Goal: Information Seeking & Learning: Learn about a topic

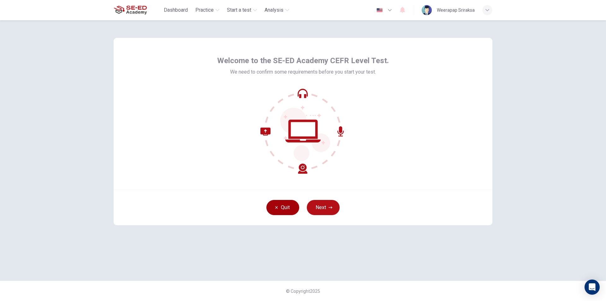
click at [282, 203] on button "Quit" at bounding box center [283, 207] width 33 height 15
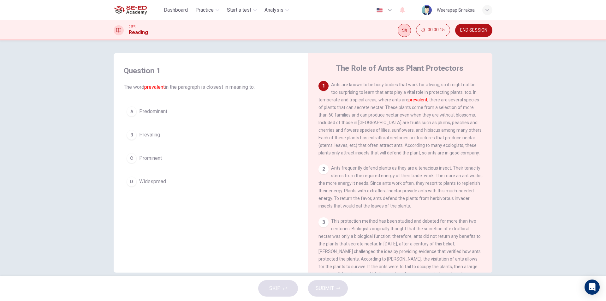
click at [405, 26] on button "Mute" at bounding box center [404, 30] width 13 height 13
click at [405, 29] on icon "Unmute" at bounding box center [404, 30] width 5 height 5
click at [127, 179] on div "D" at bounding box center [132, 182] width 10 height 10
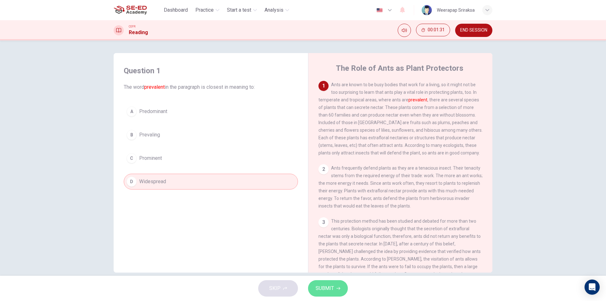
click at [329, 287] on span "SUBMIT" at bounding box center [325, 288] width 18 height 9
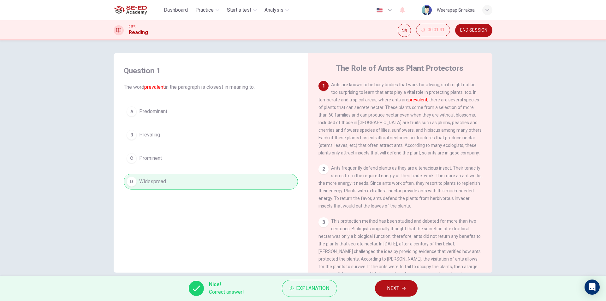
click at [386, 285] on button "NEXT" at bounding box center [396, 288] width 43 height 16
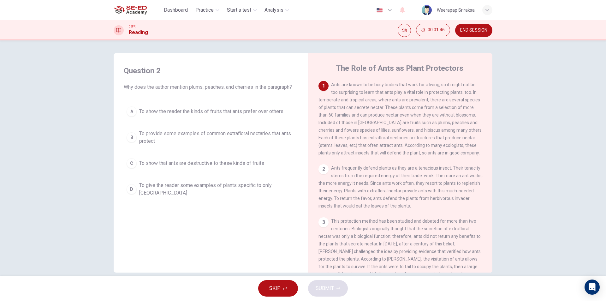
click at [173, 87] on span "Why does the author mention plums, peaches, and cherries in the paragraph?" at bounding box center [211, 87] width 174 height 8
drag, startPoint x: 170, startPoint y: 87, endPoint x: 183, endPoint y: 89, distance: 13.7
click at [183, 89] on span "Why does the author mention plums, peaches, and cherries in the paragraph?" at bounding box center [211, 87] width 174 height 8
drag, startPoint x: 183, startPoint y: 89, endPoint x: 177, endPoint y: 88, distance: 5.5
click at [178, 88] on span "Why does the author mention plums, peaches, and cherries in the paragraph?" at bounding box center [211, 87] width 174 height 8
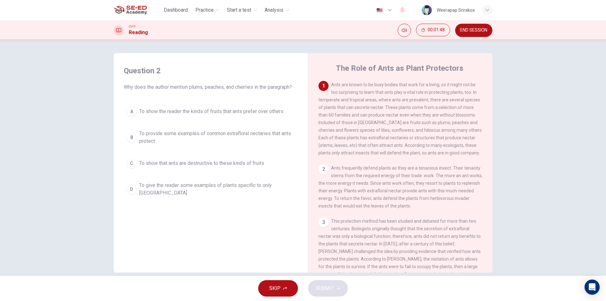
click at [177, 88] on span "Why does the author mention plums, peaches, and cherries in the paragraph?" at bounding box center [211, 87] width 174 height 8
click at [421, 124] on span "Ants are known to be busy bodies that work for a living, so it might not be too…" at bounding box center [401, 118] width 164 height 73
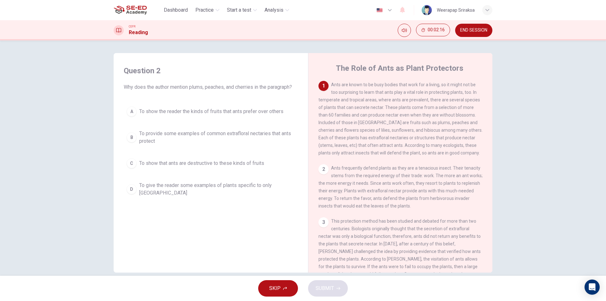
click at [420, 123] on span "Ants are known to be busy bodies that work for a living, so it might not be too…" at bounding box center [401, 118] width 164 height 73
click at [419, 123] on span "Ants are known to be busy bodies that work for a living, so it might not be too…" at bounding box center [401, 118] width 164 height 73
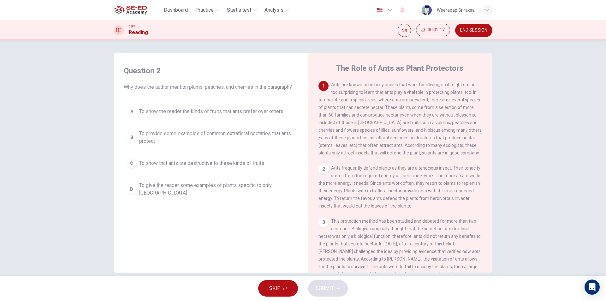
click at [435, 123] on span "Ants are known to be busy bodies that work for a living, so it might not be too…" at bounding box center [401, 118] width 164 height 73
click at [158, 187] on span "To give the reader some examples of plants specific to only North America" at bounding box center [217, 189] width 156 height 15
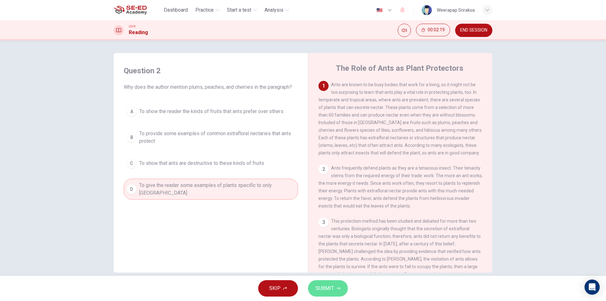
click at [322, 286] on span "SUBMIT" at bounding box center [325, 288] width 18 height 9
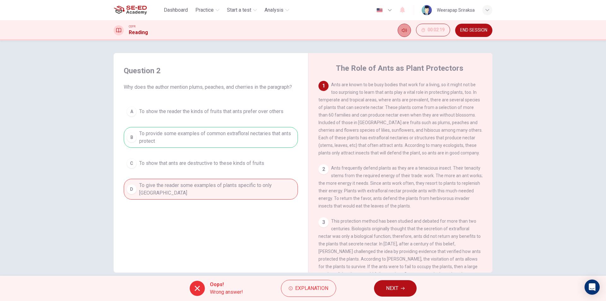
click at [404, 30] on icon "Mute" at bounding box center [404, 30] width 5 height 4
click at [399, 286] on span "NEXT" at bounding box center [392, 288] width 12 height 9
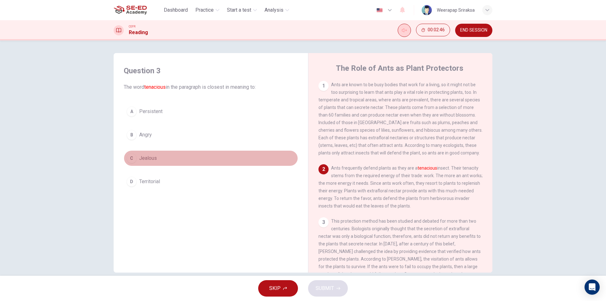
click at [139, 160] on span "Jealous" at bounding box center [148, 158] width 18 height 8
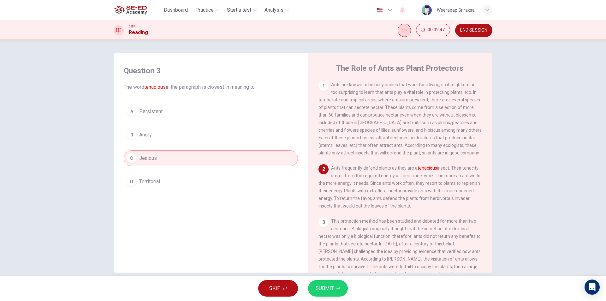
click at [323, 291] on span "SUBMIT" at bounding box center [325, 288] width 18 height 9
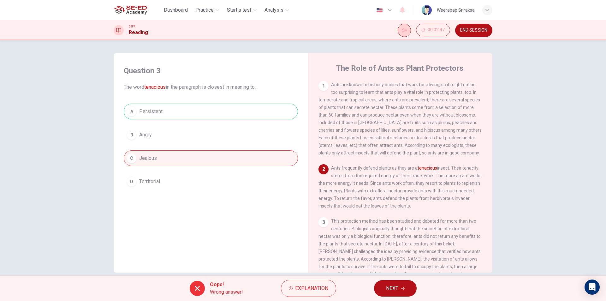
click at [371, 283] on div "Oops! Wrong answer! Explanation NEXT" at bounding box center [303, 288] width 606 height 25
click at [393, 293] on button "NEXT" at bounding box center [395, 288] width 43 height 16
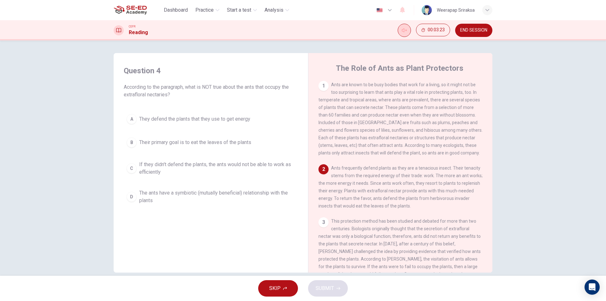
click at [368, 197] on span "Ants frequently defend plants as they are a tenacious insect. Their tenacity st…" at bounding box center [401, 186] width 164 height 43
click at [381, 203] on span "Ants frequently defend plants as they are a tenacious insect. Their tenacity st…" at bounding box center [401, 186] width 164 height 43
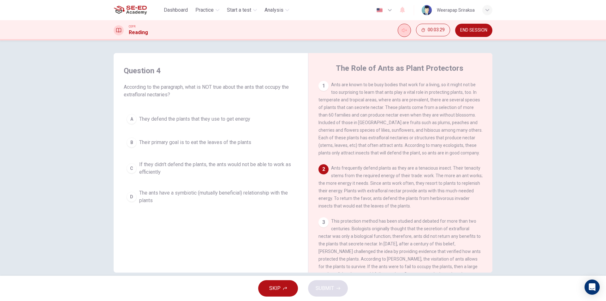
click at [381, 203] on span "Ants frequently defend plants as they are a tenacious insect. Their tenacity st…" at bounding box center [401, 186] width 164 height 43
drag, startPoint x: 381, startPoint y: 203, endPoint x: 385, endPoint y: 203, distance: 4.8
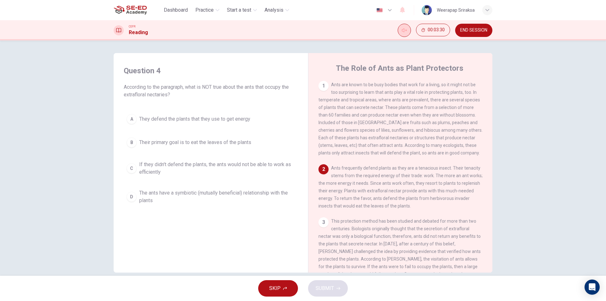
click at [383, 203] on span "Ants frequently defend plants as they are a tenacious insect. Their tenacity st…" at bounding box center [401, 186] width 164 height 43
click at [386, 203] on span "Ants frequently defend plants as they are a tenacious insect. Their tenacity st…" at bounding box center [401, 186] width 164 height 43
click at [389, 208] on div "2 Ants frequently defend plants as they are a tenacious insect. Their tenacity …" at bounding box center [401, 186] width 164 height 45
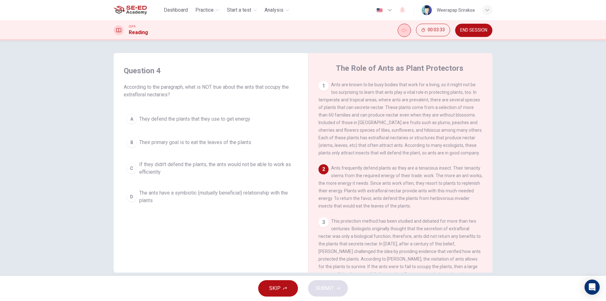
click at [390, 208] on span "Ants frequently defend plants as they are a tenacious insect. Their tenacity st…" at bounding box center [401, 186] width 164 height 43
click at [404, 200] on span "Ants frequently defend plants as they are a tenacious insect. Their tenacity st…" at bounding box center [401, 186] width 164 height 43
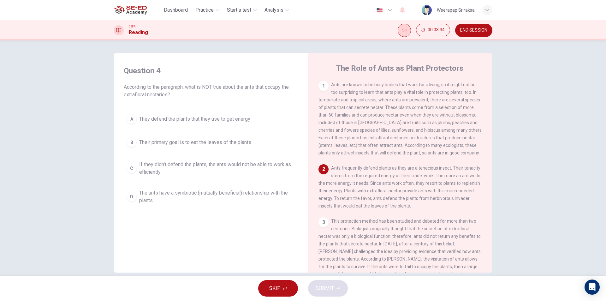
click at [404, 200] on span "Ants frequently defend plants as they are a tenacious insect. Their tenacity st…" at bounding box center [401, 186] width 164 height 43
click at [403, 201] on span "Ants frequently defend plants as they are a tenacious insect. Their tenacity st…" at bounding box center [401, 186] width 164 height 43
click at [409, 209] on div "2 Ants frequently defend plants as they are a tenacious insect. Their tenacity …" at bounding box center [401, 186] width 164 height 45
click at [408, 208] on span "Ants frequently defend plants as they are a tenacious insect. Their tenacity st…" at bounding box center [401, 186] width 164 height 43
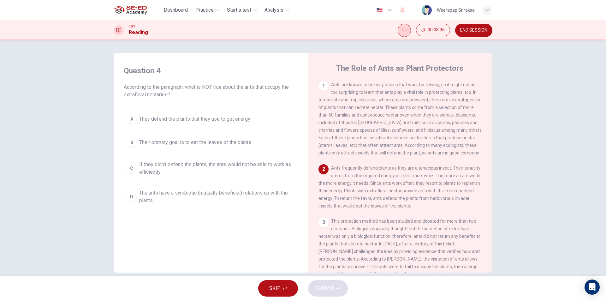
click at [407, 208] on span "Ants frequently defend plants as they are a tenacious insect. Their tenacity st…" at bounding box center [401, 186] width 164 height 43
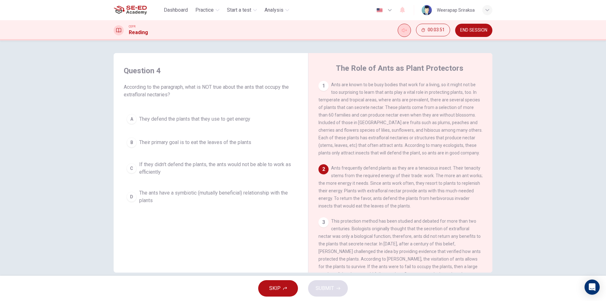
click at [140, 144] on span "Their primary goal is to eat the leaves of the plants" at bounding box center [195, 143] width 112 height 8
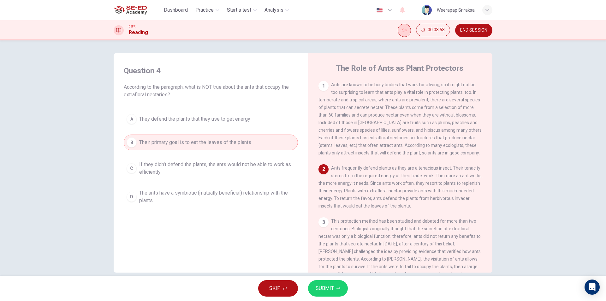
click at [199, 184] on div "A They defend the plants that they use to get energy B Their primary goal is to…" at bounding box center [211, 159] width 174 height 96
click at [199, 192] on span "The ants have a symbiotic (mutually beneficial) relationship with the plants" at bounding box center [217, 196] width 156 height 15
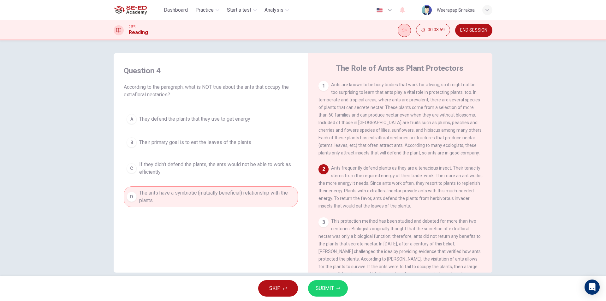
click at [337, 294] on button "SUBMIT" at bounding box center [328, 288] width 40 height 16
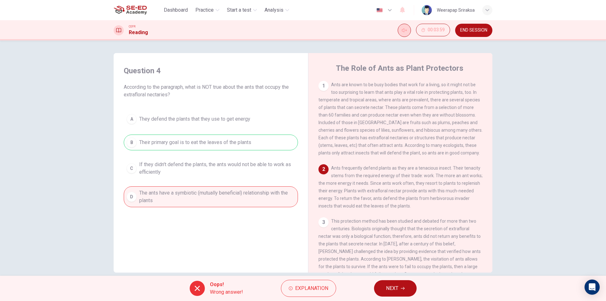
click at [201, 134] on div "A They defend the plants that they use to get energy B Their primary goal is to…" at bounding box center [211, 159] width 174 height 96
click at [206, 137] on div "A They defend the plants that they use to get energy B Their primary goal is to…" at bounding box center [211, 159] width 174 height 96
click at [398, 291] on span "NEXT" at bounding box center [392, 288] width 12 height 9
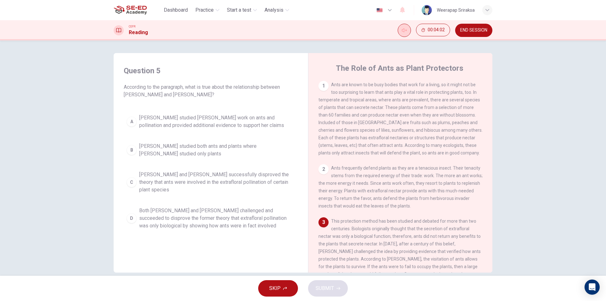
click at [214, 87] on span "According to the paragraph, what is true about the relationship between Wheeler…" at bounding box center [211, 90] width 174 height 15
click at [221, 94] on span "According to the paragraph, what is true about the relationship between Wheeler…" at bounding box center [211, 90] width 174 height 15
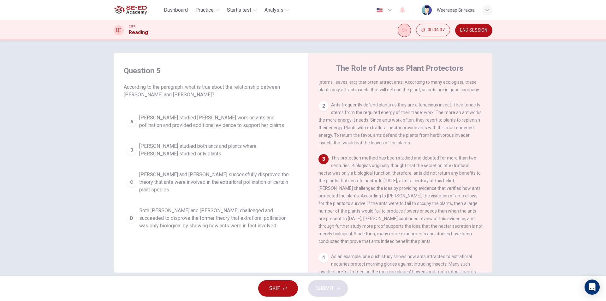
scroll to position [95, 0]
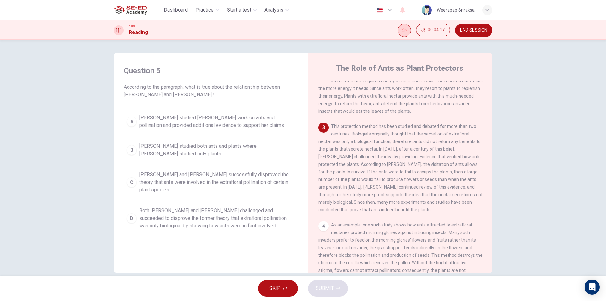
drag, startPoint x: 331, startPoint y: 131, endPoint x: 351, endPoint y: 128, distance: 20.4
click at [351, 128] on div "3 This protection method has been studied and debated for more than two centuri…" at bounding box center [401, 168] width 164 height 91
click at [170, 181] on span "Bentley and Wheeler successfully disproved the theory that ants were involved i…" at bounding box center [217, 182] width 156 height 23
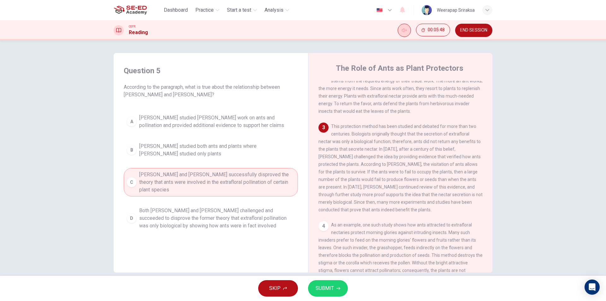
click at [344, 296] on div "SKIP SUBMIT" at bounding box center [303, 288] width 606 height 25
click at [342, 292] on button "SUBMIT" at bounding box center [328, 288] width 40 height 16
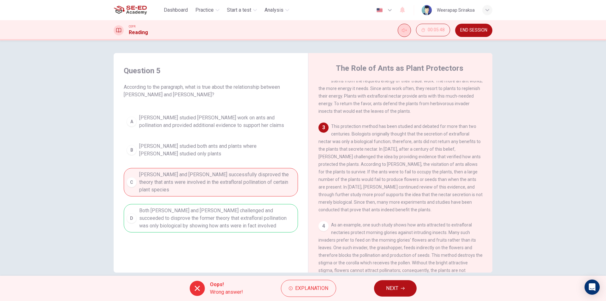
click at [402, 287] on icon "button" at bounding box center [403, 288] width 4 height 4
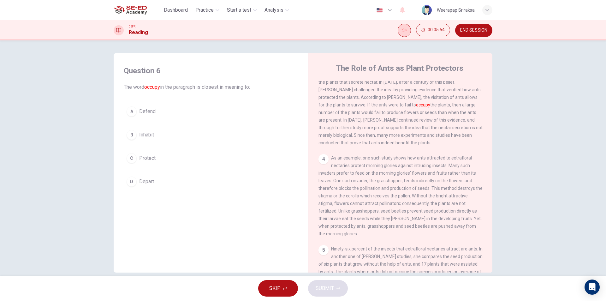
scroll to position [126, 0]
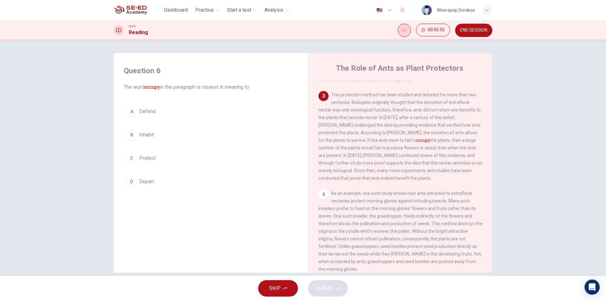
click at [416, 143] on font "occupy" at bounding box center [423, 140] width 14 height 5
click at [131, 184] on div "D" at bounding box center [132, 182] width 10 height 10
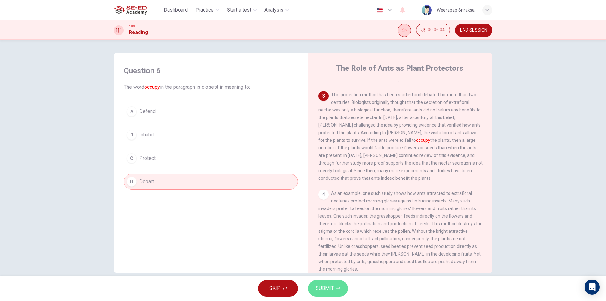
click at [319, 286] on span "SUBMIT" at bounding box center [325, 288] width 18 height 9
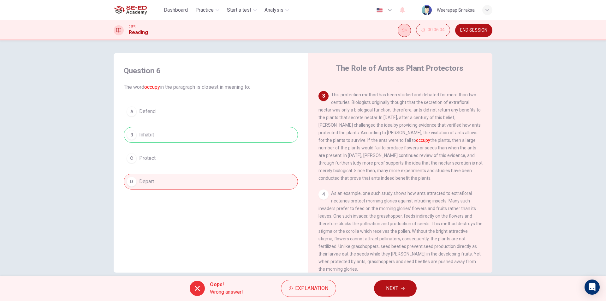
click at [399, 291] on button "NEXT" at bounding box center [395, 288] width 43 height 16
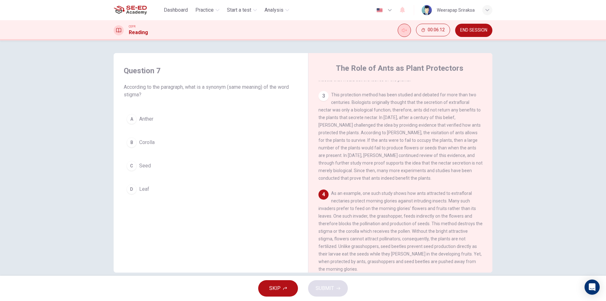
scroll to position [158, 0]
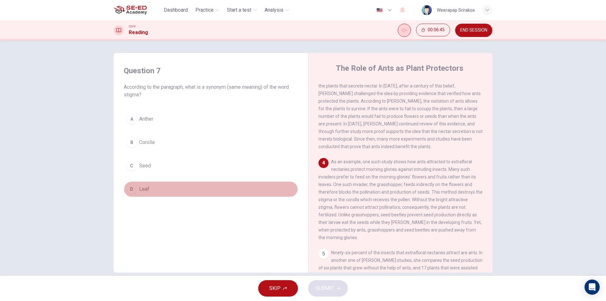
click at [135, 189] on div "D" at bounding box center [132, 189] width 10 height 10
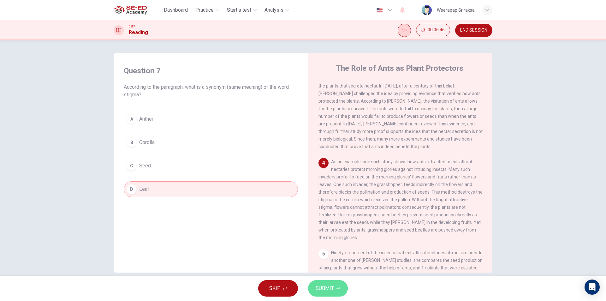
click at [332, 291] on span "SUBMIT" at bounding box center [325, 288] width 18 height 9
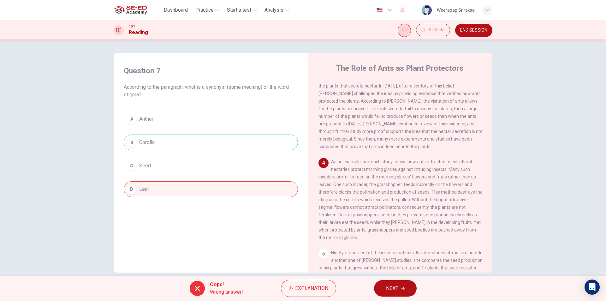
click at [397, 290] on span "NEXT" at bounding box center [392, 288] width 12 height 9
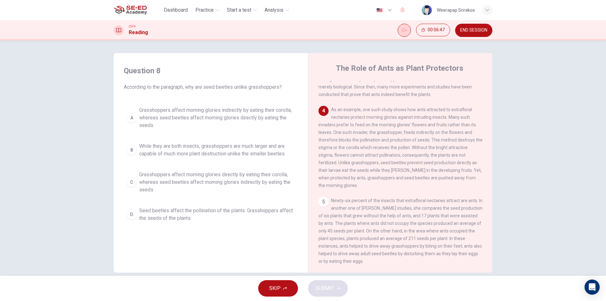
scroll to position [225, 0]
click at [182, 215] on span "Seed beetles affect the pollination of the plants. Grasshoppers affect the seed…" at bounding box center [217, 214] width 156 height 15
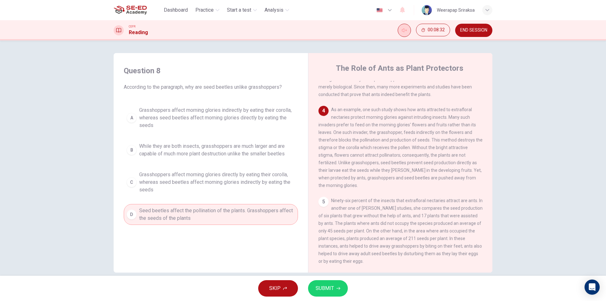
click at [324, 287] on span "SUBMIT" at bounding box center [325, 288] width 18 height 9
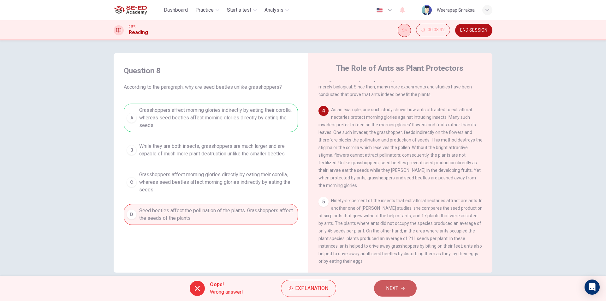
click at [394, 292] on span "NEXT" at bounding box center [392, 288] width 12 height 9
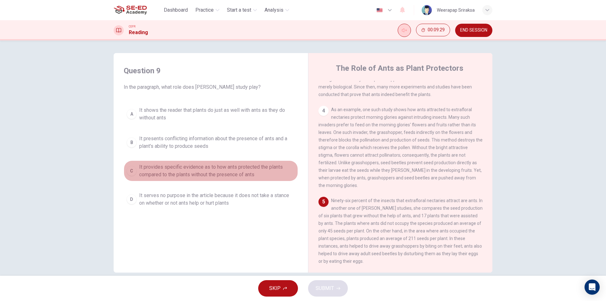
click at [198, 166] on span "It provides specific evidence as to how ants protected the plants compared to t…" at bounding box center [217, 170] width 156 height 15
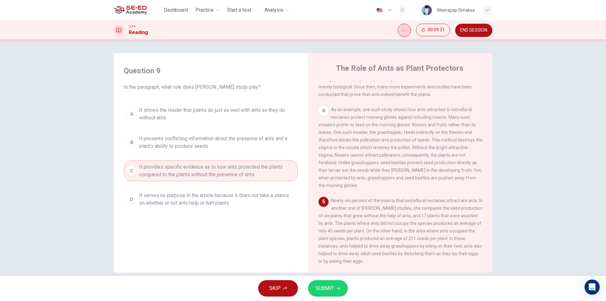
click at [310, 290] on button "SUBMIT" at bounding box center [328, 288] width 40 height 16
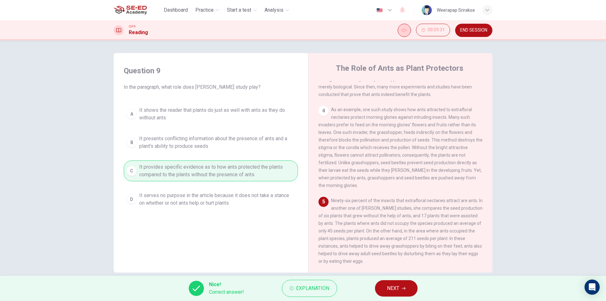
click at [399, 290] on span "NEXT" at bounding box center [393, 288] width 12 height 9
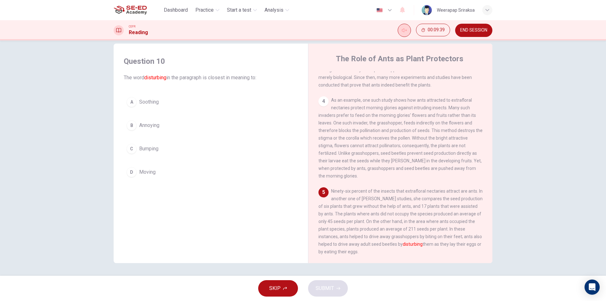
drag, startPoint x: 603, startPoint y: 93, endPoint x: 606, endPoint y: 65, distance: 27.7
click at [606, 58] on div "Question 10 The word disturbing in the paragraph is closest in meaning to: A So…" at bounding box center [303, 157] width 606 height 235
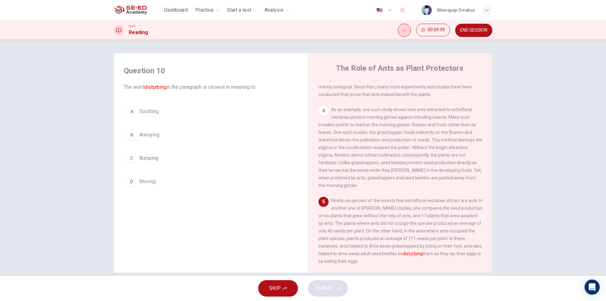
scroll to position [9, 0]
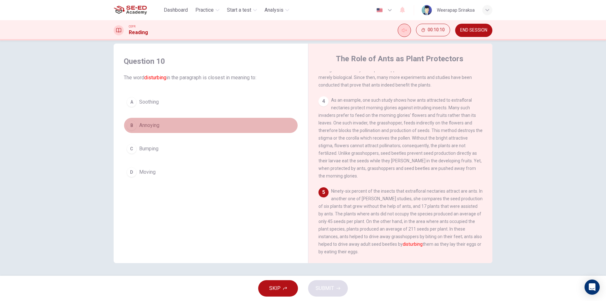
click at [127, 125] on div "B" at bounding box center [132, 125] width 10 height 10
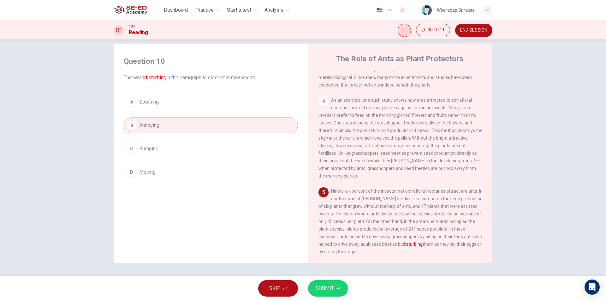
click at [326, 285] on span "SUBMIT" at bounding box center [325, 288] width 18 height 9
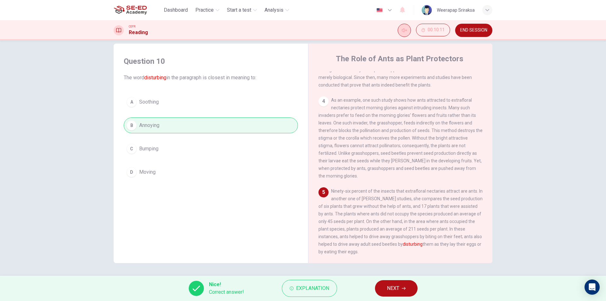
click at [387, 286] on span "NEXT" at bounding box center [393, 288] width 12 height 9
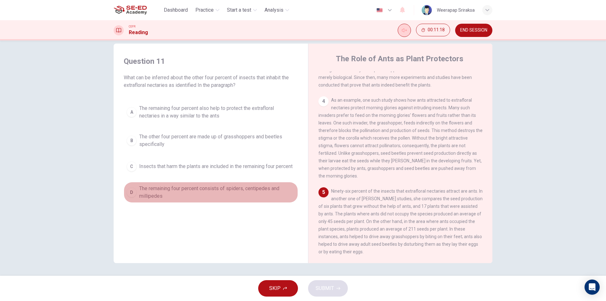
click at [189, 198] on span "The remaining four percent consists of spiders, centipedes and millipedes" at bounding box center [217, 192] width 156 height 15
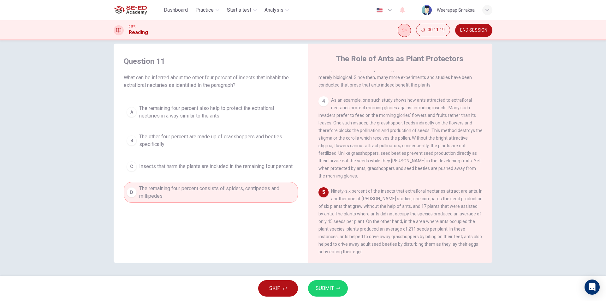
click at [323, 291] on span "SUBMIT" at bounding box center [325, 288] width 18 height 9
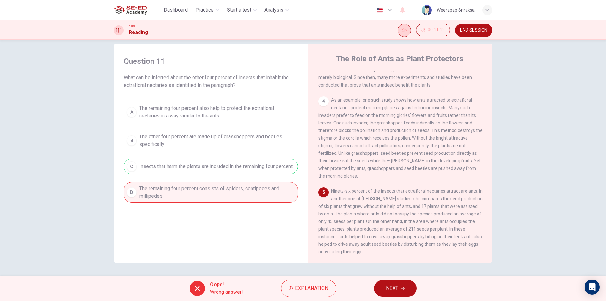
click at [389, 283] on button "NEXT" at bounding box center [395, 288] width 43 height 16
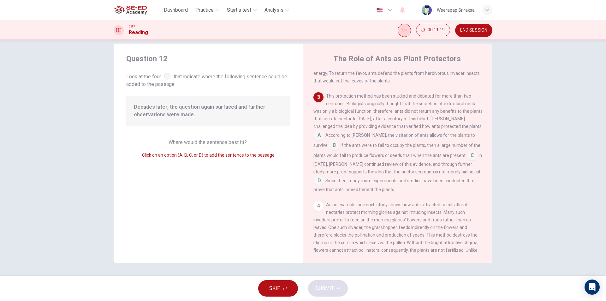
scroll to position [124, 0]
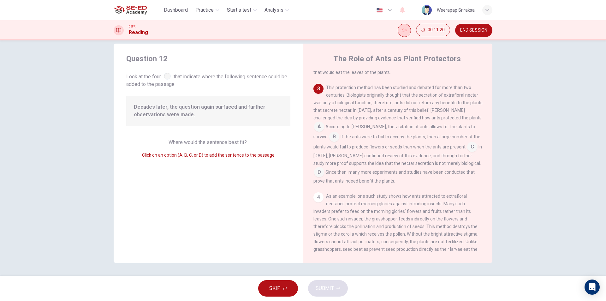
click at [324, 132] on input at bounding box center [319, 127] width 10 height 10
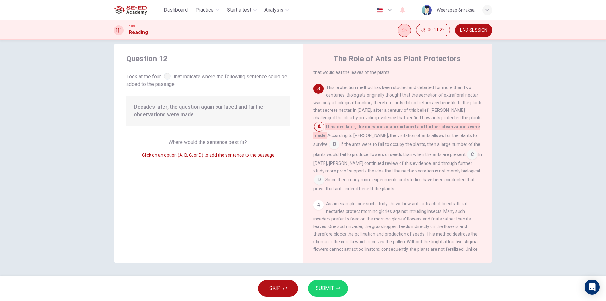
click at [316, 99] on div "This protection method has been studied and debated for more than two centuries…" at bounding box center [398, 138] width 169 height 109
click at [321, 94] on div "3" at bounding box center [319, 89] width 10 height 10
click at [339, 149] on input at bounding box center [334, 145] width 10 height 10
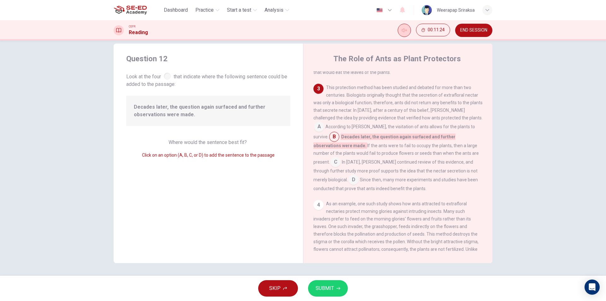
click at [324, 130] on input at bounding box center [319, 127] width 10 height 10
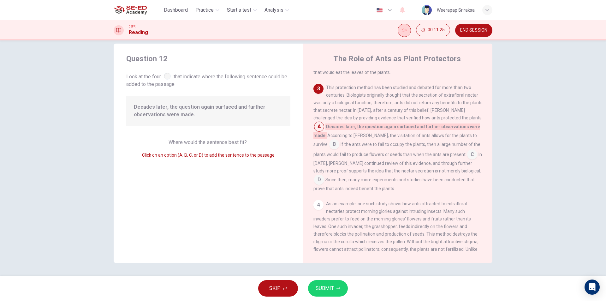
click at [324, 129] on input at bounding box center [319, 127] width 10 height 10
click at [339, 150] on input at bounding box center [334, 145] width 10 height 10
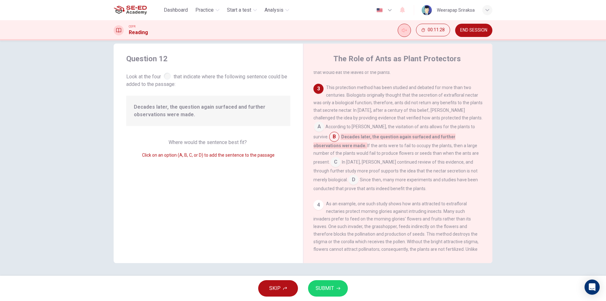
click at [324, 129] on input at bounding box center [319, 127] width 10 height 10
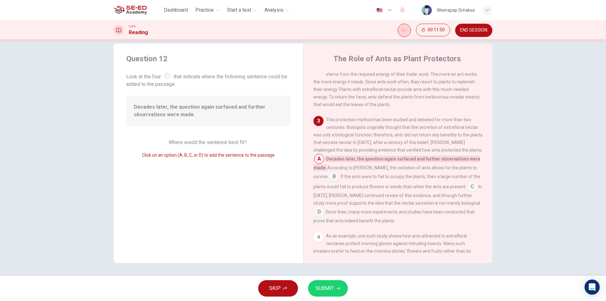
scroll to position [95, 0]
click at [467, 189] on input at bounding box center [472, 184] width 10 height 10
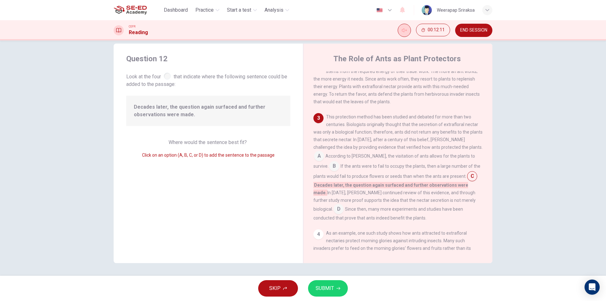
click at [327, 286] on span "SUBMIT" at bounding box center [325, 288] width 18 height 9
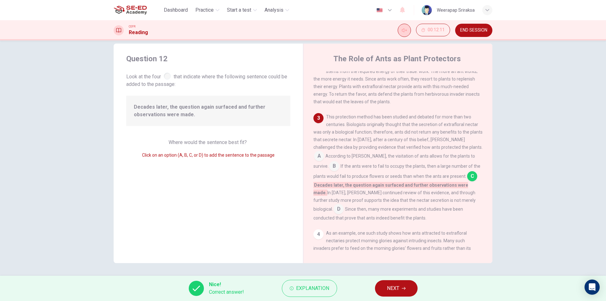
click at [392, 285] on span "NEXT" at bounding box center [393, 288] width 12 height 9
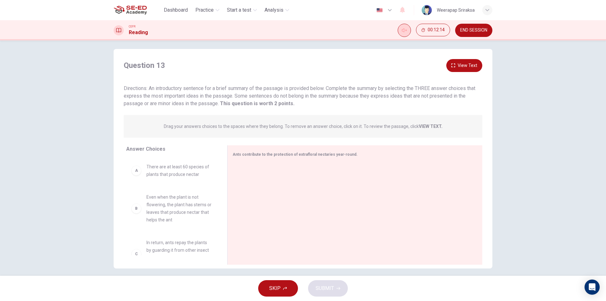
scroll to position [9, 0]
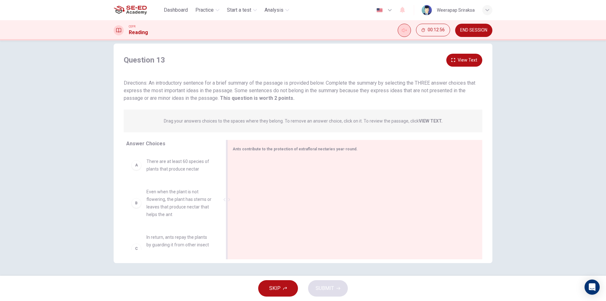
click at [265, 158] on div at bounding box center [353, 200] width 240 height 85
click at [262, 153] on div "Ants contribute to the protection of extrafloral nectaries year-round." at bounding box center [354, 199] width 255 height 119
click at [132, 164] on div "A" at bounding box center [136, 165] width 10 height 10
click at [134, 167] on div "A" at bounding box center [136, 165] width 10 height 10
drag, startPoint x: 134, startPoint y: 167, endPoint x: 142, endPoint y: 168, distance: 8.8
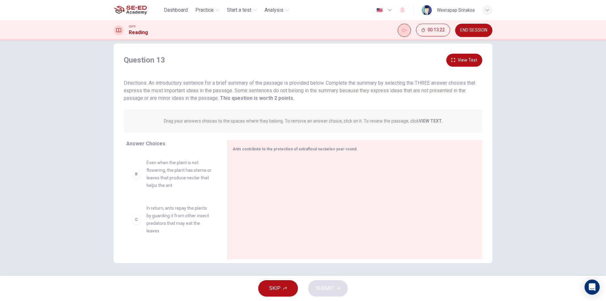
scroll to position [0, 0]
drag, startPoint x: 177, startPoint y: 170, endPoint x: 298, endPoint y: 193, distance: 123.4
drag, startPoint x: 270, startPoint y: 171, endPoint x: 283, endPoint y: 211, distance: 42.5
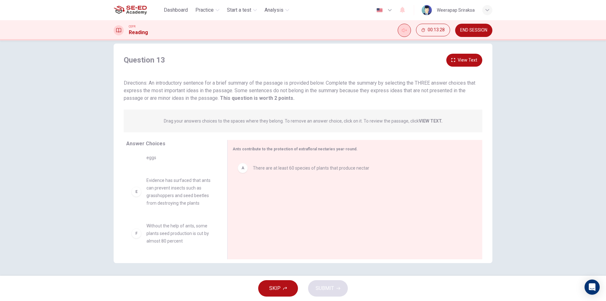
scroll to position [125, 0]
drag, startPoint x: 170, startPoint y: 237, endPoint x: 352, endPoint y: 207, distance: 184.8
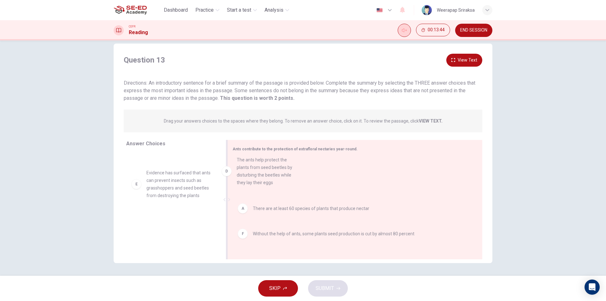
drag, startPoint x: 171, startPoint y: 176, endPoint x: 267, endPoint y: 172, distance: 96.4
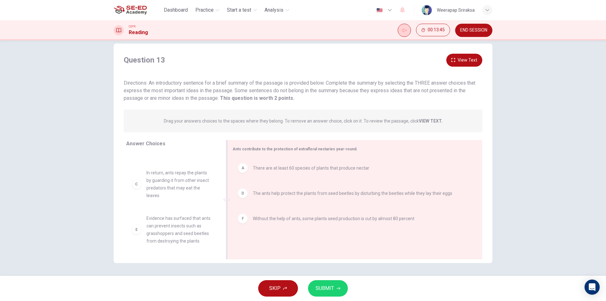
scroll to position [42, 0]
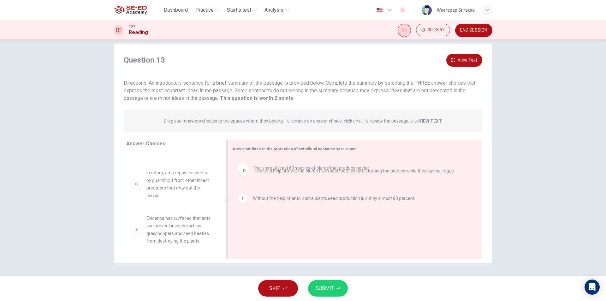
drag, startPoint x: 278, startPoint y: 197, endPoint x: 280, endPoint y: 165, distance: 31.9
drag, startPoint x: 272, startPoint y: 199, endPoint x: 273, endPoint y: 162, distance: 36.3
drag, startPoint x: 245, startPoint y: 169, endPoint x: 244, endPoint y: 196, distance: 26.5
drag, startPoint x: 260, startPoint y: 201, endPoint x: 253, endPoint y: 194, distance: 9.4
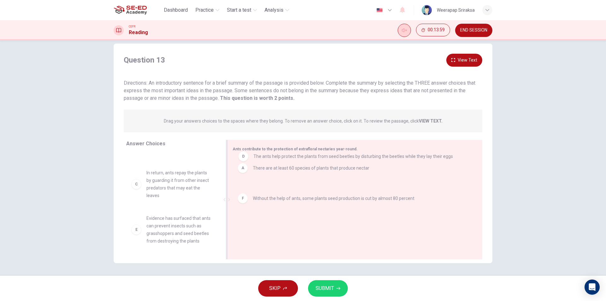
drag, startPoint x: 264, startPoint y: 195, endPoint x: 265, endPoint y: 155, distance: 40.5
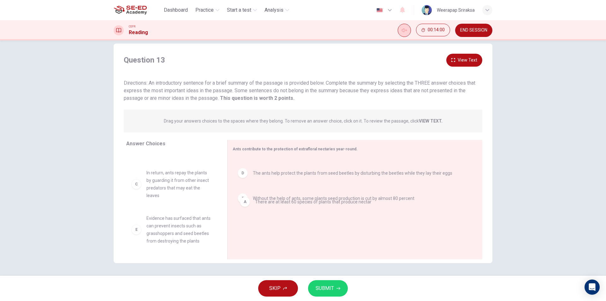
drag, startPoint x: 240, startPoint y: 178, endPoint x: 244, endPoint y: 205, distance: 27.7
drag, startPoint x: 243, startPoint y: 173, endPoint x: 241, endPoint y: 241, distance: 67.3
drag, startPoint x: 263, startPoint y: 170, endPoint x: 292, endPoint y: 164, distance: 29.6
drag, startPoint x: 242, startPoint y: 171, endPoint x: 168, endPoint y: 180, distance: 74.5
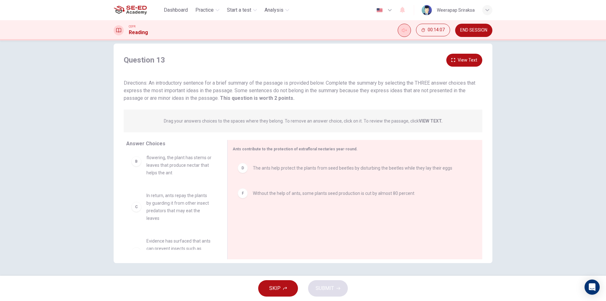
drag, startPoint x: 241, startPoint y: 171, endPoint x: 164, endPoint y: 173, distance: 77.4
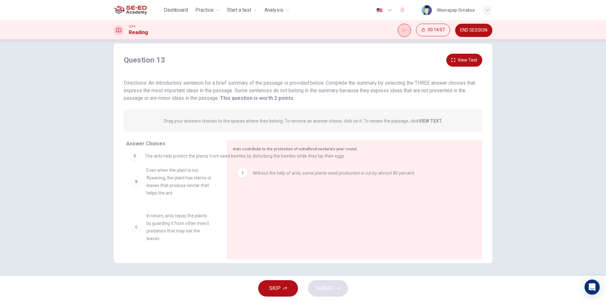
scroll to position [37, 0]
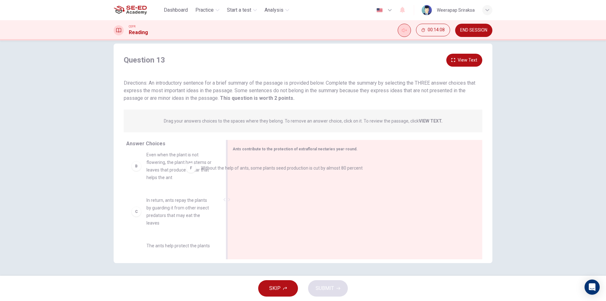
drag, startPoint x: 244, startPoint y: 172, endPoint x: 186, endPoint y: 172, distance: 57.8
drag, startPoint x: 246, startPoint y: 172, endPoint x: 186, endPoint y: 175, distance: 60.1
drag, startPoint x: 241, startPoint y: 173, endPoint x: 166, endPoint y: 179, distance: 75.1
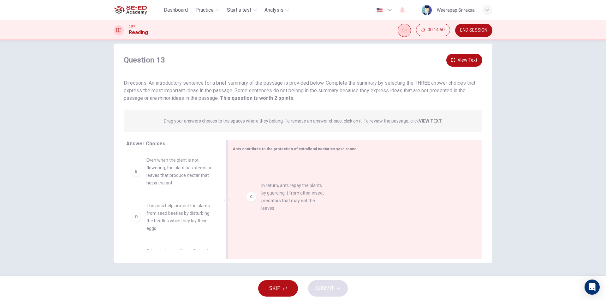
drag, startPoint x: 259, startPoint y: 200, endPoint x: 277, endPoint y: 191, distance: 20.5
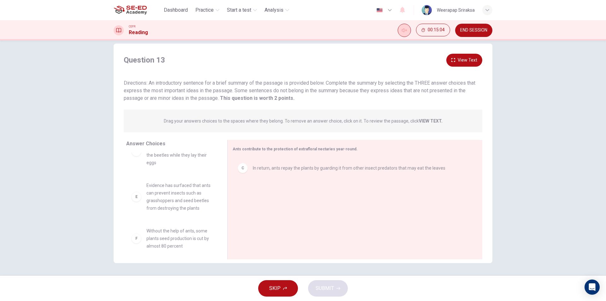
scroll to position [110, 0]
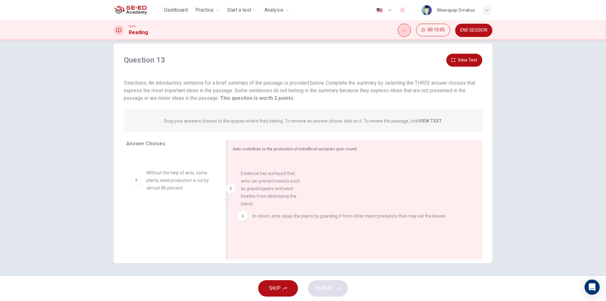
drag, startPoint x: 228, startPoint y: 189, endPoint x: 270, endPoint y: 189, distance: 41.4
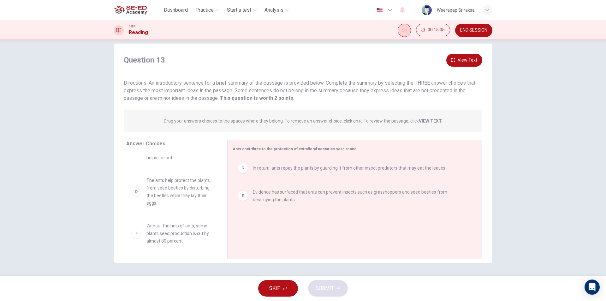
scroll to position [57, 0]
drag, startPoint x: 176, startPoint y: 239, endPoint x: 270, endPoint y: 228, distance: 94.8
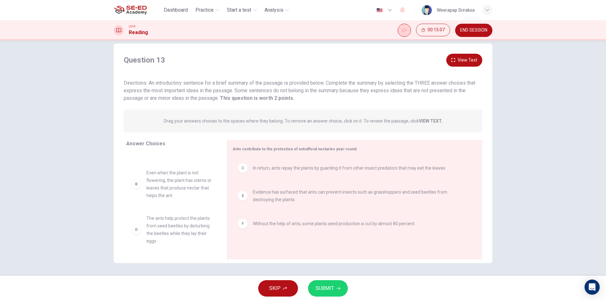
scroll to position [19, 0]
click at [321, 291] on span "SUBMIT" at bounding box center [325, 288] width 18 height 9
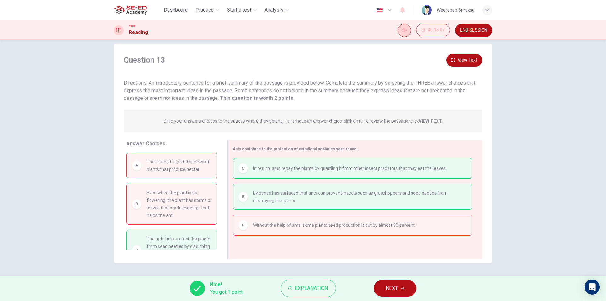
scroll to position [21, 0]
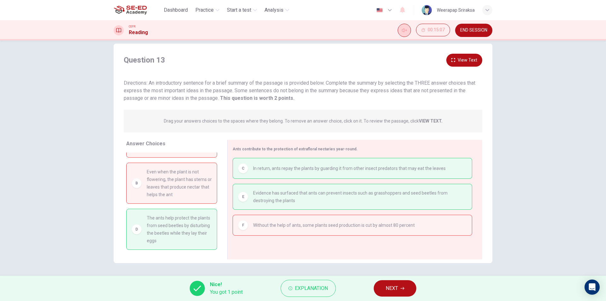
click at [392, 292] on span "NEXT" at bounding box center [392, 288] width 12 height 9
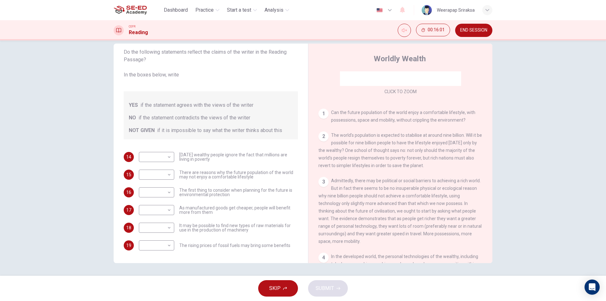
scroll to position [95, 0]
click at [401, 76] on div "Click to Zoom" at bounding box center [401, 37] width 164 height 120
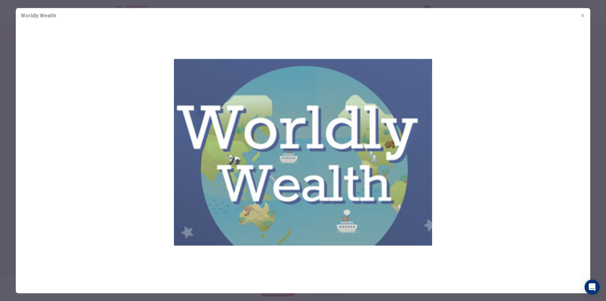
click at [495, 187] on img at bounding box center [303, 152] width 575 height 258
click at [582, 13] on icon "button" at bounding box center [582, 15] width 5 height 5
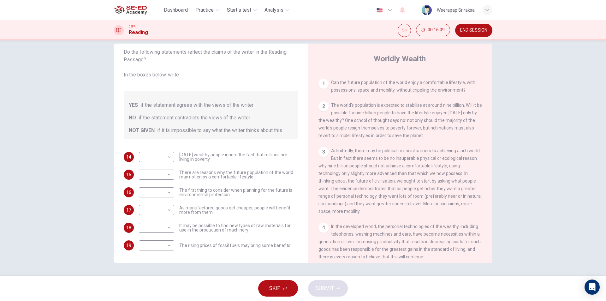
scroll to position [126, 0]
click at [155, 158] on body "This site uses cookies, as explained in our Privacy Policy . If you agree to th…" at bounding box center [303, 150] width 606 height 301
click at [152, 168] on li "YES" at bounding box center [154, 167] width 35 height 10
click at [161, 153] on body "This site uses cookies, as explained in our Privacy Policy . If you agree to th…" at bounding box center [303, 150] width 606 height 301
click at [159, 184] on li "NOT GIVEN" at bounding box center [154, 187] width 35 height 10
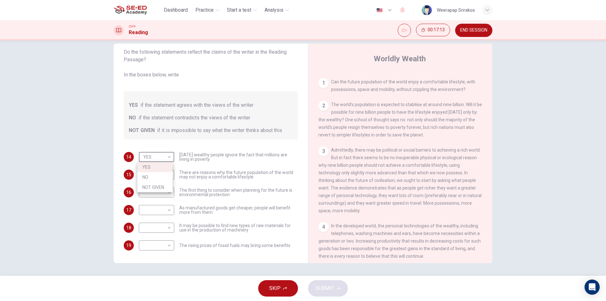
type input "NOT GIVEN"
click at [156, 173] on body "This site uses cookies, as explained in our Privacy Policy . If you agree to th…" at bounding box center [303, 150] width 606 height 301
click at [161, 183] on li "YES" at bounding box center [154, 185] width 35 height 10
type input "YES"
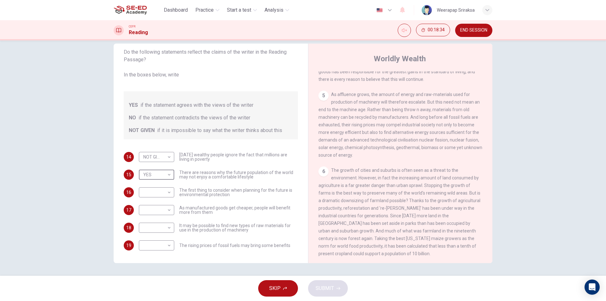
scroll to position [277, 0]
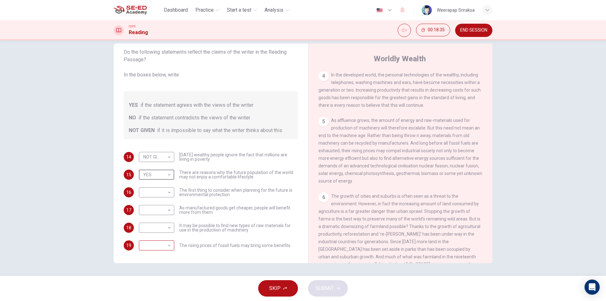
click at [167, 243] on body "This site uses cookies, as explained in our Privacy Policy . If you agree to th…" at bounding box center [303, 150] width 606 height 301
click at [148, 255] on li "YES" at bounding box center [154, 255] width 35 height 10
type input "YES"
click at [157, 229] on body "This site uses cookies, as explained in our Privacy Policy . If you agree to th…" at bounding box center [303, 150] width 606 height 301
click at [374, 200] on div at bounding box center [303, 150] width 606 height 301
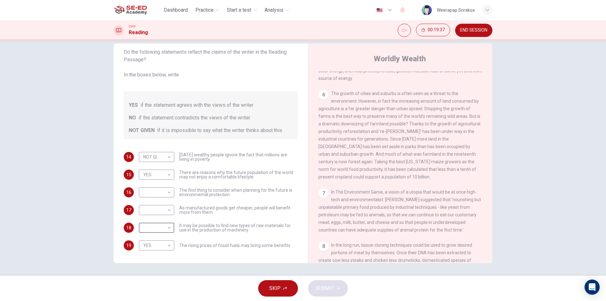
scroll to position [372, 0]
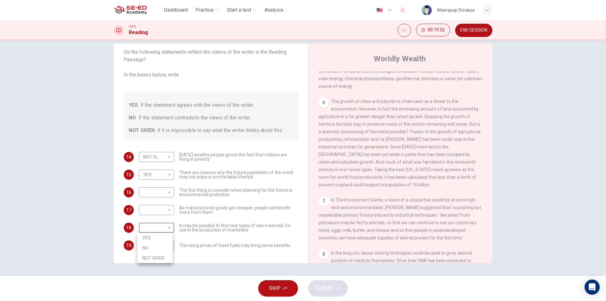
click at [169, 226] on body "This site uses cookies, as explained in our Privacy Policy . If you agree to th…" at bounding box center [303, 150] width 606 height 301
click at [169, 226] on div at bounding box center [303, 150] width 606 height 301
click at [169, 226] on body "This site uses cookies, as explained in our Privacy Policy . If you agree to th…" at bounding box center [303, 150] width 606 height 301
click at [166, 240] on li "YES" at bounding box center [154, 238] width 35 height 10
type input "YES"
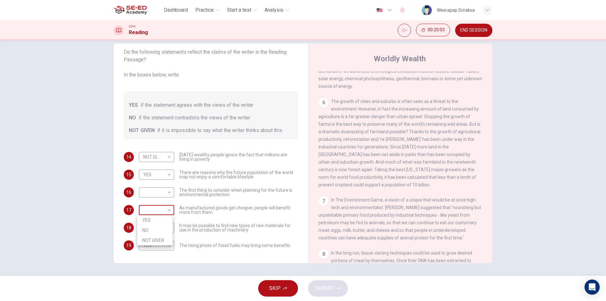
click at [164, 209] on body "This site uses cookies, as explained in our Privacy Policy . If you agree to th…" at bounding box center [303, 150] width 606 height 301
click at [164, 209] on div at bounding box center [303, 150] width 606 height 301
click at [163, 208] on body "This site uses cookies, as explained in our Privacy Policy . If you agree to th…" at bounding box center [303, 150] width 606 height 301
click at [161, 216] on li "YES" at bounding box center [154, 220] width 35 height 10
type input "YES"
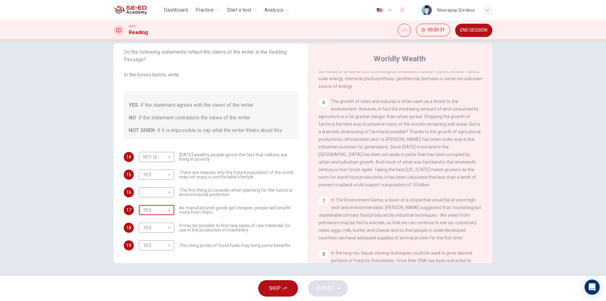
click at [159, 207] on body "This site uses cookies, as explained in our Privacy Policy . If you agree to th…" at bounding box center [303, 150] width 606 height 301
click at [158, 191] on div at bounding box center [303, 150] width 606 height 301
click at [157, 193] on body "This site uses cookies, as explained in our Privacy Policy . If you agree to th…" at bounding box center [303, 150] width 606 height 301
click at [154, 208] on li "NO" at bounding box center [154, 212] width 35 height 10
type input "NO"
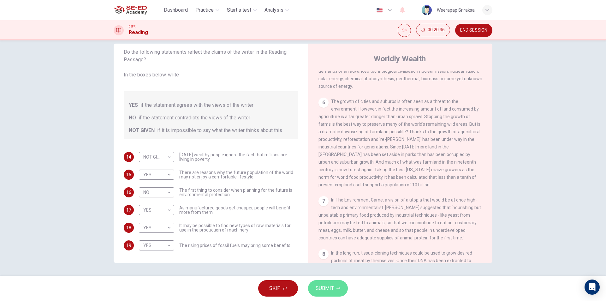
click at [328, 293] on button "SUBMIT" at bounding box center [328, 288] width 40 height 16
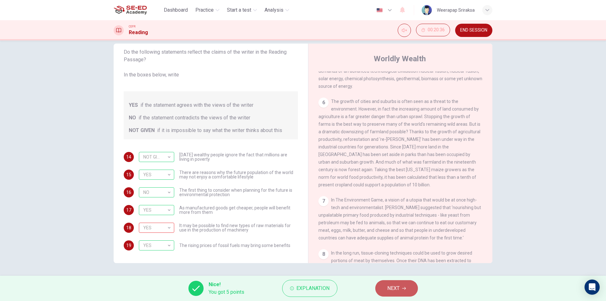
click at [403, 286] on button "NEXT" at bounding box center [396, 288] width 43 height 16
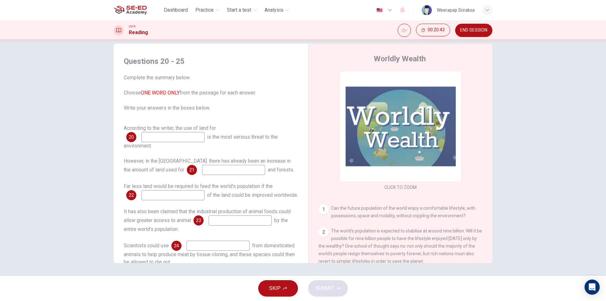
click at [178, 137] on input at bounding box center [172, 137] width 63 height 10
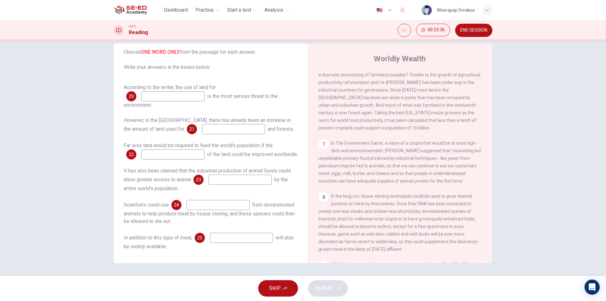
scroll to position [435, 0]
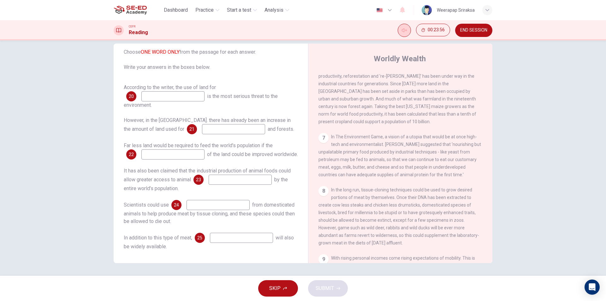
drag, startPoint x: 412, startPoint y: 25, endPoint x: 408, endPoint y: 31, distance: 7.3
click at [412, 26] on div "00:23:56 END SESSION" at bounding box center [445, 30] width 95 height 13
click at [407, 32] on button "Unmute" at bounding box center [404, 30] width 13 height 13
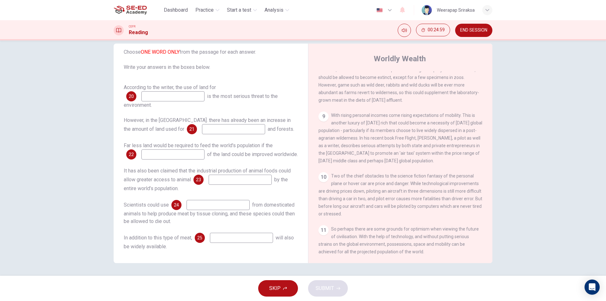
scroll to position [593, 0]
click at [227, 178] on input at bounding box center [240, 180] width 63 height 10
click at [217, 204] on input at bounding box center [218, 205] width 63 height 10
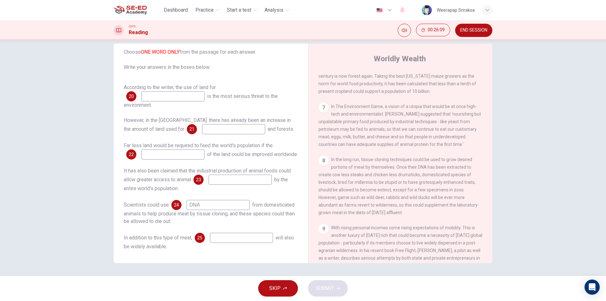
scroll to position [467, 0]
type input "DNA"
click at [261, 233] on input at bounding box center [241, 238] width 63 height 10
type input "DNA"
click at [194, 169] on span "It has also been claimed that the industrial production of animal foods could a…" at bounding box center [207, 175] width 167 height 15
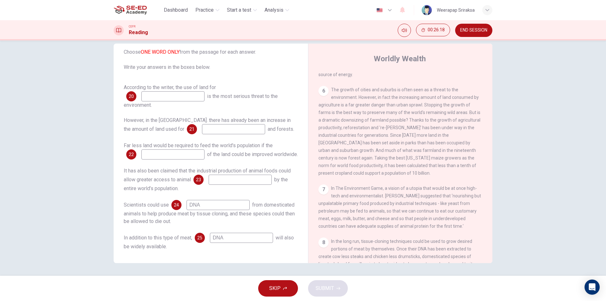
scroll to position [372, 0]
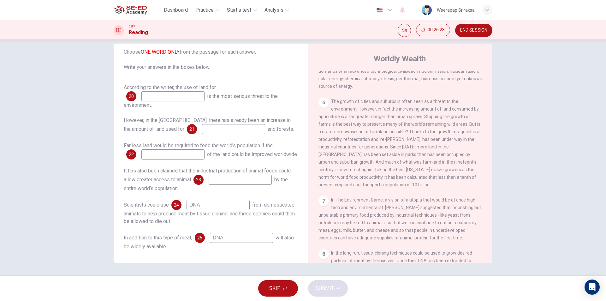
click at [263, 181] on input at bounding box center [240, 180] width 63 height 10
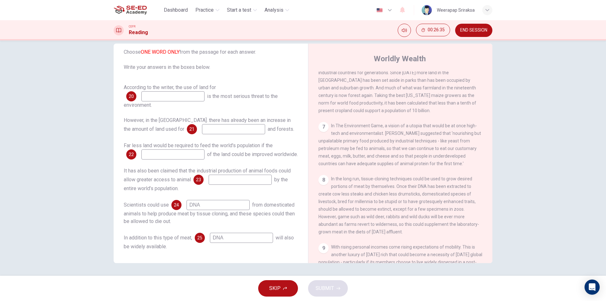
scroll to position [467, 0]
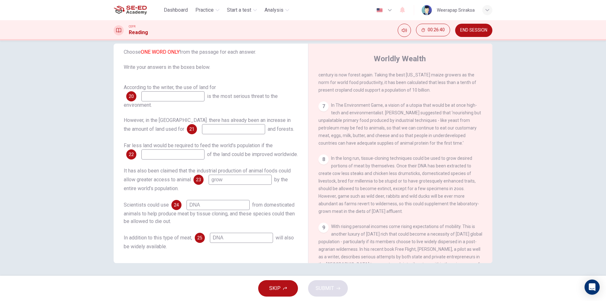
type input "grow"
click at [174, 149] on input at bounding box center [172, 154] width 63 height 10
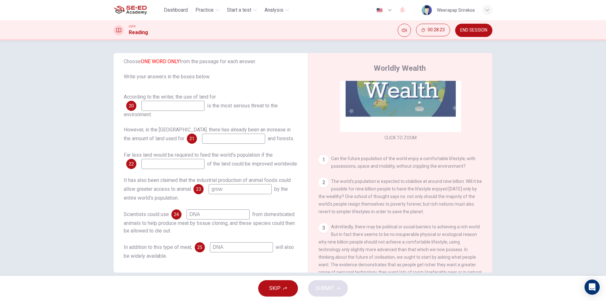
scroll to position [63, 0]
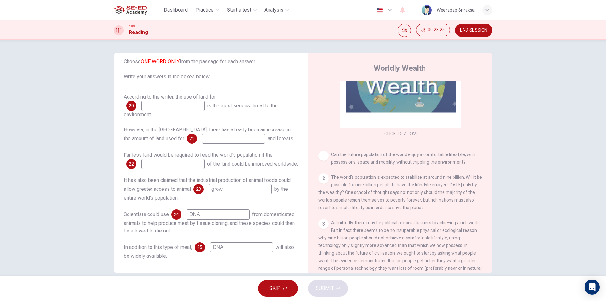
click at [189, 101] on input at bounding box center [172, 106] width 63 height 10
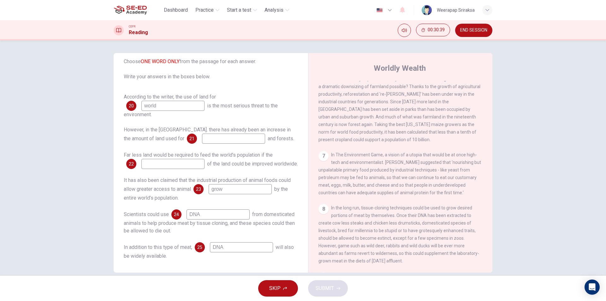
scroll to position [442, 0]
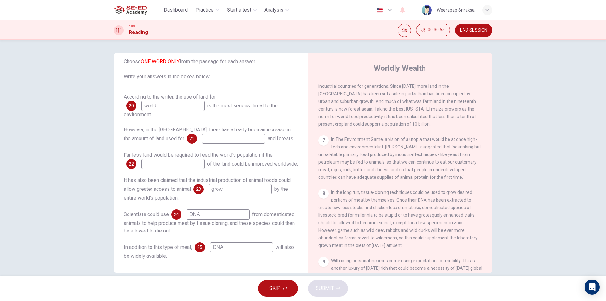
type input "world"
click at [202, 135] on input at bounding box center [233, 139] width 63 height 10
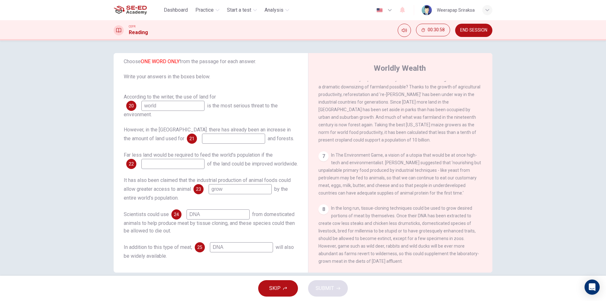
scroll to position [411, 0]
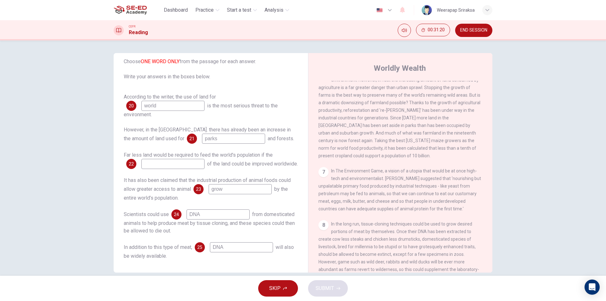
type input "parks"
click at [178, 159] on input at bounding box center [172, 164] width 63 height 10
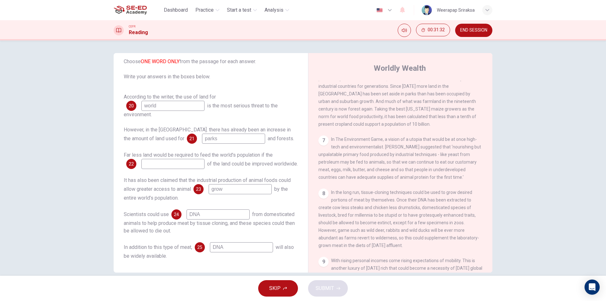
scroll to position [474, 0]
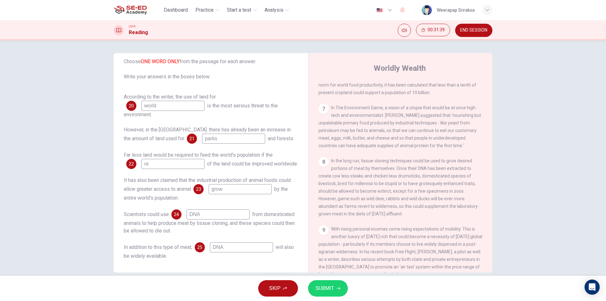
type input "r"
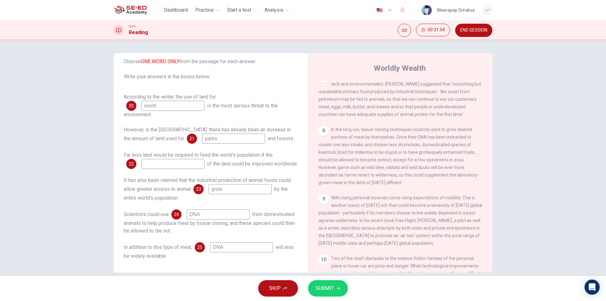
scroll to position [505, 0]
type input "O"
type input "US"
click at [329, 284] on span "SUBMIT" at bounding box center [325, 288] width 18 height 9
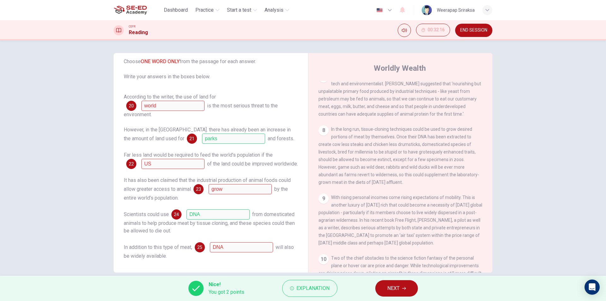
click at [395, 288] on span "NEXT" at bounding box center [393, 288] width 12 height 9
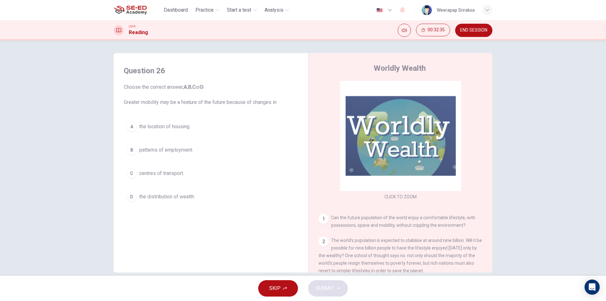
click at [177, 152] on span "patterns of employment." at bounding box center [166, 150] width 54 height 8
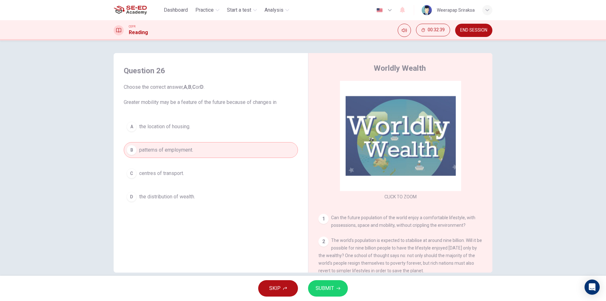
click at [337, 283] on button "SUBMIT" at bounding box center [328, 288] width 40 height 16
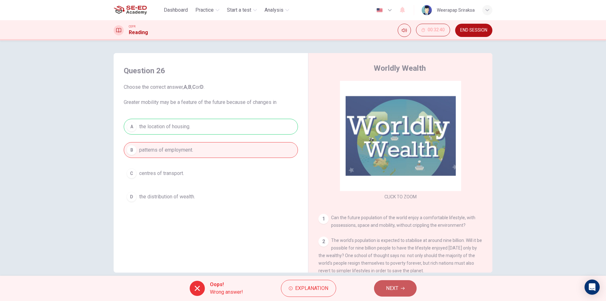
click at [400, 287] on button "NEXT" at bounding box center [395, 288] width 43 height 16
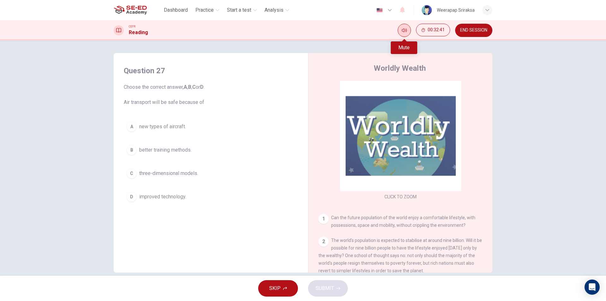
click at [404, 30] on icon "Mute" at bounding box center [404, 30] width 5 height 5
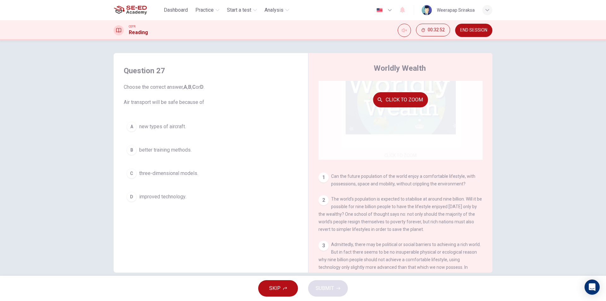
scroll to position [95, 0]
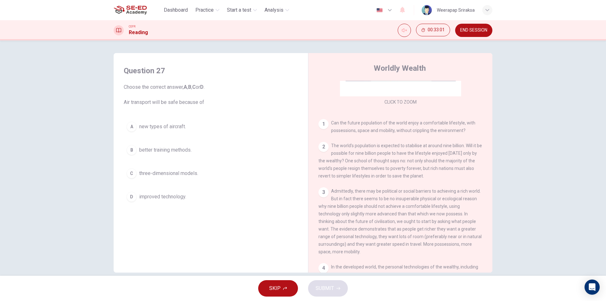
click at [154, 199] on span "improved technology." at bounding box center [162, 197] width 47 height 8
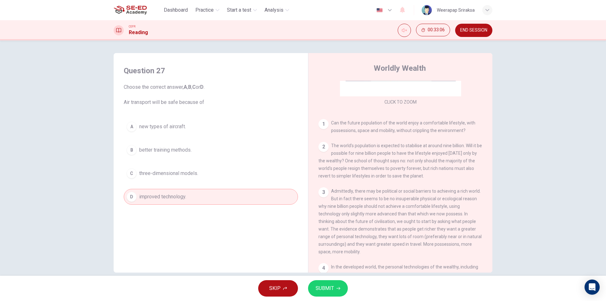
click at [334, 287] on button "SUBMIT" at bounding box center [328, 288] width 40 height 16
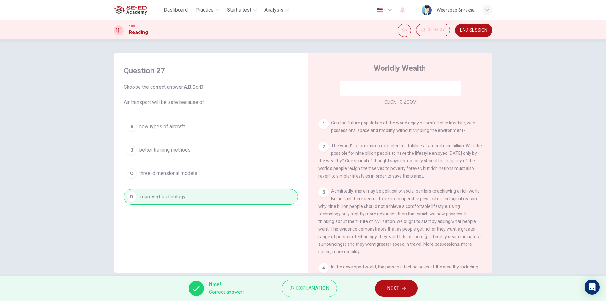
click at [386, 286] on button "NEXT" at bounding box center [396, 288] width 43 height 16
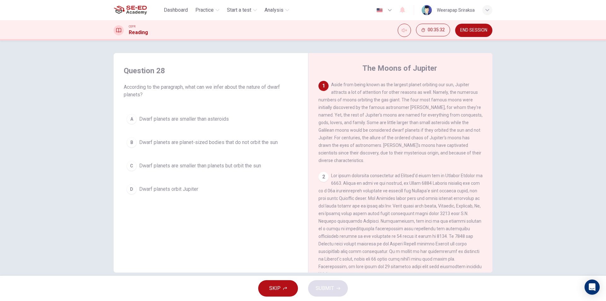
click at [170, 195] on button "D Dwarf planets orbit Jupiter" at bounding box center [211, 189] width 174 height 16
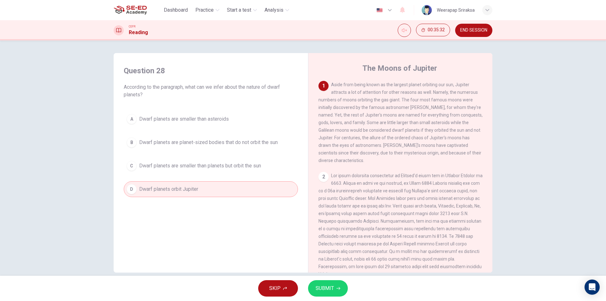
click at [340, 292] on button "SUBMIT" at bounding box center [328, 288] width 40 height 16
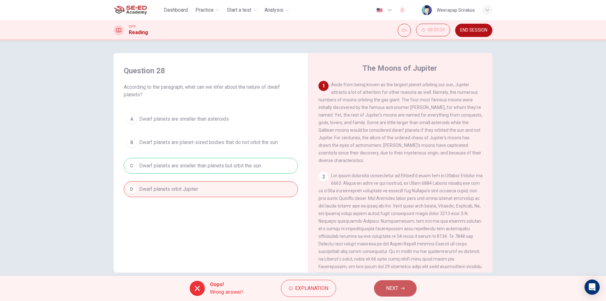
click at [402, 288] on icon "button" at bounding box center [403, 288] width 4 height 4
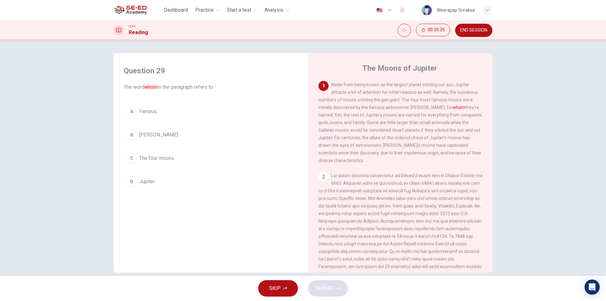
click at [147, 131] on button "B Galileo Galilei" at bounding box center [211, 135] width 174 height 16
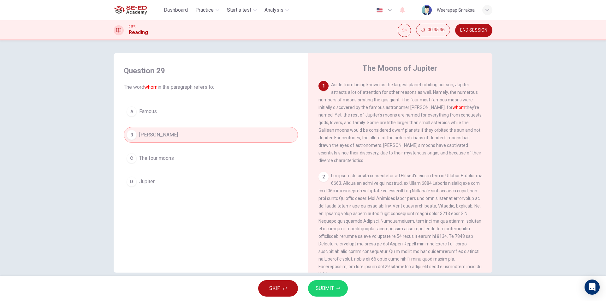
click at [324, 291] on span "SUBMIT" at bounding box center [325, 288] width 18 height 9
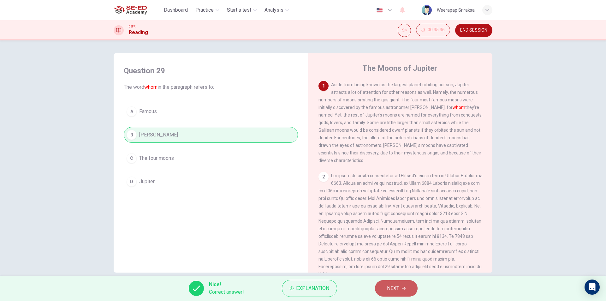
click at [399, 291] on span "NEXT" at bounding box center [393, 288] width 12 height 9
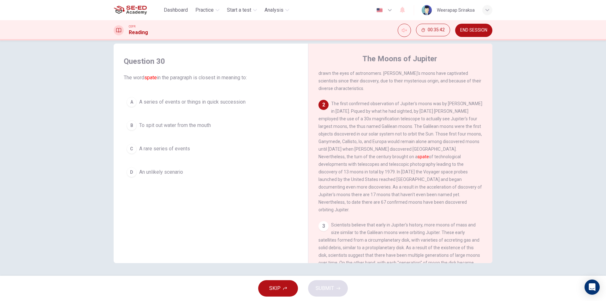
scroll to position [63, 0]
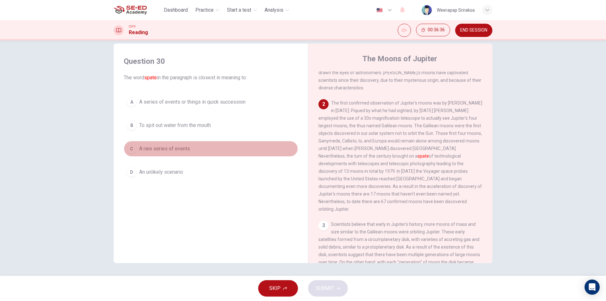
click at [168, 151] on span "A rare series of events" at bounding box center [164, 149] width 51 height 8
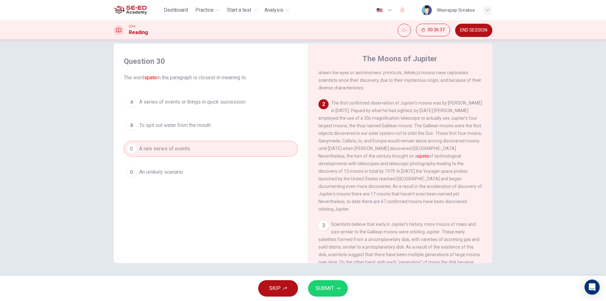
click at [325, 286] on span "SUBMIT" at bounding box center [325, 288] width 18 height 9
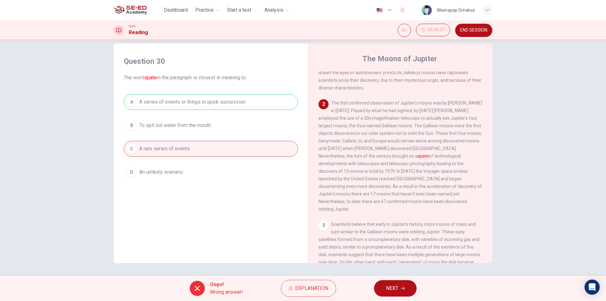
click at [403, 288] on icon "button" at bounding box center [403, 288] width 4 height 4
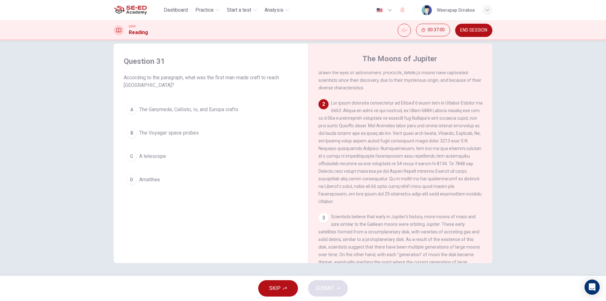
click at [182, 106] on span "The Ganymede, Callisto, Io, and Europa crafts" at bounding box center [188, 110] width 99 height 8
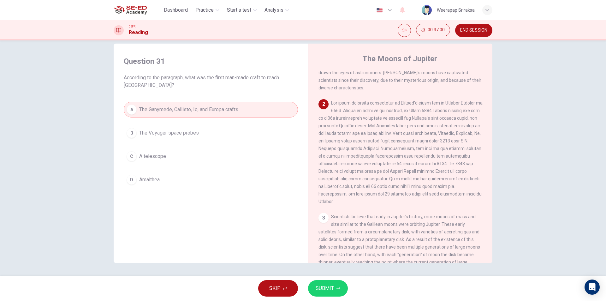
click at [336, 291] on button "SUBMIT" at bounding box center [328, 288] width 40 height 16
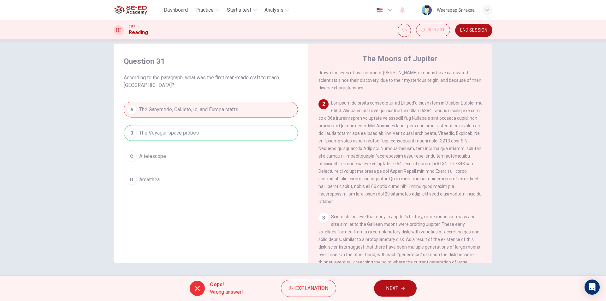
click at [391, 291] on span "NEXT" at bounding box center [392, 288] width 12 height 9
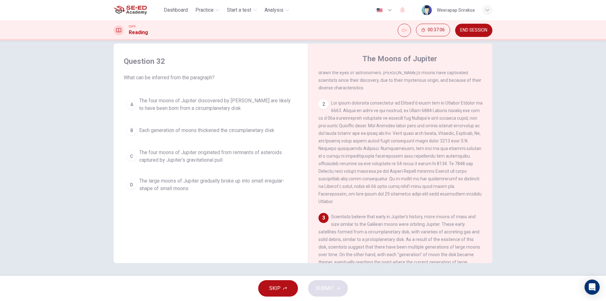
scroll to position [189, 0]
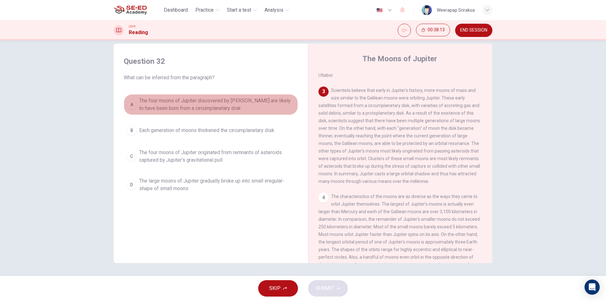
click at [243, 108] on span "The four moons of Jupiter discovered by Galileo are likely to have been born fr…" at bounding box center [217, 104] width 156 height 15
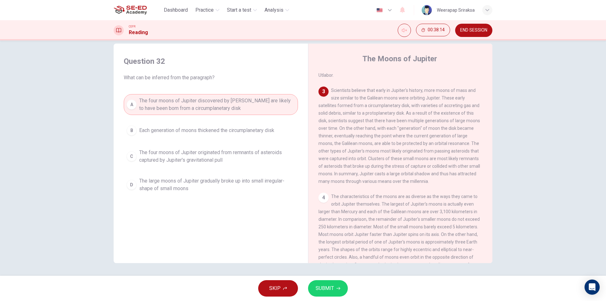
click at [325, 293] on button "SUBMIT" at bounding box center [328, 288] width 40 height 16
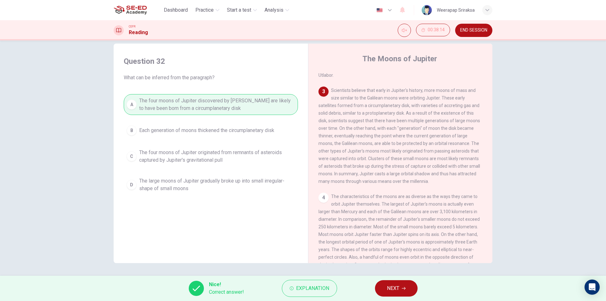
click at [399, 288] on span "NEXT" at bounding box center [393, 288] width 12 height 9
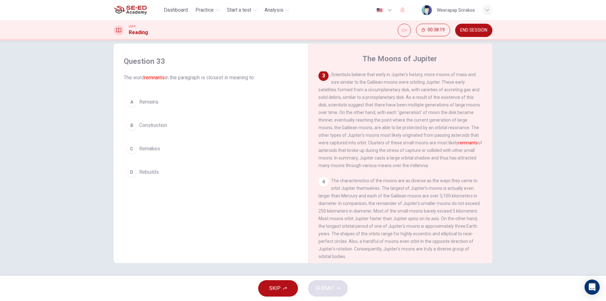
scroll to position [221, 0]
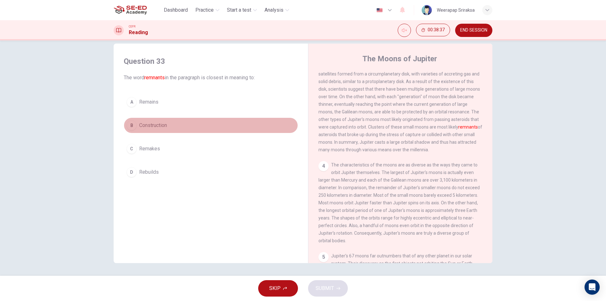
click at [158, 129] on span "Construction" at bounding box center [153, 126] width 28 height 8
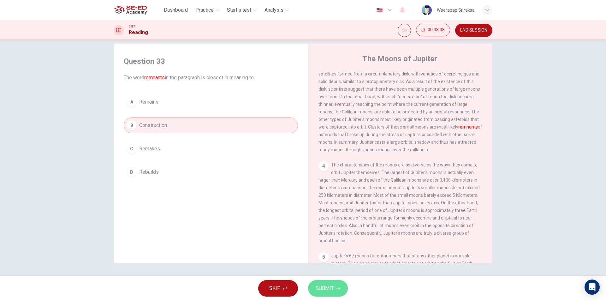
click at [338, 288] on icon "button" at bounding box center [339, 288] width 4 height 4
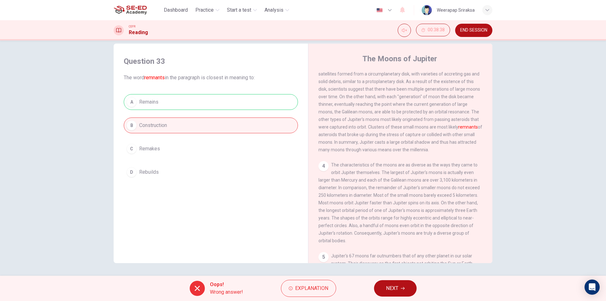
click at [388, 287] on span "NEXT" at bounding box center [392, 288] width 12 height 9
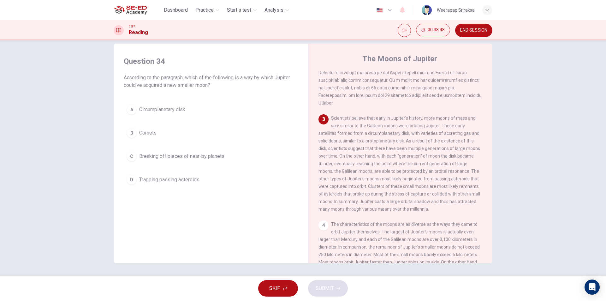
scroll to position [162, 0]
click at [189, 111] on button "A Circumplanetary disk" at bounding box center [211, 110] width 174 height 16
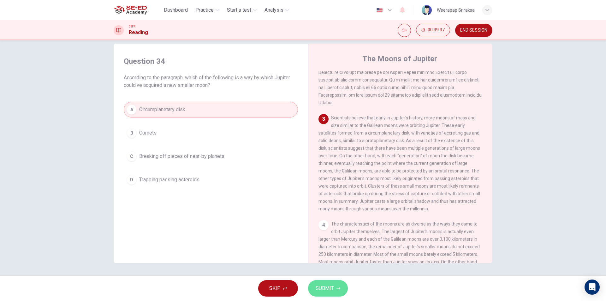
drag, startPoint x: 321, startPoint y: 286, endPoint x: 315, endPoint y: 279, distance: 9.7
click at [321, 286] on span "SUBMIT" at bounding box center [325, 288] width 18 height 9
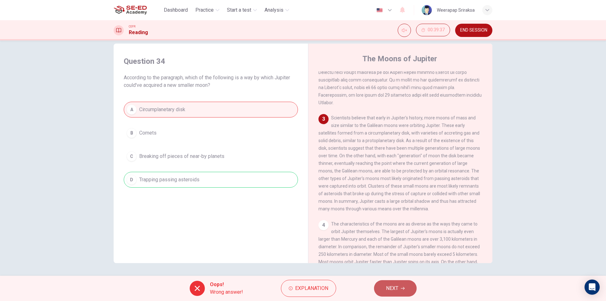
click at [388, 282] on button "NEXT" at bounding box center [395, 288] width 43 height 16
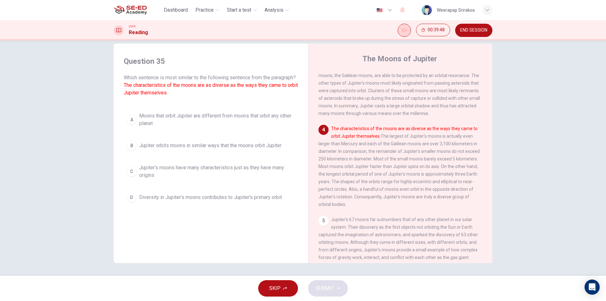
scroll to position [257, 0]
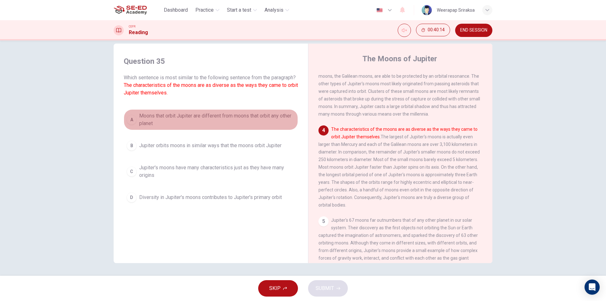
click at [265, 120] on span "Moons that orbit Jupiter are different from moons that orbit any other planet" at bounding box center [217, 119] width 156 height 15
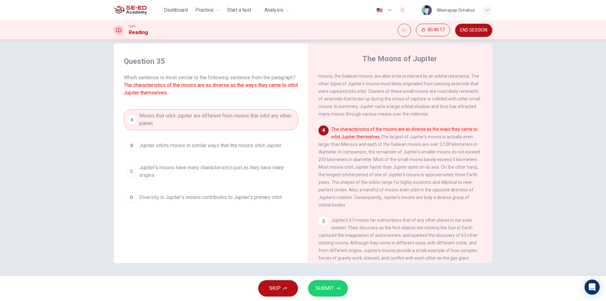
click at [327, 276] on div "SKIP SUBMIT" at bounding box center [303, 288] width 606 height 25
click at [327, 282] on button "SUBMIT" at bounding box center [328, 288] width 40 height 16
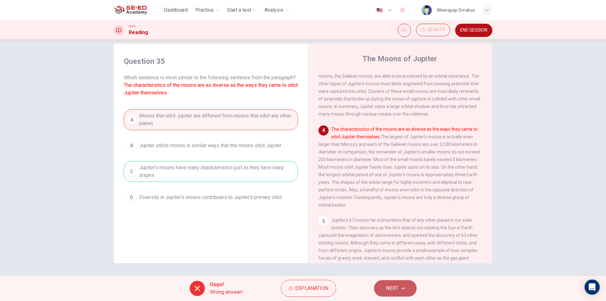
click at [393, 293] on button "NEXT" at bounding box center [395, 288] width 43 height 16
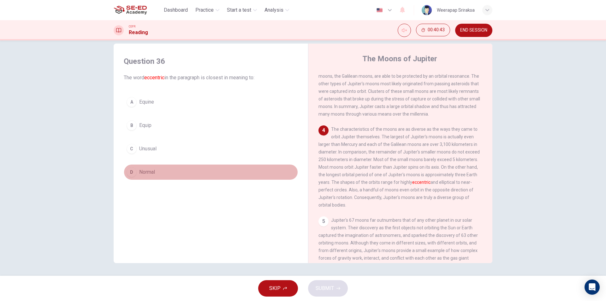
click at [145, 166] on button "D Normal" at bounding box center [211, 172] width 174 height 16
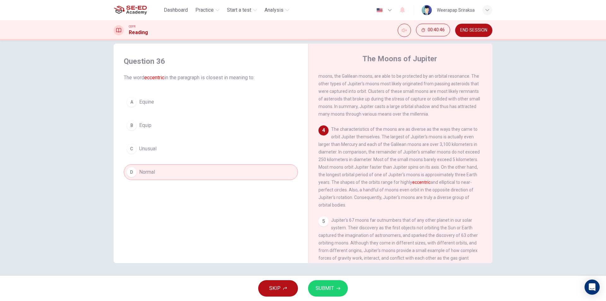
click at [329, 287] on span "SUBMIT" at bounding box center [325, 288] width 18 height 9
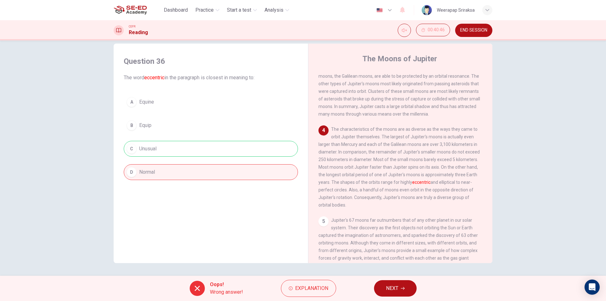
click at [387, 285] on span "NEXT" at bounding box center [392, 288] width 12 height 9
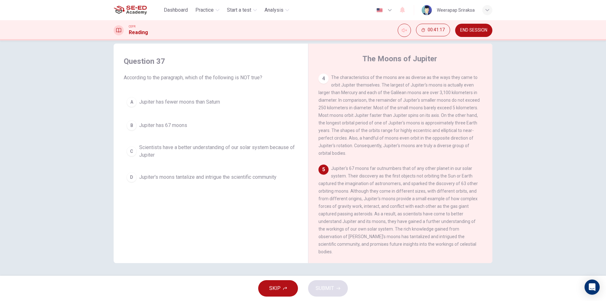
scroll to position [320, 0]
click at [169, 92] on div "Question 37 According to the paragraph, which of the following is NOT true? A J…" at bounding box center [211, 120] width 184 height 141
click at [169, 100] on span "Jupiter has fewer moons than Saturn" at bounding box center [179, 102] width 81 height 8
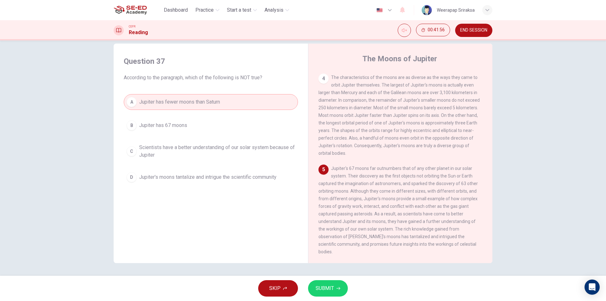
click at [219, 179] on span "Jupiter's moons tantalize and intrigue the scientific community" at bounding box center [207, 177] width 137 height 8
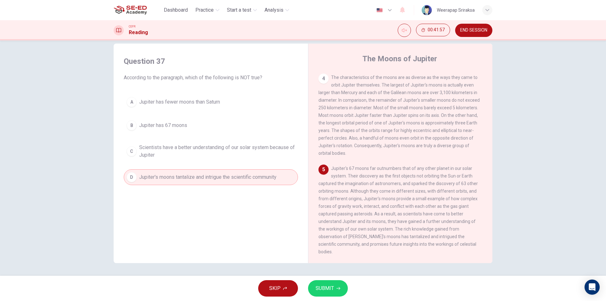
click at [216, 146] on span "Scientists have a better understanding of our solar system because of Jupiter" at bounding box center [217, 151] width 156 height 15
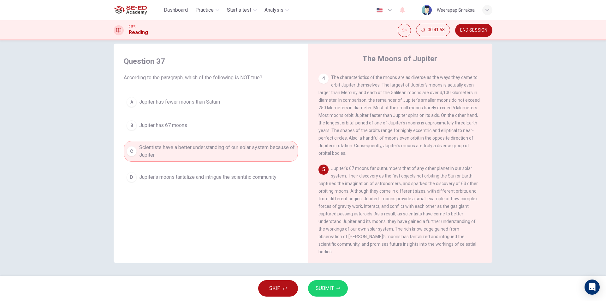
click at [318, 287] on span "SUBMIT" at bounding box center [325, 288] width 18 height 9
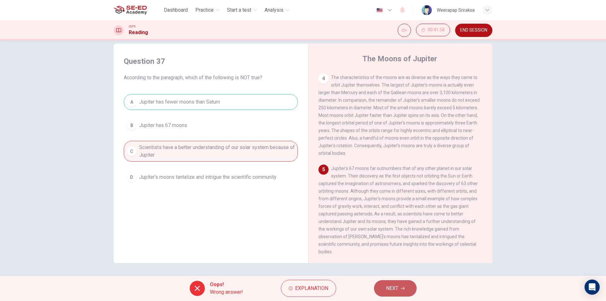
click at [411, 288] on button "NEXT" at bounding box center [395, 288] width 43 height 16
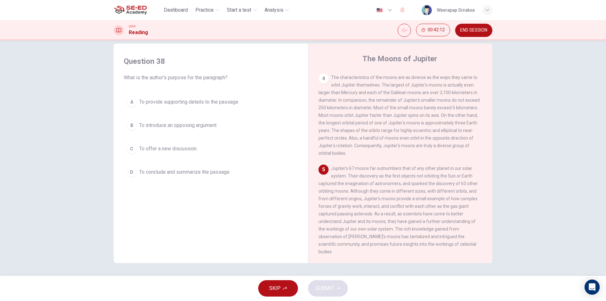
click at [184, 132] on button "B To introduce an opposing argument" at bounding box center [211, 125] width 174 height 16
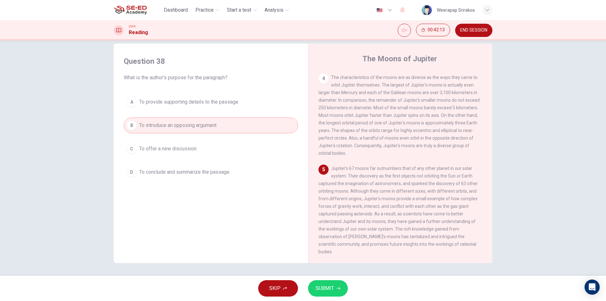
click at [332, 284] on span "SUBMIT" at bounding box center [325, 288] width 18 height 9
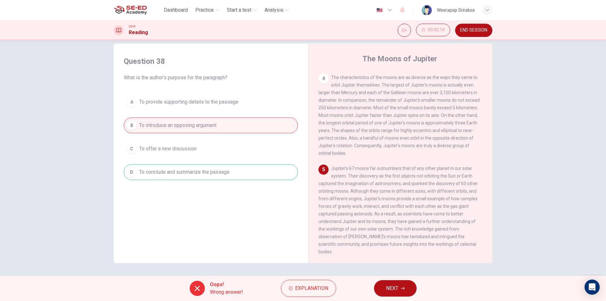
click at [408, 287] on button "NEXT" at bounding box center [395, 288] width 43 height 16
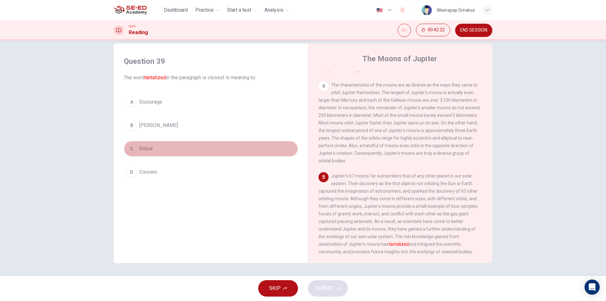
click at [153, 152] on button "C Entice" at bounding box center [211, 149] width 174 height 16
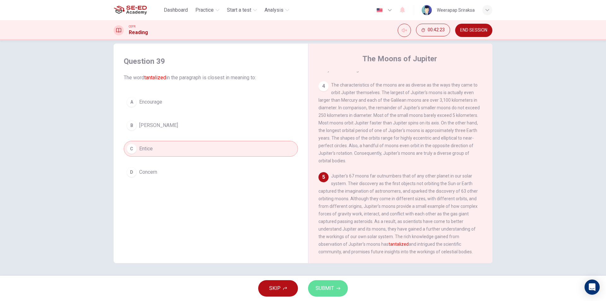
click at [318, 285] on span "SUBMIT" at bounding box center [325, 288] width 18 height 9
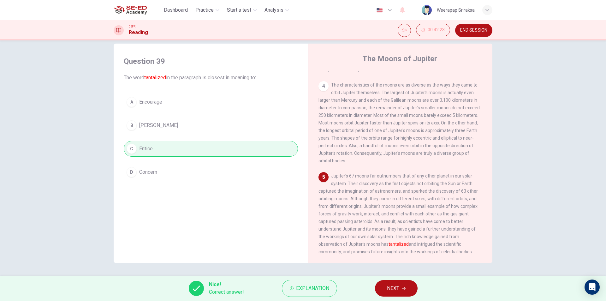
click at [411, 288] on button "NEXT" at bounding box center [396, 288] width 43 height 16
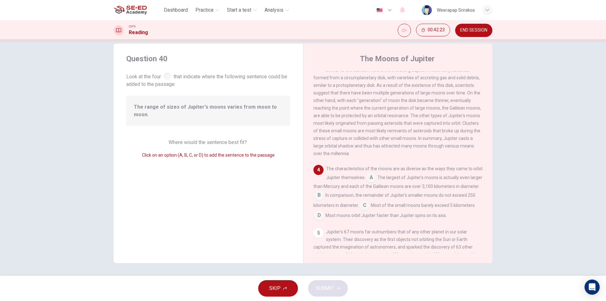
scroll to position [244, 0]
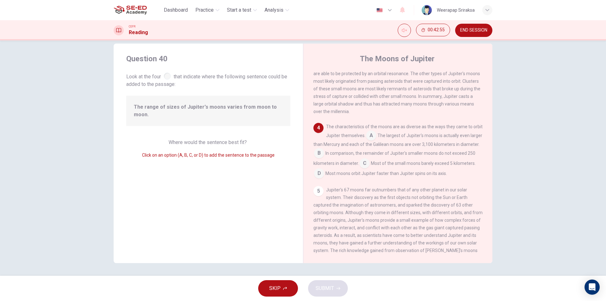
click at [324, 159] on input at bounding box center [319, 154] width 10 height 10
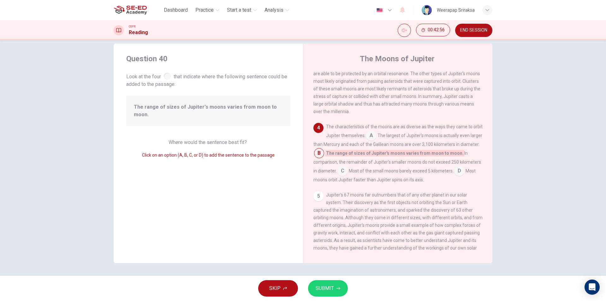
click at [326, 293] on button "SUBMIT" at bounding box center [328, 288] width 40 height 16
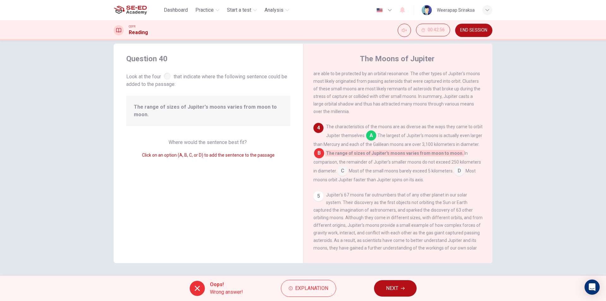
click at [405, 285] on button "NEXT" at bounding box center [395, 288] width 43 height 16
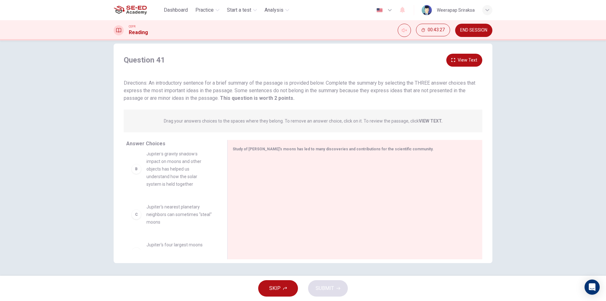
scroll to position [85, 0]
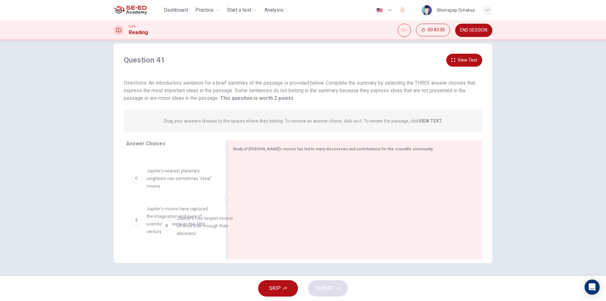
drag, startPoint x: 184, startPoint y: 227, endPoint x: 295, endPoint y: 225, distance: 110.9
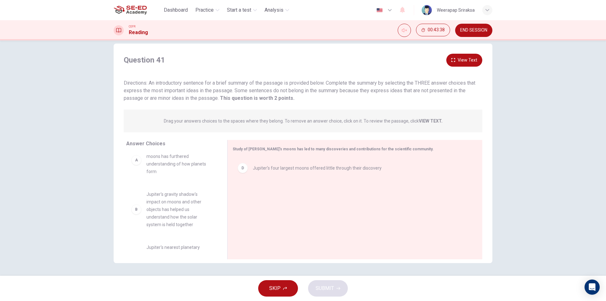
scroll to position [0, 0]
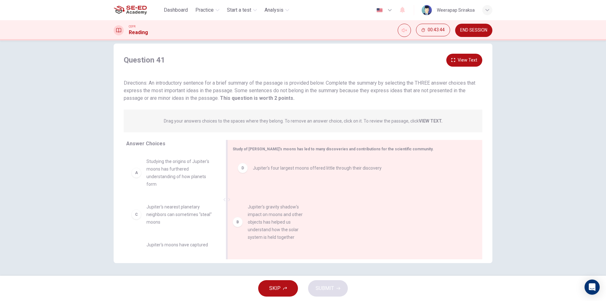
drag, startPoint x: 213, startPoint y: 216, endPoint x: 294, endPoint y: 216, distance: 81.5
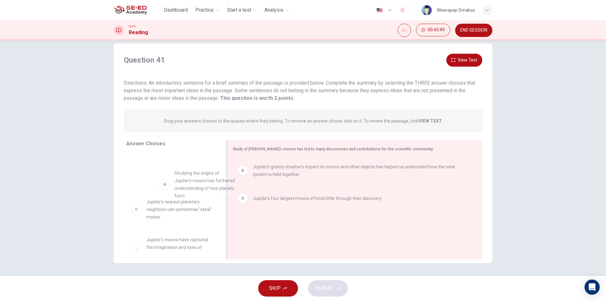
scroll to position [2, 0]
drag, startPoint x: 163, startPoint y: 176, endPoint x: 290, endPoint y: 230, distance: 138.1
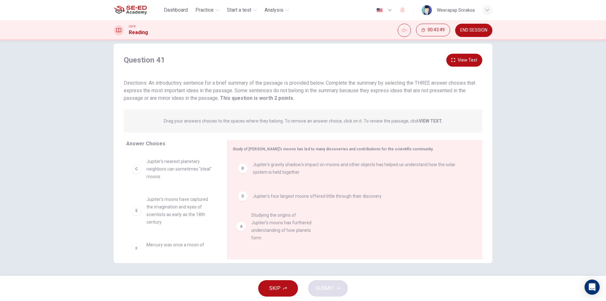
scroll to position [0, 0]
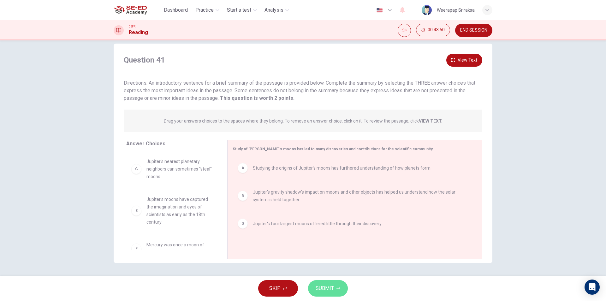
click at [332, 286] on span "SUBMIT" at bounding box center [325, 288] width 18 height 9
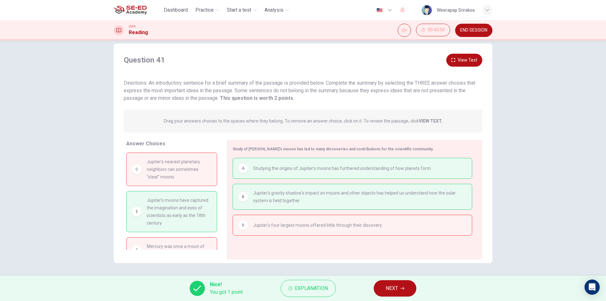
click at [404, 290] on icon "button" at bounding box center [403, 288] width 4 height 4
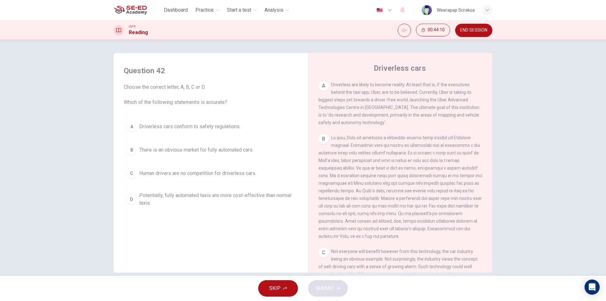
scroll to position [120, 0]
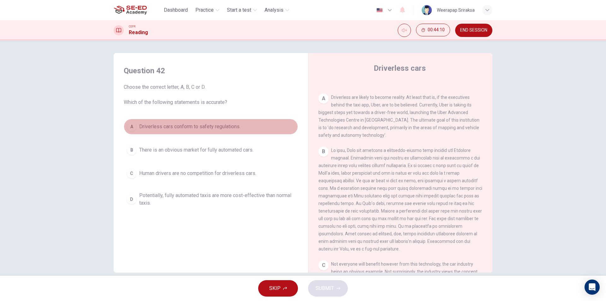
click at [215, 130] on button "A Driverless cars conform to safety regulations." at bounding box center [211, 127] width 174 height 16
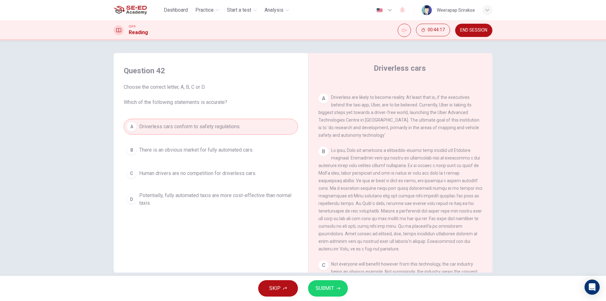
click at [223, 154] on button "B There is an obvious market for fully automated cars." at bounding box center [211, 150] width 174 height 16
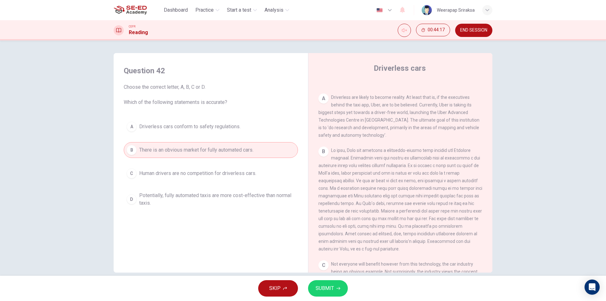
click at [325, 282] on button "SUBMIT" at bounding box center [328, 288] width 40 height 16
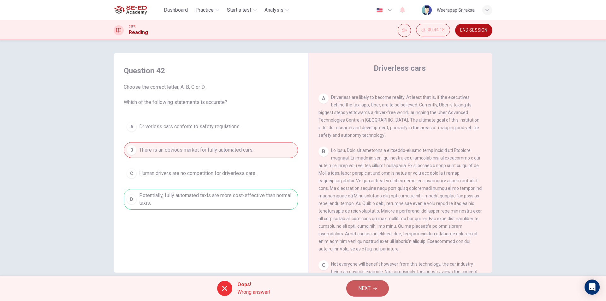
click at [369, 288] on span "NEXT" at bounding box center [364, 288] width 12 height 9
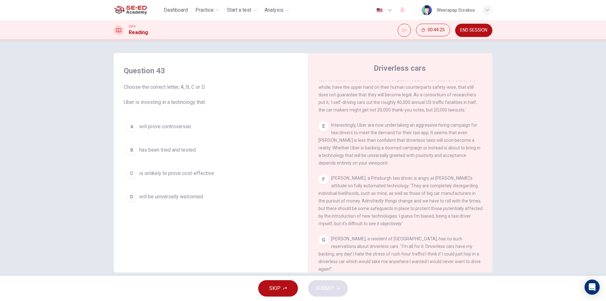
scroll to position [468, 0]
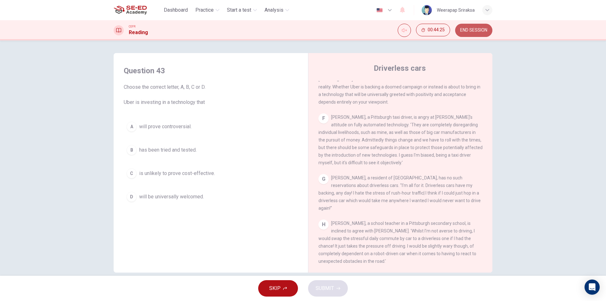
click at [470, 28] on span "END SESSION" at bounding box center [473, 30] width 27 height 5
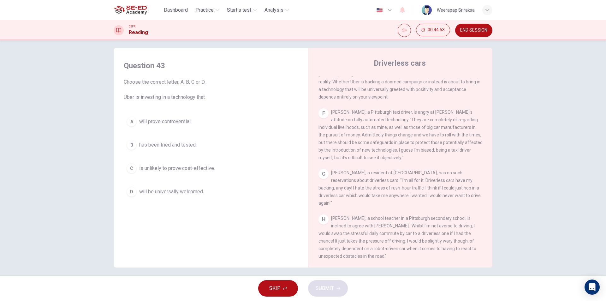
scroll to position [9, 0]
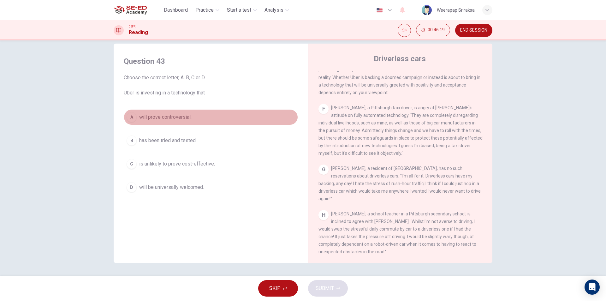
click at [150, 124] on button "A will prove controversial." at bounding box center [211, 117] width 174 height 16
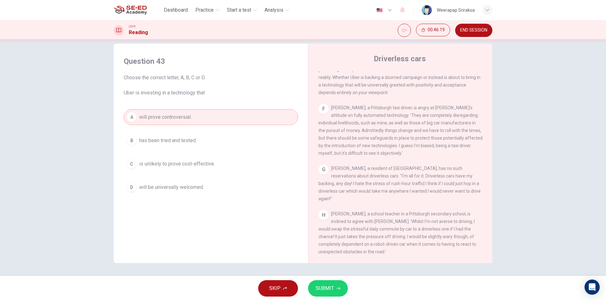
click at [327, 291] on span "SUBMIT" at bounding box center [325, 288] width 18 height 9
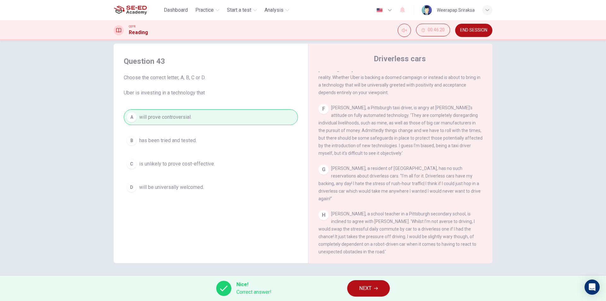
click at [373, 282] on button "NEXT" at bounding box center [368, 288] width 43 height 16
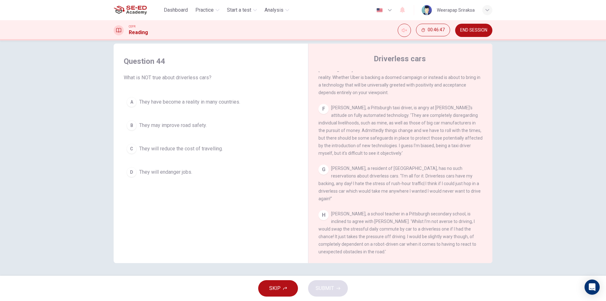
click at [134, 103] on div "A" at bounding box center [132, 102] width 10 height 10
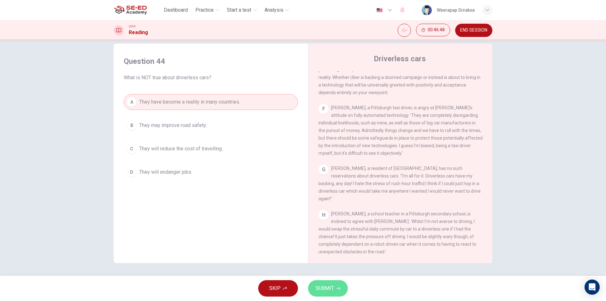
click at [339, 285] on button "SUBMIT" at bounding box center [328, 288] width 40 height 16
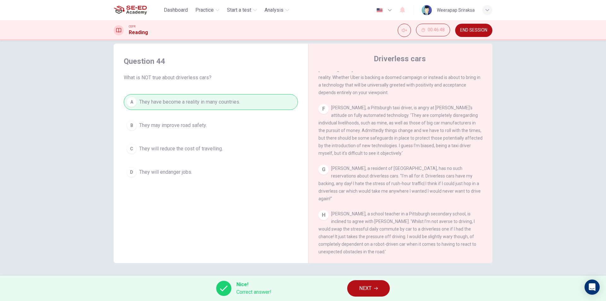
click at [371, 286] on span "NEXT" at bounding box center [365, 288] width 12 height 9
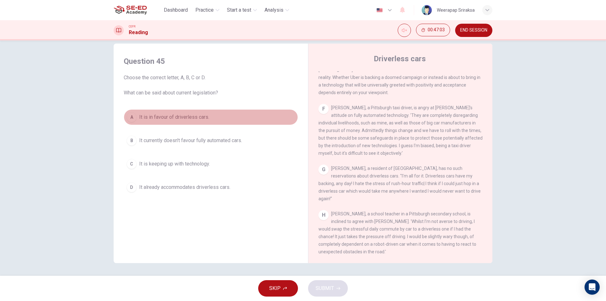
click at [171, 112] on button "A It is in favour of driverless cars." at bounding box center [211, 117] width 174 height 16
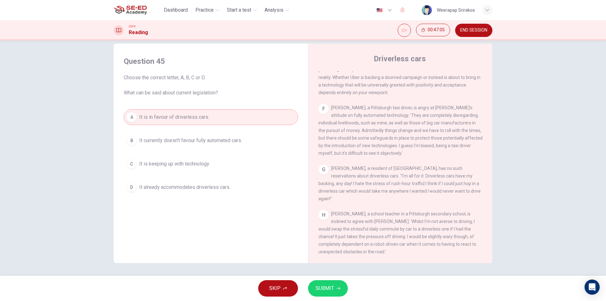
click at [329, 288] on span "SUBMIT" at bounding box center [325, 288] width 18 height 9
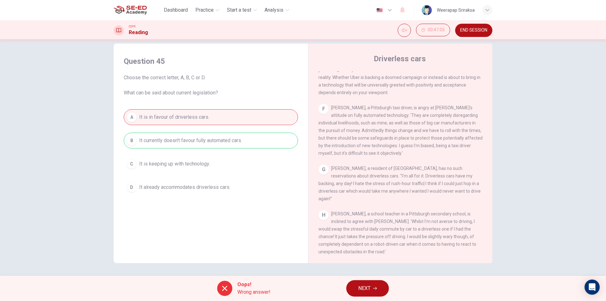
click at [348, 288] on button "NEXT" at bounding box center [367, 288] width 43 height 16
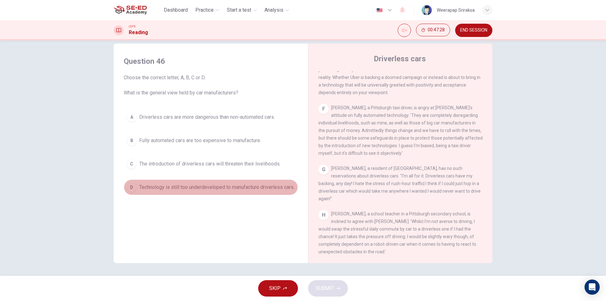
click at [184, 187] on span "Technology is still too underdeveloped to manufacture driverless cars." at bounding box center [216, 187] width 155 height 8
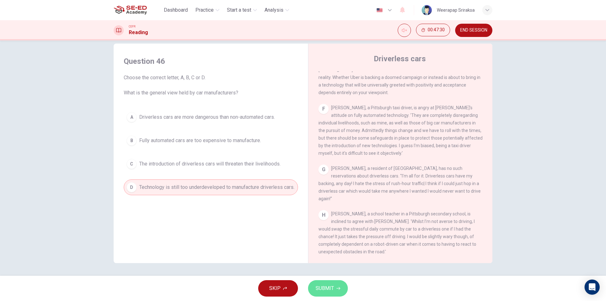
click at [329, 288] on span "SUBMIT" at bounding box center [325, 288] width 18 height 9
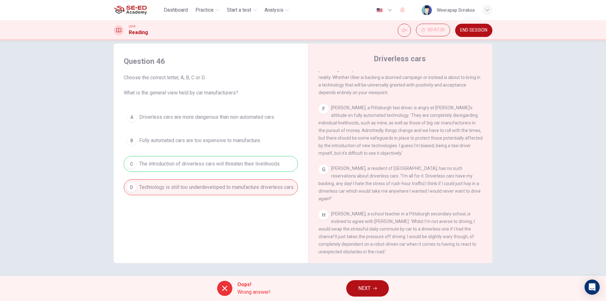
click at [370, 292] on span "NEXT" at bounding box center [364, 288] width 12 height 9
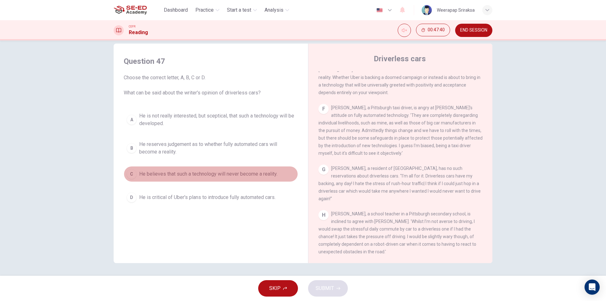
click at [160, 171] on span "He believes that such a technology will never become a reality." at bounding box center [208, 174] width 138 height 8
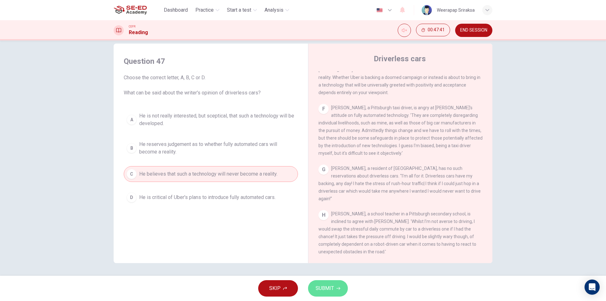
click at [345, 291] on button "SUBMIT" at bounding box center [328, 288] width 40 height 16
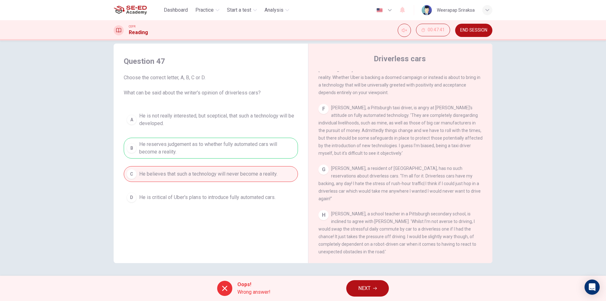
drag, startPoint x: 228, startPoint y: 289, endPoint x: 238, endPoint y: 291, distance: 10.2
click at [229, 290] on div at bounding box center [224, 288] width 15 height 15
click at [268, 297] on div "Oops! Wrong answer! NEXT" at bounding box center [303, 288] width 606 height 25
click at [354, 287] on button "NEXT" at bounding box center [367, 288] width 43 height 16
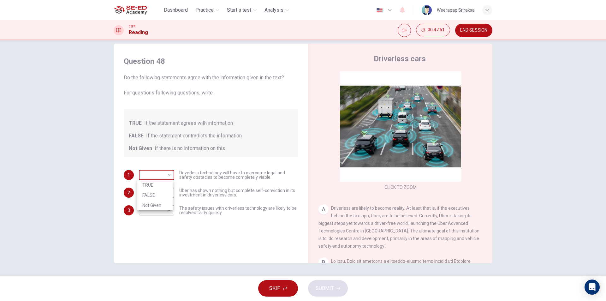
click at [153, 177] on body "This site uses cookies, as explained in our Privacy Policy . If you agree to th…" at bounding box center [303, 150] width 606 height 301
click at [158, 183] on li "TRUE" at bounding box center [154, 185] width 35 height 10
type input "TRUE"
click at [161, 192] on body "This site uses cookies, as explained in our Privacy Policy . If you agree to th…" at bounding box center [303, 150] width 606 height 301
click at [164, 200] on li "TRUE" at bounding box center [154, 203] width 35 height 10
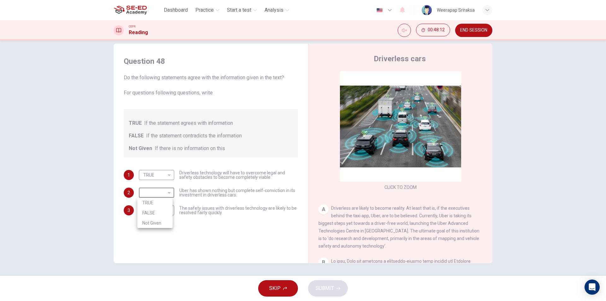
type input "TRUE"
click at [164, 209] on body "This site uses cookies, as explained in our Privacy Policy . If you agree to th…" at bounding box center [303, 150] width 606 height 301
click at [161, 231] on li "FALSE" at bounding box center [154, 230] width 35 height 10
type input "FALSE"
click at [332, 286] on span "SUBMIT" at bounding box center [325, 288] width 18 height 9
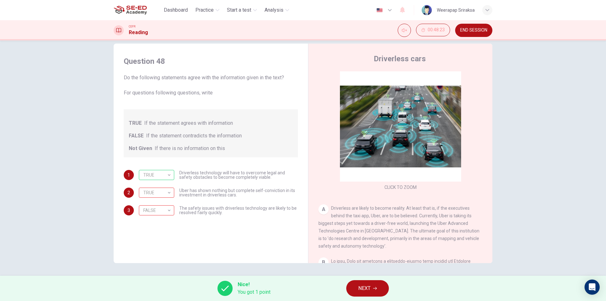
click at [368, 289] on span "NEXT" at bounding box center [364, 288] width 12 height 9
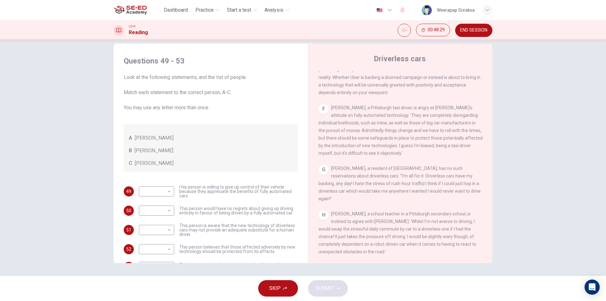
scroll to position [0, 0]
click at [156, 191] on body "This site uses cookies, as explained in our Privacy Policy . If you agree to th…" at bounding box center [303, 150] width 606 height 301
click at [122, 170] on div at bounding box center [303, 150] width 606 height 301
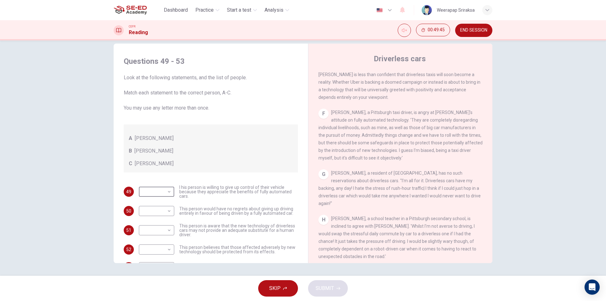
scroll to position [468, 0]
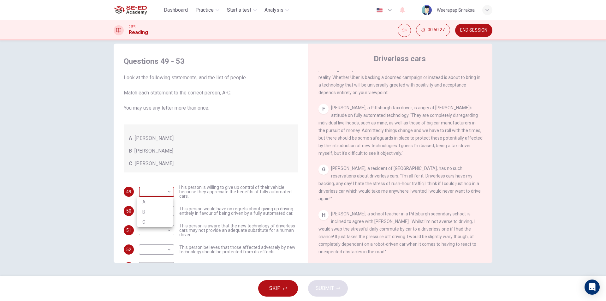
click at [151, 189] on body "This site uses cookies, as explained in our Privacy Policy . If you agree to th…" at bounding box center [303, 150] width 606 height 301
click at [152, 209] on li "B" at bounding box center [154, 212] width 35 height 10
type input "B"
click at [153, 206] on body "This site uses cookies, as explained in our Privacy Policy . If you agree to th…" at bounding box center [303, 150] width 606 height 301
click at [156, 220] on li "A" at bounding box center [154, 221] width 35 height 10
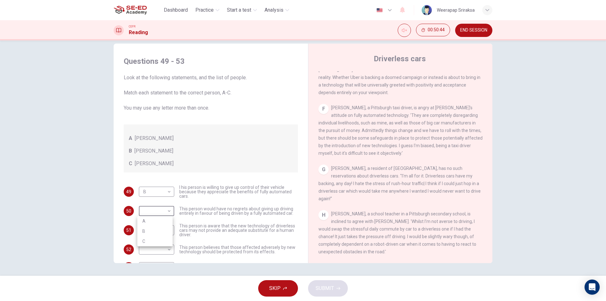
type input "A"
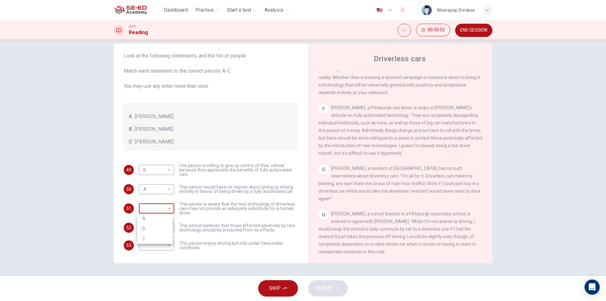
click at [163, 206] on body "This site uses cookies, as explained in our Privacy Policy . If you agree to th…" at bounding box center [303, 150] width 606 height 301
click at [159, 219] on li "A" at bounding box center [154, 218] width 35 height 10
type input "A"
click at [158, 228] on body "This site uses cookies, as explained in our Privacy Policy . If you agree to th…" at bounding box center [303, 150] width 606 height 301
click at [156, 256] on li "C" at bounding box center [154, 258] width 35 height 10
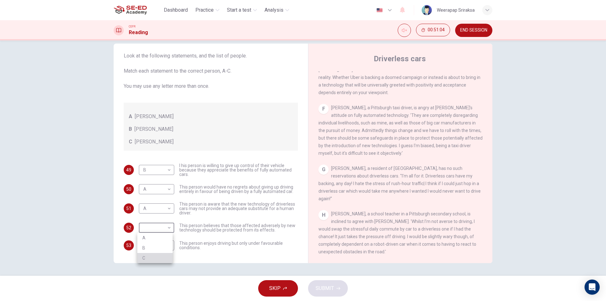
type input "C"
click at [160, 245] on body "This site uses cookies, as explained in our Privacy Policy . If you agree to th…" at bounding box center [303, 150] width 606 height 301
click at [158, 256] on li "A" at bounding box center [154, 255] width 35 height 10
type input "A"
click at [336, 289] on button "SUBMIT" at bounding box center [328, 288] width 40 height 16
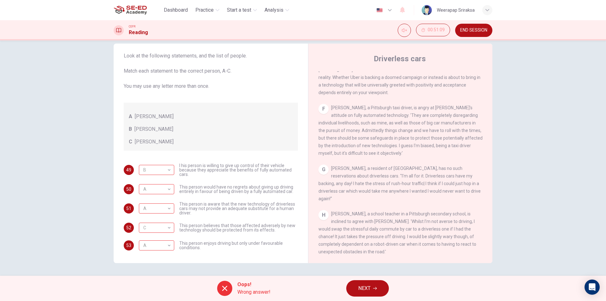
click at [352, 288] on button "NEXT" at bounding box center [367, 288] width 43 height 16
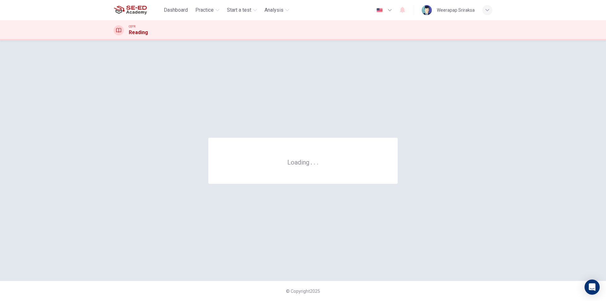
scroll to position [0, 0]
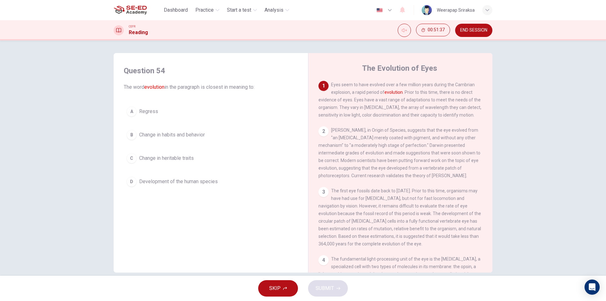
click at [172, 172] on div "A Regress B Change in habits and behavior C Change in heritable traits D Develo…" at bounding box center [211, 147] width 174 height 86
click at [169, 180] on span "Development of the human species" at bounding box center [178, 182] width 79 height 8
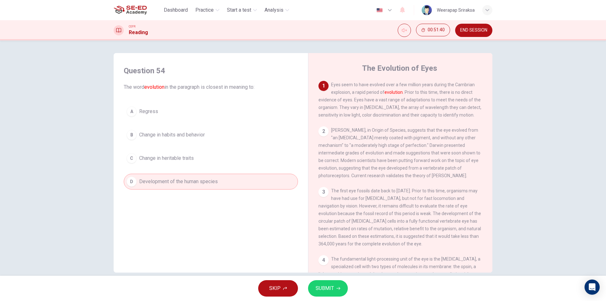
click at [337, 288] on icon "button" at bounding box center [339, 288] width 4 height 4
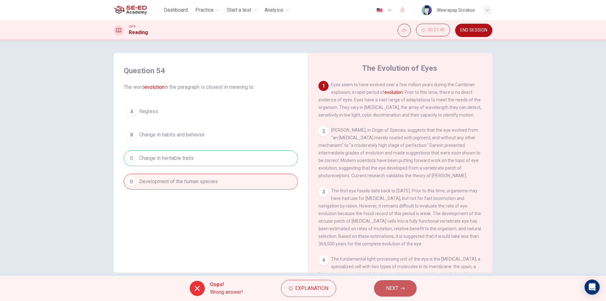
click at [401, 284] on button "NEXT" at bounding box center [395, 288] width 43 height 16
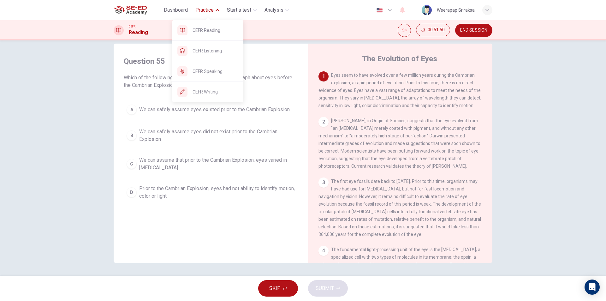
click at [204, 12] on span "Practice" at bounding box center [204, 10] width 18 height 8
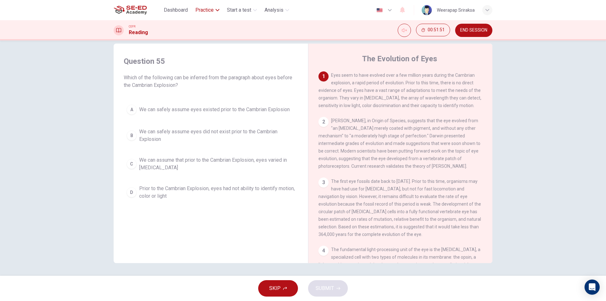
click at [203, 9] on span "Practice" at bounding box center [204, 10] width 18 height 8
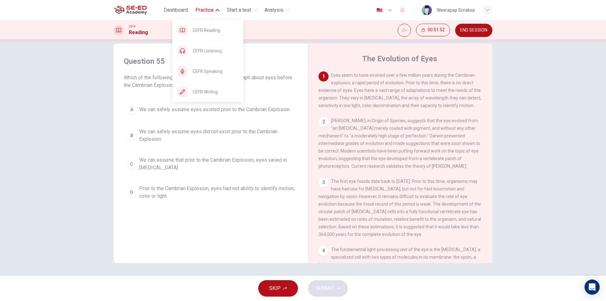
click at [203, 9] on span "Practice" at bounding box center [204, 10] width 18 height 8
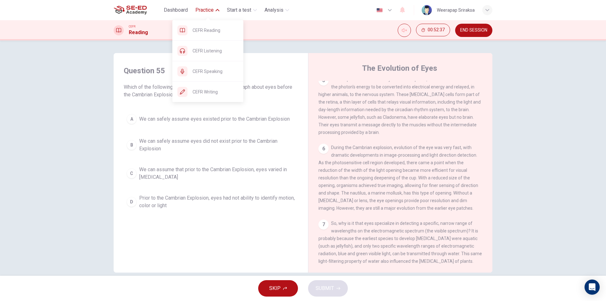
click at [213, 10] on span "Practice" at bounding box center [204, 10] width 18 height 8
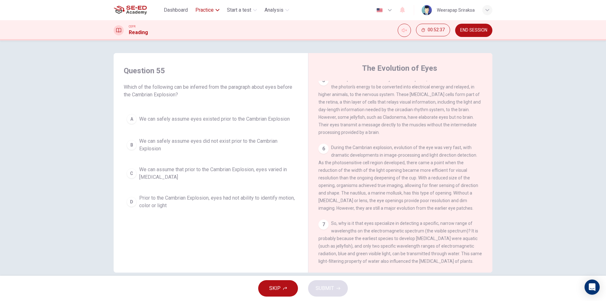
click at [213, 10] on span "Practice" at bounding box center [204, 10] width 18 height 8
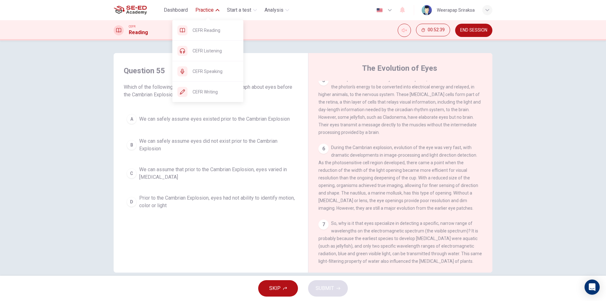
click at [218, 10] on icon "button" at bounding box center [218, 10] width 4 height 2
click at [210, 10] on span "Practice" at bounding box center [204, 10] width 18 height 8
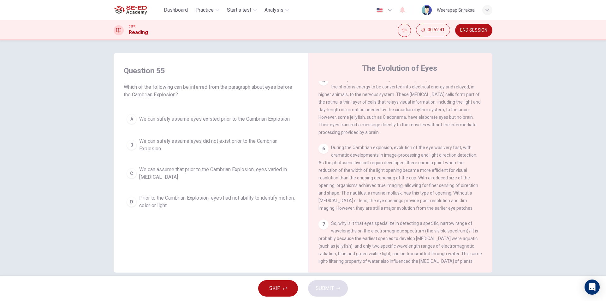
click at [476, 28] on span "END SESSION" at bounding box center [473, 30] width 27 height 5
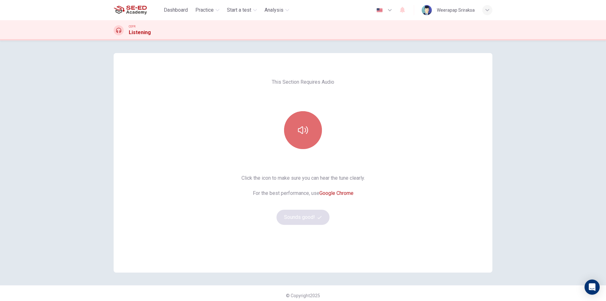
click at [309, 126] on button "button" at bounding box center [303, 130] width 38 height 38
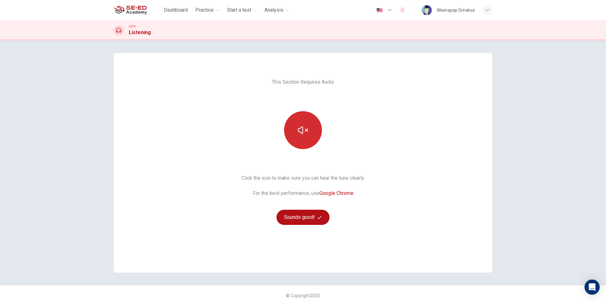
click at [303, 138] on button "button" at bounding box center [303, 130] width 38 height 38
drag, startPoint x: 536, startPoint y: 221, endPoint x: 514, endPoint y: 203, distance: 28.3
click at [535, 219] on div "This Section Requires Audio Click the icon to make sure you can hear the tune c…" at bounding box center [303, 170] width 606 height 261
click at [309, 135] on button "button" at bounding box center [303, 130] width 38 height 38
click at [308, 133] on button "button" at bounding box center [303, 130] width 38 height 38
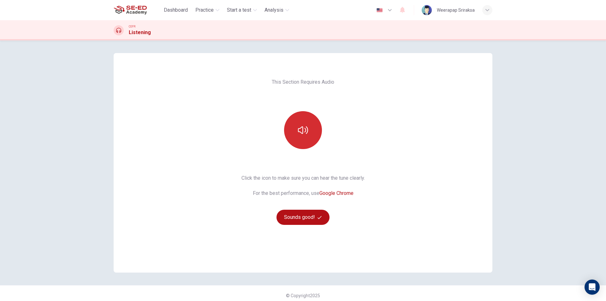
click at [306, 139] on button "button" at bounding box center [303, 130] width 38 height 38
drag, startPoint x: 543, startPoint y: 228, endPoint x: 539, endPoint y: 226, distance: 5.2
click at [543, 228] on div "This Section Requires Audio Click the icon to make sure you can hear the tune c…" at bounding box center [303, 170] width 606 height 261
click at [301, 218] on button "Sounds good!" at bounding box center [303, 217] width 53 height 15
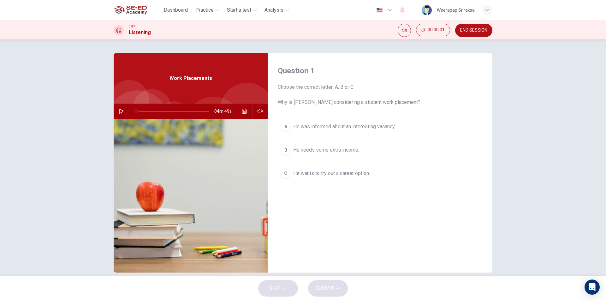
click at [119, 110] on icon "button" at bounding box center [121, 111] width 5 height 5
drag, startPoint x: 137, startPoint y: 111, endPoint x: 119, endPoint y: 112, distance: 17.4
click at [120, 112] on div "04m 43s" at bounding box center [191, 111] width 154 height 15
click at [117, 111] on button "button" at bounding box center [121, 111] width 10 height 15
drag, startPoint x: 138, startPoint y: 111, endPoint x: 122, endPoint y: 111, distance: 15.8
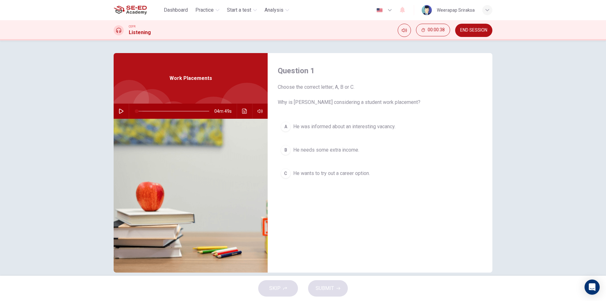
click at [124, 111] on div "04m 49s" at bounding box center [191, 111] width 154 height 15
click at [114, 111] on div "04m 49s" at bounding box center [191, 111] width 154 height 15
click at [119, 110] on icon "button" at bounding box center [121, 111] width 4 height 5
click at [543, 225] on div "Question 1 Choose the correct letter; A, B or C. Why is Matthew considering a s…" at bounding box center [303, 157] width 606 height 235
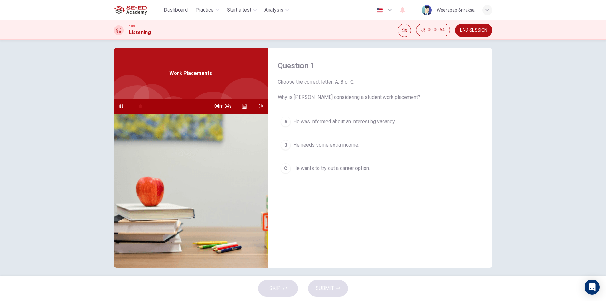
scroll to position [9, 0]
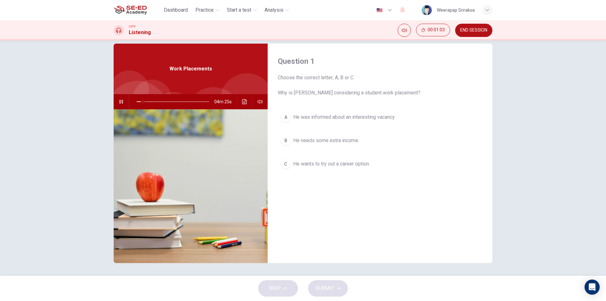
click at [243, 102] on icon "Click to see the audio transcription" at bounding box center [244, 101] width 5 height 5
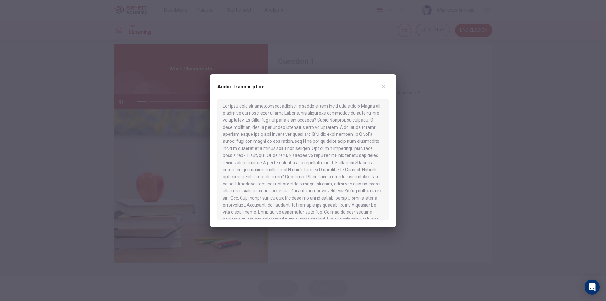
scroll to position [0, 0]
click at [394, 81] on div "Audio Transcription" at bounding box center [303, 150] width 186 height 153
click at [390, 80] on div "Audio Transcription" at bounding box center [303, 150] width 186 height 153
click at [384, 84] on icon "button" at bounding box center [383, 86] width 5 height 5
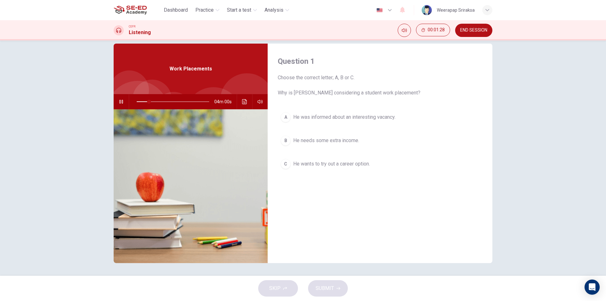
click at [349, 158] on button "C He wants to try out a career option." at bounding box center [380, 164] width 205 height 16
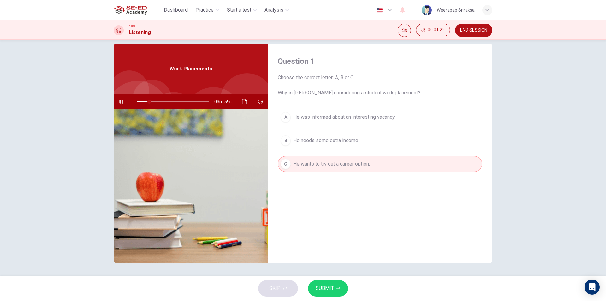
drag, startPoint x: 323, startPoint y: 290, endPoint x: 316, endPoint y: 284, distance: 8.9
click at [322, 289] on span "SUBMIT" at bounding box center [325, 288] width 18 height 9
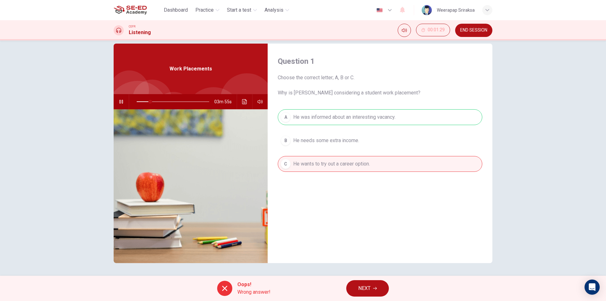
click at [363, 292] on span "NEXT" at bounding box center [364, 288] width 12 height 9
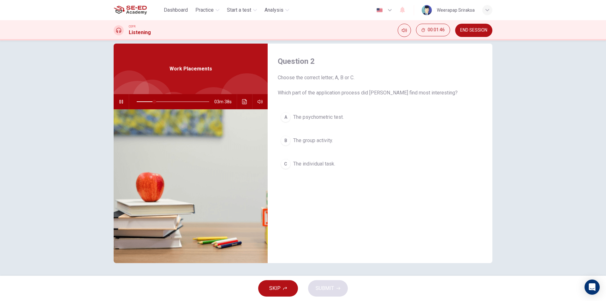
click at [325, 141] on span "The group activity." at bounding box center [313, 141] width 40 height 8
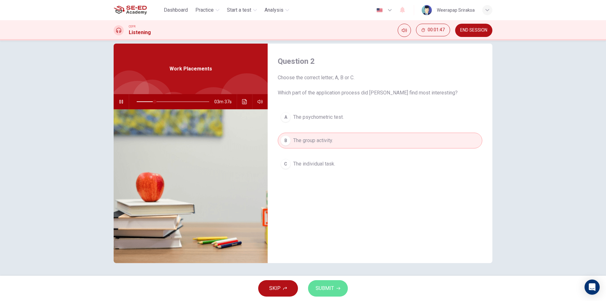
click at [331, 287] on span "SUBMIT" at bounding box center [325, 288] width 18 height 9
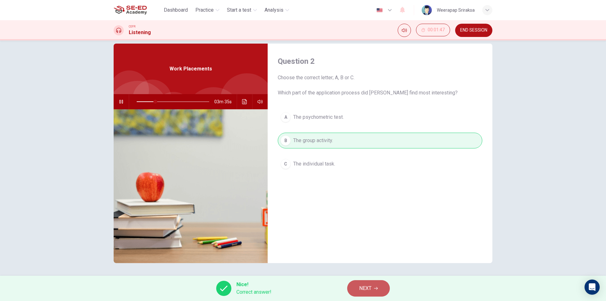
click at [369, 289] on span "NEXT" at bounding box center [365, 288] width 12 height 9
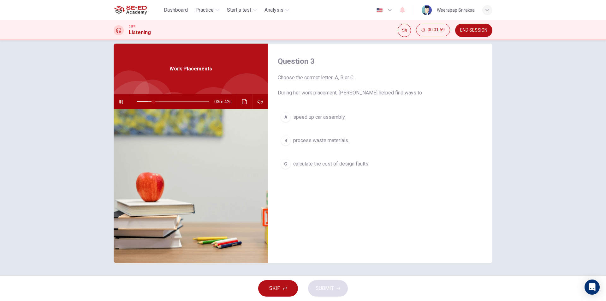
drag, startPoint x: 156, startPoint y: 103, endPoint x: 151, endPoint y: 105, distance: 5.4
click at [152, 104] on span at bounding box center [154, 102] width 4 height 4
click at [150, 102] on span at bounding box center [151, 102] width 4 height 4
click at [119, 100] on icon "button" at bounding box center [121, 101] width 5 height 5
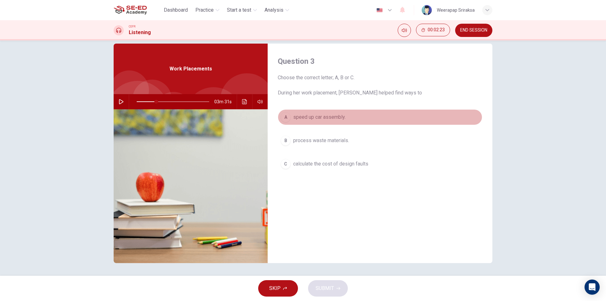
click at [290, 115] on button "A speed up car assembly." at bounding box center [380, 117] width 205 height 16
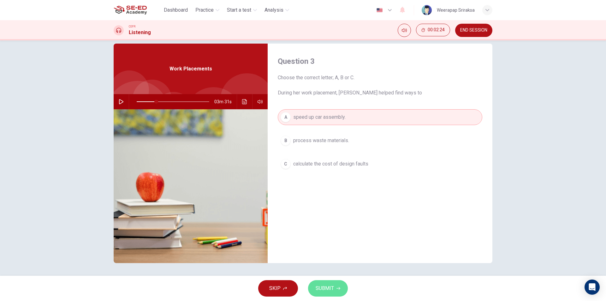
click at [326, 295] on button "SUBMIT" at bounding box center [328, 288] width 40 height 16
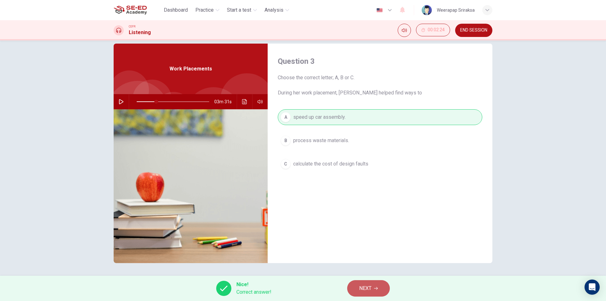
click at [367, 286] on span "NEXT" at bounding box center [365, 288] width 12 height 9
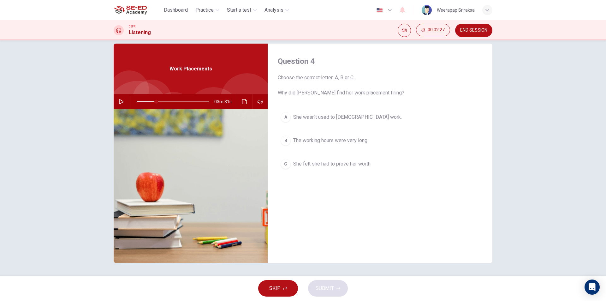
click at [119, 101] on icon "button" at bounding box center [121, 101] width 5 height 5
click at [120, 101] on icon "button" at bounding box center [121, 101] width 5 height 5
click at [245, 101] on icon "Click to see the audio transcription" at bounding box center [244, 101] width 5 height 5
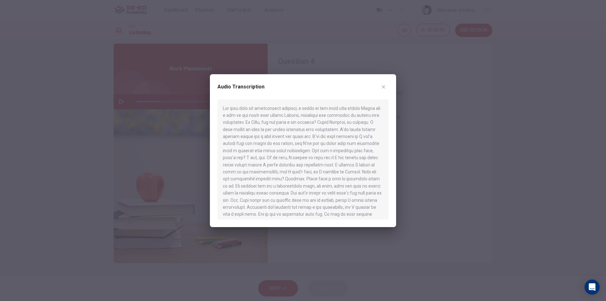
drag, startPoint x: 307, startPoint y: 114, endPoint x: 315, endPoint y: 117, distance: 8.1
click at [315, 117] on div at bounding box center [303, 159] width 171 height 120
click at [309, 115] on div at bounding box center [303, 159] width 171 height 120
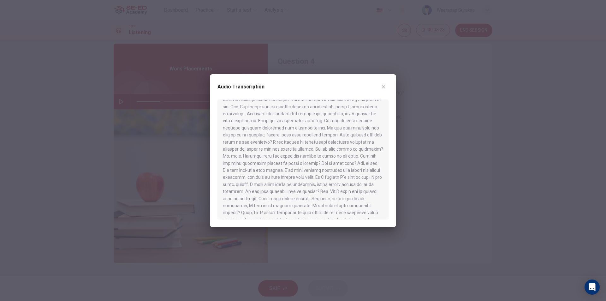
scroll to position [95, 0]
click at [386, 87] on icon "button" at bounding box center [383, 86] width 5 height 5
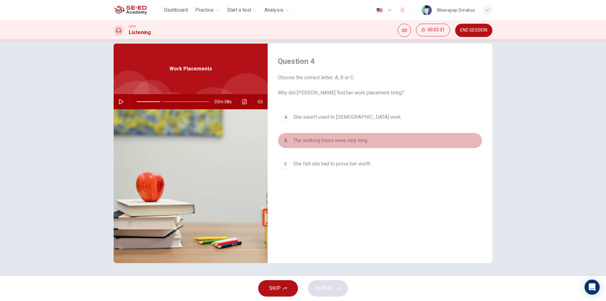
click at [354, 141] on span "The working hours were very long." at bounding box center [330, 141] width 75 height 8
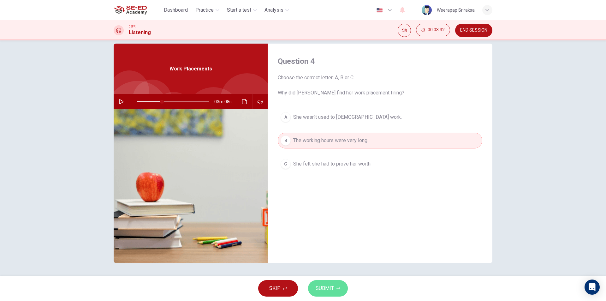
click at [330, 291] on span "SUBMIT" at bounding box center [325, 288] width 18 height 9
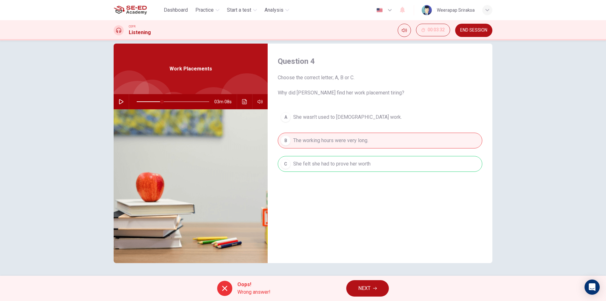
click at [374, 287] on icon "button" at bounding box center [375, 288] width 4 height 4
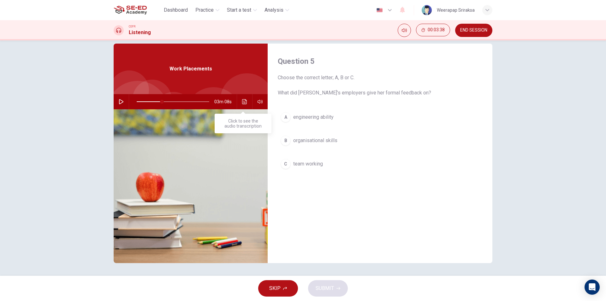
click at [243, 100] on icon "Click to see the audio transcription" at bounding box center [244, 101] width 5 height 5
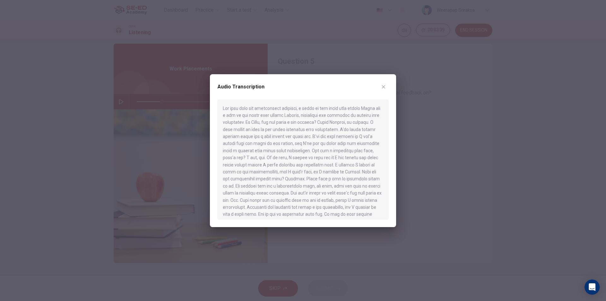
click at [291, 178] on div at bounding box center [303, 159] width 171 height 120
click at [441, 212] on div at bounding box center [303, 150] width 606 height 301
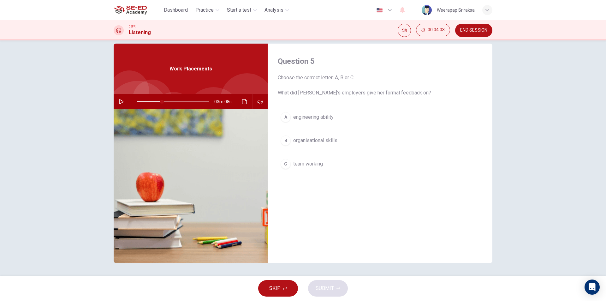
click at [324, 141] on span "organisational skills" at bounding box center [315, 141] width 44 height 8
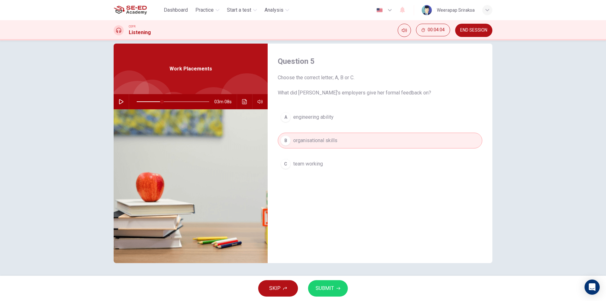
click at [312, 116] on span "engineering ability" at bounding box center [313, 117] width 40 height 8
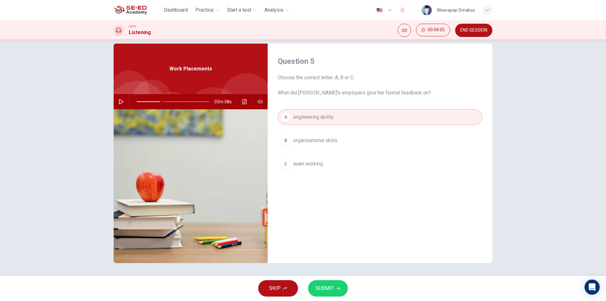
click at [333, 286] on button "SUBMIT" at bounding box center [328, 288] width 40 height 16
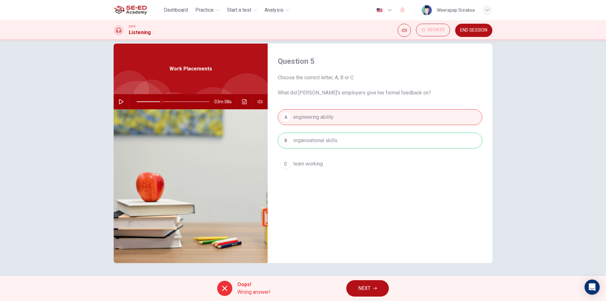
click at [378, 289] on button "NEXT" at bounding box center [367, 288] width 43 height 16
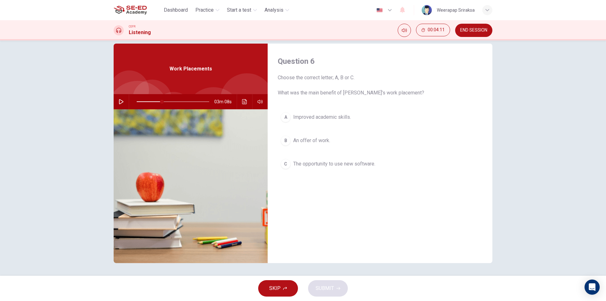
click at [349, 116] on span "Improved academic skills." at bounding box center [322, 117] width 58 height 8
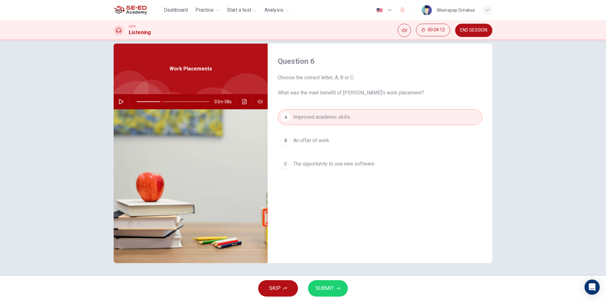
click at [326, 285] on span "SUBMIT" at bounding box center [325, 288] width 18 height 9
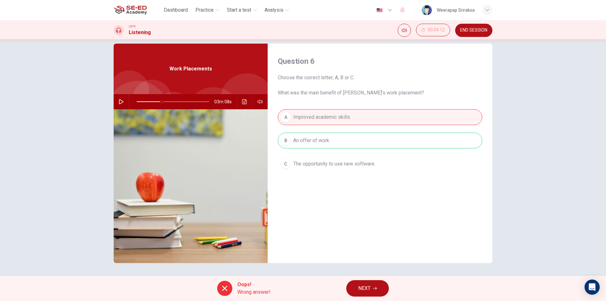
click at [371, 286] on span "NEXT" at bounding box center [364, 288] width 12 height 9
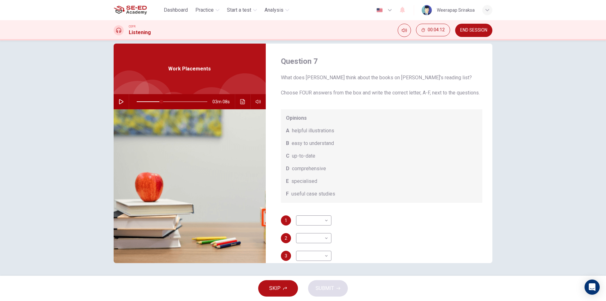
click at [402, 37] on div "CEFR Listening 00:04:12 END SESSION" at bounding box center [303, 30] width 606 height 20
click at [402, 34] on button "Mute" at bounding box center [404, 30] width 13 height 13
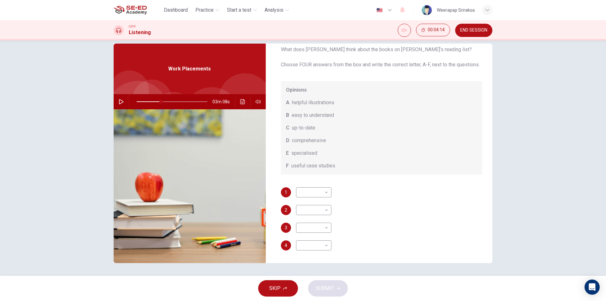
scroll to position [36, 0]
click at [119, 102] on icon "button" at bounding box center [121, 101] width 5 height 5
click at [119, 102] on icon "button" at bounding box center [120, 102] width 3 height 4
click at [313, 196] on body "This site uses cookies, as explained in our Privacy Policy . If you agree to th…" at bounding box center [303, 150] width 606 height 301
click at [313, 196] on div at bounding box center [303, 150] width 606 height 301
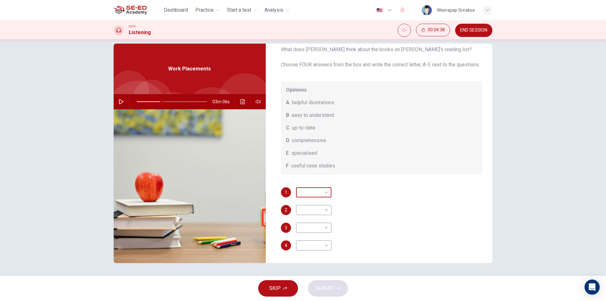
click at [313, 196] on body "This site uses cookies, as explained in our Privacy Policy . If you agree to th…" at bounding box center [303, 150] width 606 height 301
click at [313, 196] on div at bounding box center [303, 150] width 606 height 301
click at [116, 100] on button "button" at bounding box center [121, 101] width 10 height 15
click at [406, 30] on icon "Unmute" at bounding box center [404, 30] width 5 height 4
drag, startPoint x: 178, startPoint y: 100, endPoint x: 185, endPoint y: 101, distance: 7.3
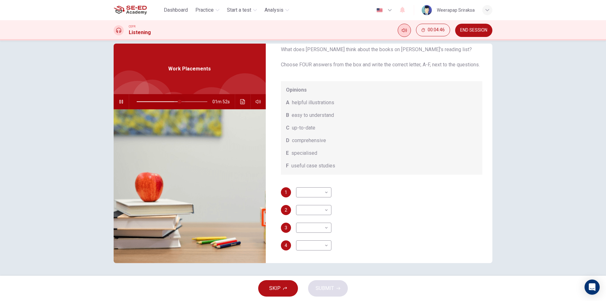
click at [178, 101] on span at bounding box center [172, 101] width 71 height 9
drag, startPoint x: 190, startPoint y: 101, endPoint x: 201, endPoint y: 102, distance: 11.4
click at [190, 101] on span at bounding box center [172, 101] width 71 height 9
click at [323, 189] on body "This site uses cookies, as explained in our Privacy Policy . If you agree to th…" at bounding box center [303, 150] width 606 height 301
click at [317, 176] on div at bounding box center [303, 150] width 606 height 301
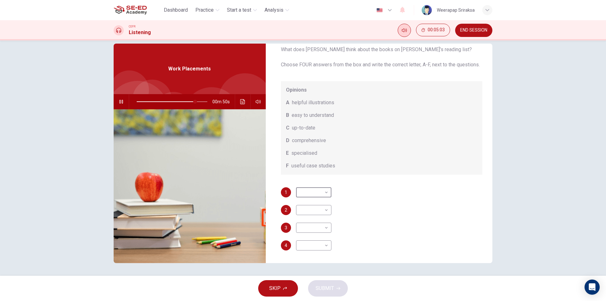
type input "83"
click at [479, 27] on button "END SESSION" at bounding box center [473, 30] width 37 height 13
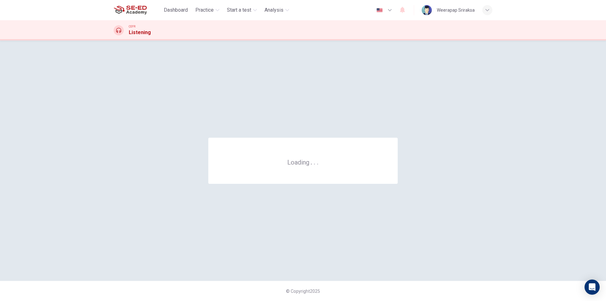
scroll to position [0, 0]
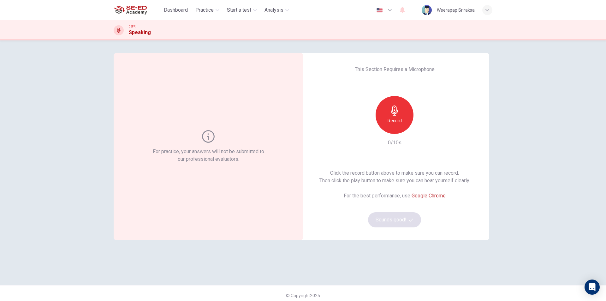
click at [400, 105] on div "Record" at bounding box center [395, 115] width 38 height 38
click at [401, 110] on div "Stop" at bounding box center [395, 115] width 38 height 38
click at [427, 127] on div "button" at bounding box center [424, 129] width 10 height 10
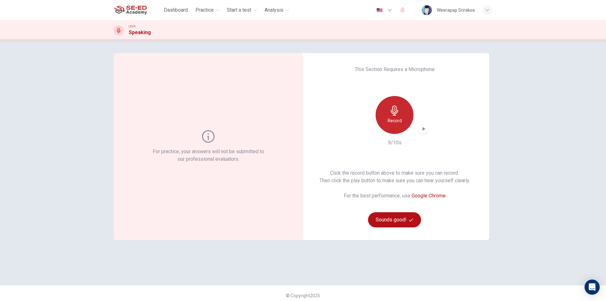
click at [390, 116] on div "Record" at bounding box center [395, 115] width 38 height 38
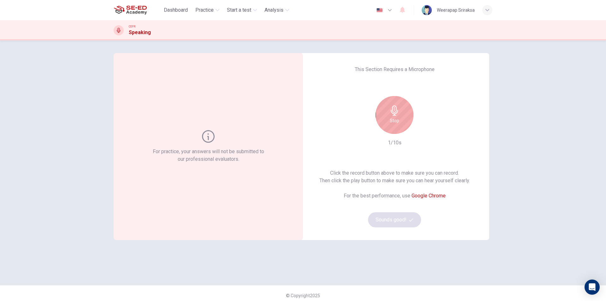
click at [392, 113] on icon "button" at bounding box center [395, 110] width 10 height 10
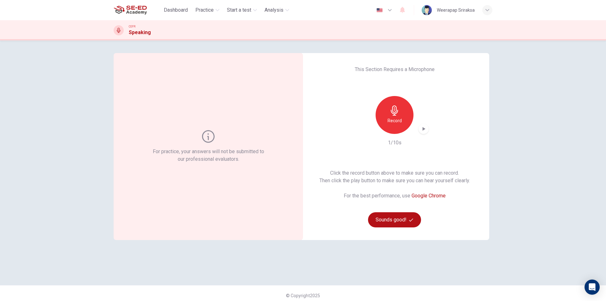
click at [393, 111] on icon "button" at bounding box center [395, 110] width 10 height 10
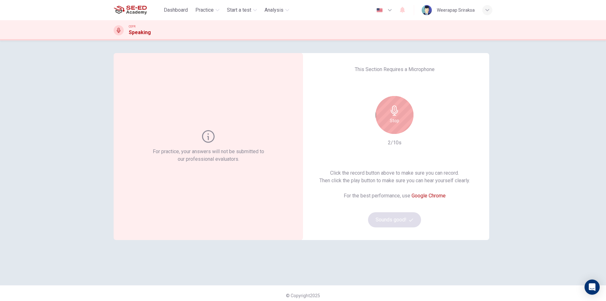
click at [399, 111] on div "Stop" at bounding box center [395, 115] width 38 height 38
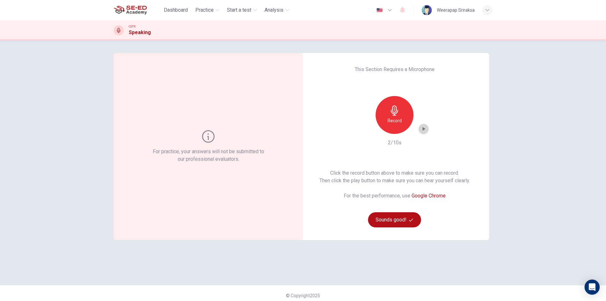
click at [421, 126] on icon "button" at bounding box center [424, 129] width 6 height 6
click at [422, 127] on icon "button" at bounding box center [424, 129] width 4 height 5
click at [421, 127] on icon "button" at bounding box center [424, 129] width 6 height 6
click at [399, 115] on div "Record" at bounding box center [395, 115] width 38 height 38
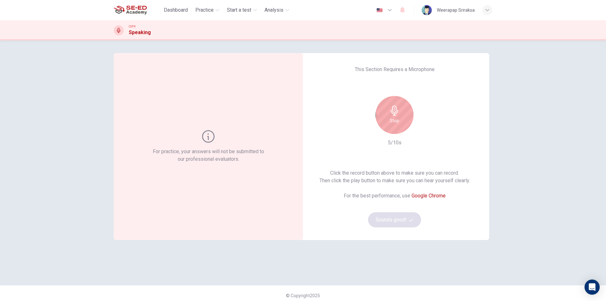
click at [400, 110] on div "Stop" at bounding box center [395, 115] width 38 height 38
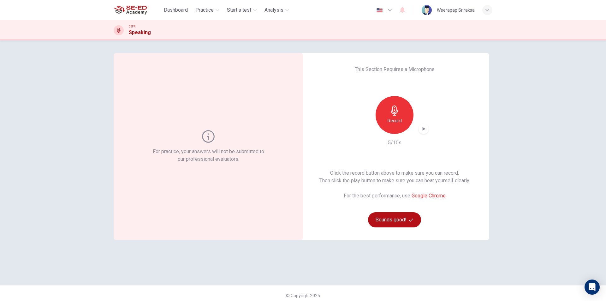
click at [423, 130] on icon "button" at bounding box center [424, 129] width 6 height 6
click at [551, 221] on div "For practice, your answers will not be submitted to our professional evaluators…" at bounding box center [303, 170] width 606 height 261
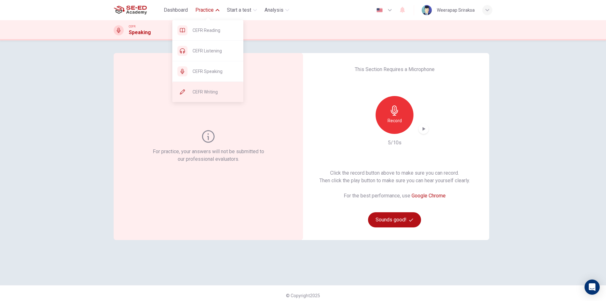
click at [210, 90] on span "CEFR Writing" at bounding box center [216, 92] width 46 height 8
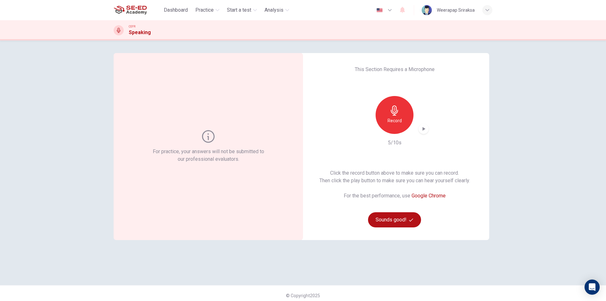
click at [439, 11] on div "Weerapap Sriraksa" at bounding box center [456, 10] width 38 height 8
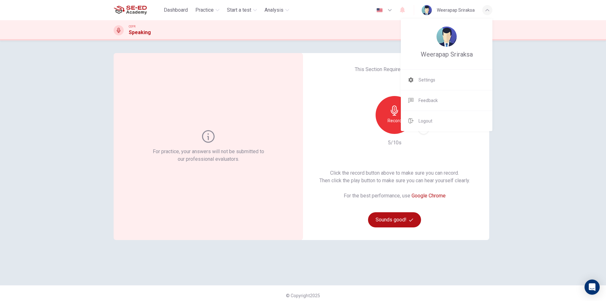
drag, startPoint x: 256, startPoint y: 34, endPoint x: 218, endPoint y: 25, distance: 39.2
click at [255, 34] on div at bounding box center [303, 150] width 606 height 301
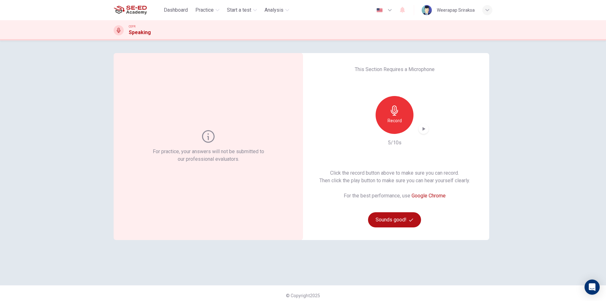
click at [159, 11] on link at bounding box center [138, 10] width 48 height 13
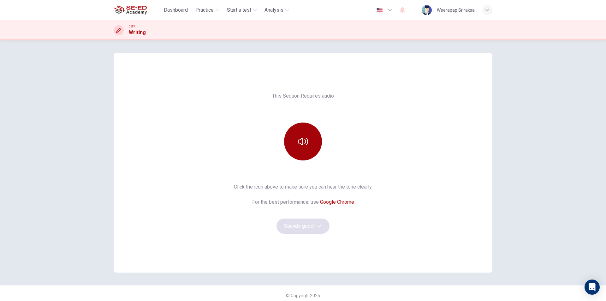
click at [298, 146] on icon "button" at bounding box center [303, 141] width 10 height 10
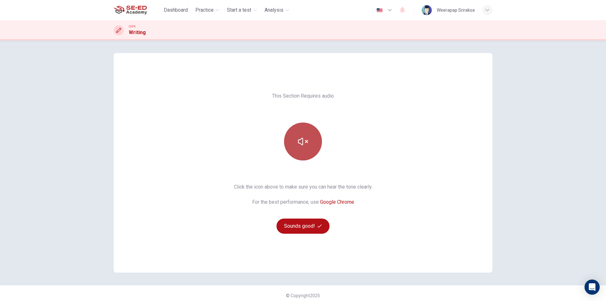
click at [301, 147] on button "button" at bounding box center [303, 142] width 38 height 38
click at [314, 230] on button "Sounds good!" at bounding box center [303, 226] width 53 height 15
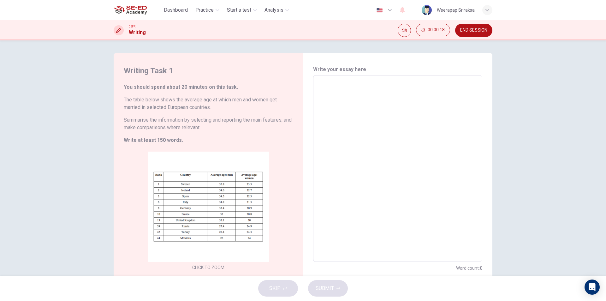
scroll to position [21, 0]
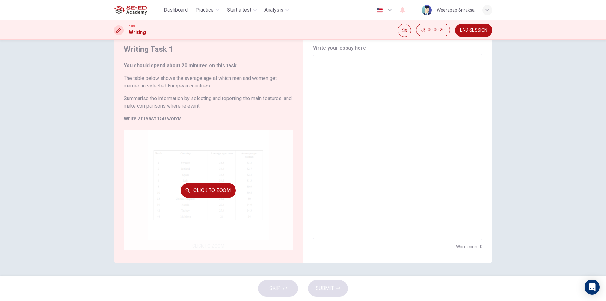
click at [195, 186] on button "Click to Zoom" at bounding box center [208, 190] width 55 height 15
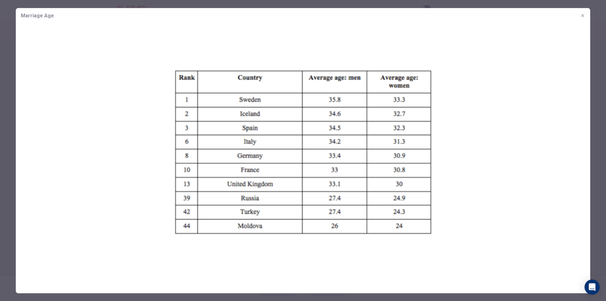
click at [582, 13] on icon "button" at bounding box center [582, 15] width 5 height 5
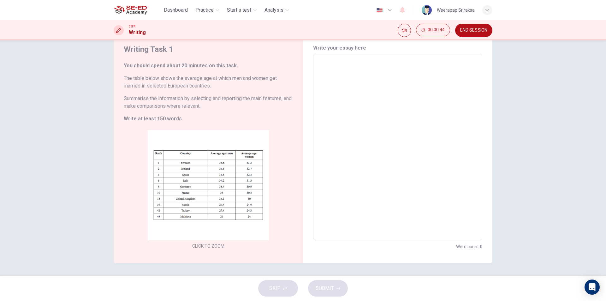
click at [362, 98] on textarea at bounding box center [398, 147] width 160 height 176
type textarea "ds"
type textarea "x"
type textarea "dsa"
type textarea "x"
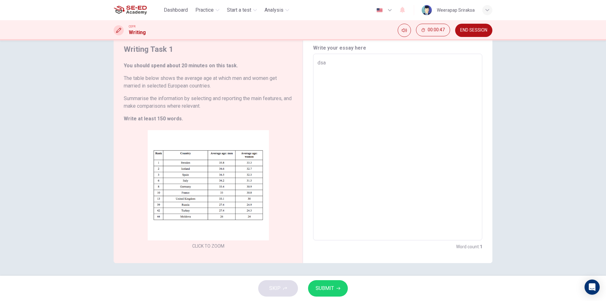
type textarea "ds"
type textarea "x"
type textarea "d"
type textarea "x"
type textarea "d"
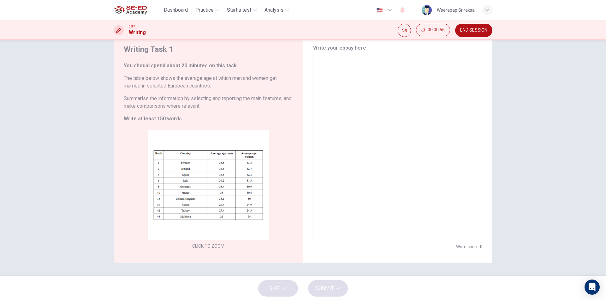
type textarea "x"
type textarea "M"
type textarea "x"
type textarea "m"
type textarea "x"
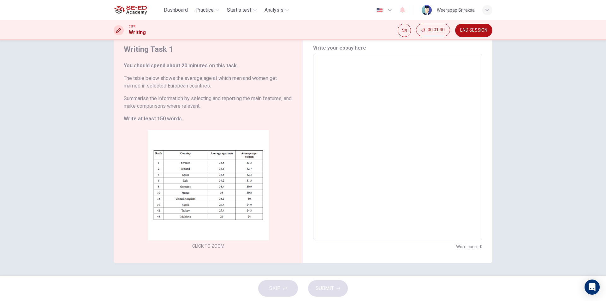
type textarea "E"
type textarea "x"
type textarea "Ev"
type textarea "x"
type textarea "Eve"
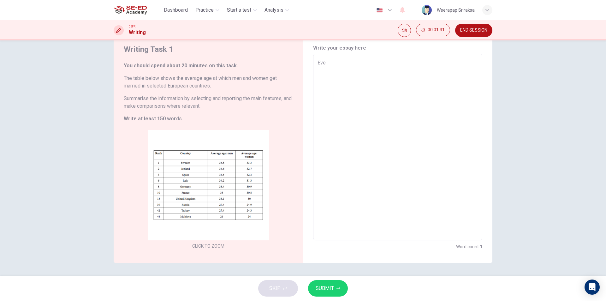
type textarea "x"
type textarea "Ever"
type textarea "x"
type textarea "Every"
type textarea "x"
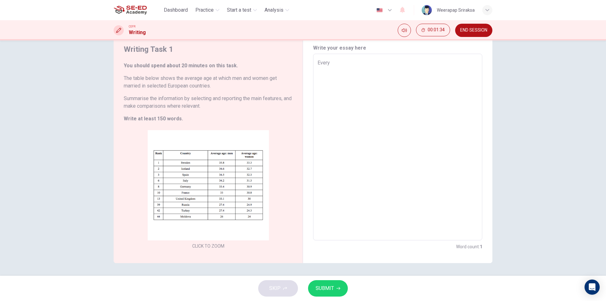
type textarea "Every"
type textarea "x"
type textarea "Every g"
type textarea "x"
type textarea "Every"
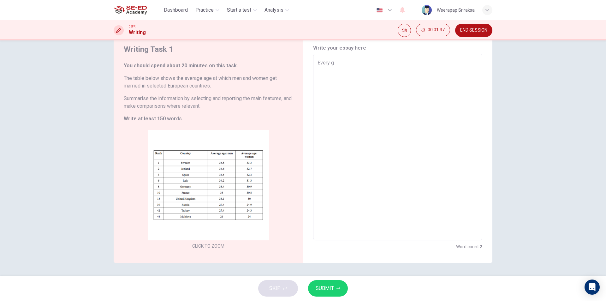
type textarea "x"
type textarea "Every w"
type textarea "x"
type textarea "Every wo"
type textarea "x"
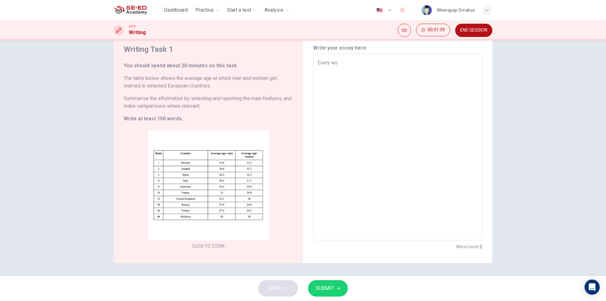
type textarea "Every wom"
type textarea "x"
type textarea "Every woma"
type textarea "x"
type textarea "Every woman"
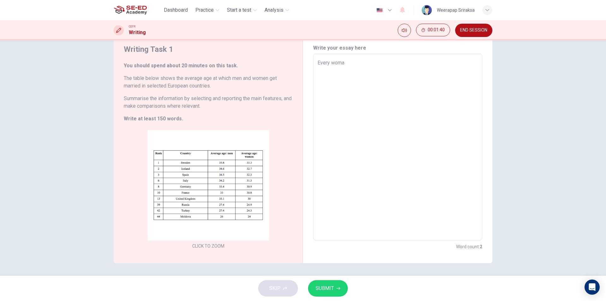
type textarea "x"
type textarea "Every woman"
type textarea "x"
type textarea "Every woman h"
type textarea "x"
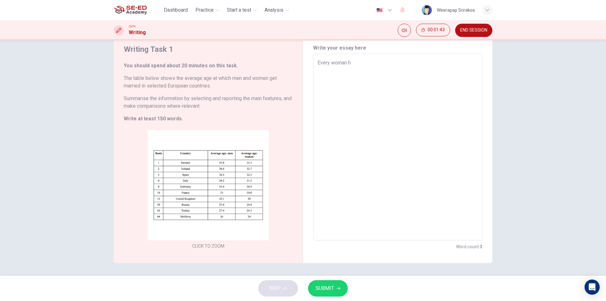
type textarea "Every woman ha"
type textarea "x"
type textarea "Every woman hav"
type textarea "x"
type textarea "Every woman have"
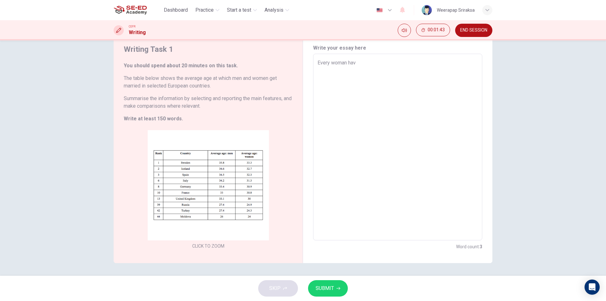
type textarea "x"
type textarea "Every woman have"
type textarea "x"
type textarea "Every woman have a"
type textarea "x"
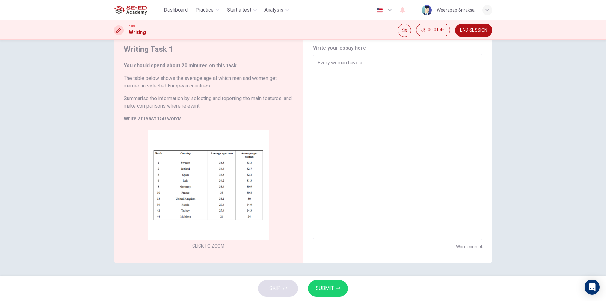
type textarea "Every woman have a"
type textarea "x"
type textarea "Every woman have a d"
type textarea "x"
type textarea "Every woman have a dr"
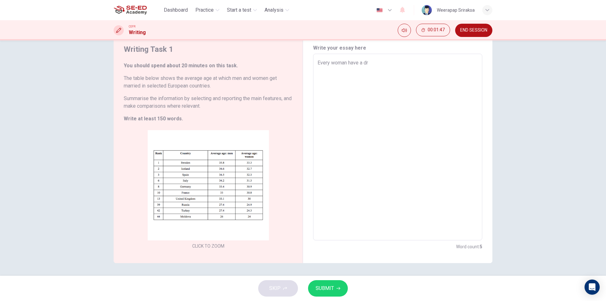
type textarea "x"
type textarea "Every woman have a dre"
type textarea "x"
type textarea "Every woman have a drea"
type textarea "x"
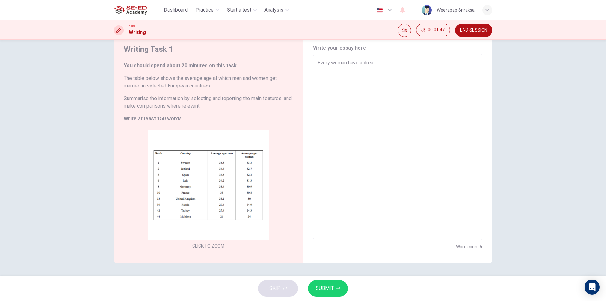
type textarea "Every woman have a dream"
type textarea "x"
type textarea "Every woman have a dream"
type textarea "x"
type textarea "Every woman have a dream s"
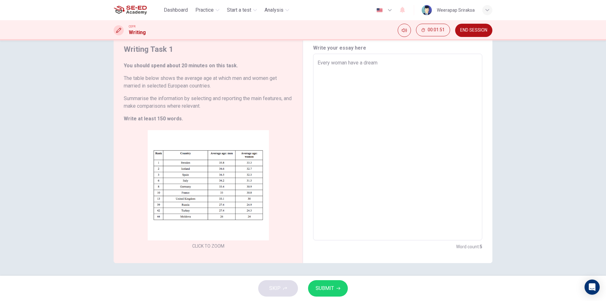
type textarea "x"
type textarea "Every woman have a dream so"
type textarea "x"
type textarea "Every woman have a dream so,"
type textarea "x"
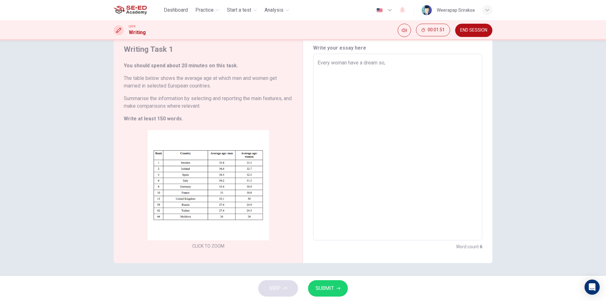
type textarea "Every woman have a dream so,e"
type textarea "x"
type textarea "Every woman have a dream so,"
type textarea "x"
type textarea "Every woman have a dream so"
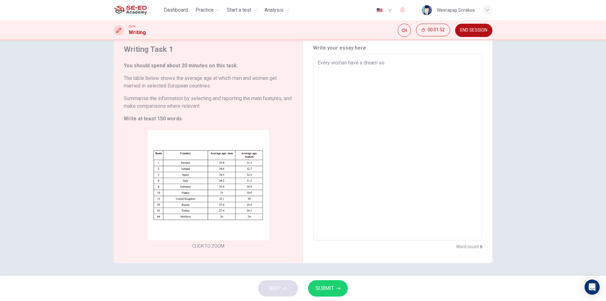
type textarea "x"
type textarea "Every woman have a dream so,"
type textarea "x"
type textarea "Every woman have a dream so"
type textarea "x"
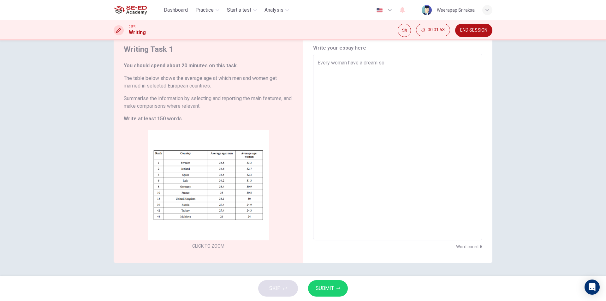
type textarea "Every woman have a dream som"
type textarea "x"
type textarea "Every woman have a dream some"
type textarea "x"
type textarea "Every woman have a dream someo"
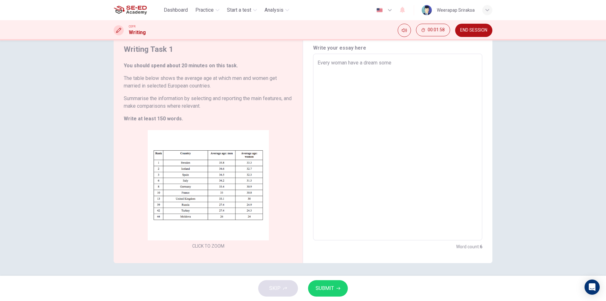
type textarea "x"
type textarea "Every woman have a dream someon"
type textarea "x"
type textarea "Every woman have a dream someone"
type textarea "x"
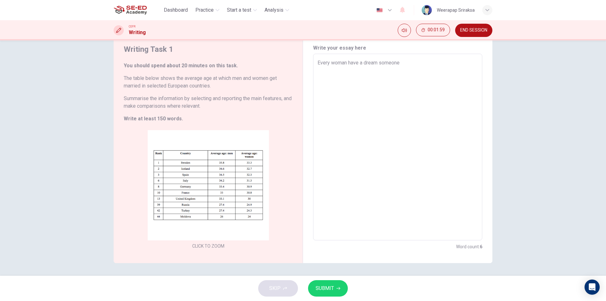
type textarea "Every woman have a dream someone"
type textarea "x"
type textarea "Every woman have a dream someone i"
type textarea "x"
type textarea "Every woman have a dream someone"
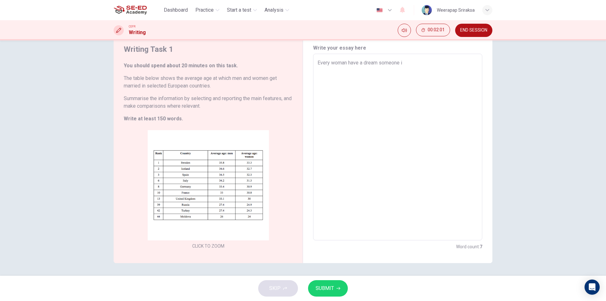
type textarea "x"
type textarea "Every woman have a dream someone I"
type textarea "x"
type textarea "Every woman have a dream someone I"
type textarea "x"
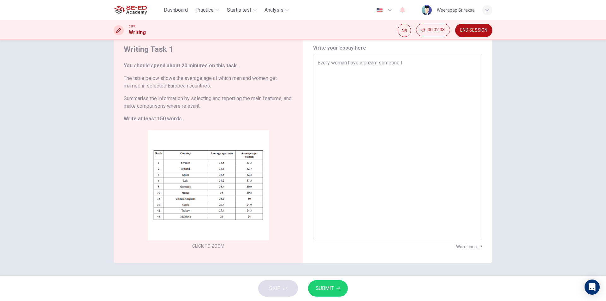
type textarea "Every woman have a dream someone I w"
type textarea "x"
type textarea "Every woman have a dream someone I [GEOGRAPHIC_DATA]"
type textarea "x"
type textarea "Every woman have a dream someone I wil"
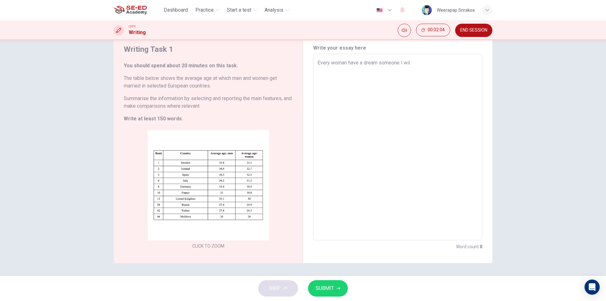
type textarea "x"
type textarea "Every woman have a dream someone I will"
type textarea "x"
type textarea "Every woman have a dream someone I will"
type textarea "x"
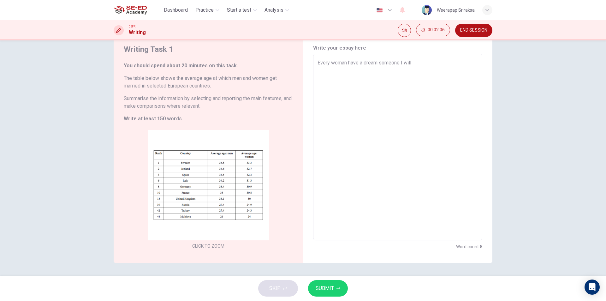
type textarea "Every woman have a dream someone I will m"
type textarea "x"
type textarea "Every woman have a dream someone I will ma"
type textarea "x"
type textarea "Every woman have a dream someone I will mar"
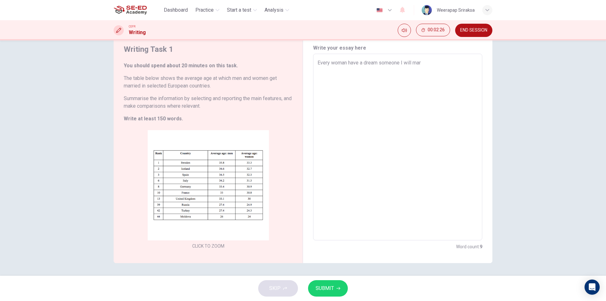
type textarea "x"
type textarea "Every woman have a dream someone I will [PERSON_NAME]"
type textarea "x"
type textarea "Every woman have a dream someone I will marry"
type textarea "x"
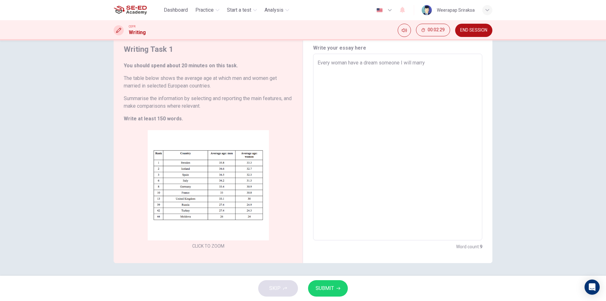
type textarea "Every woman have a dream someone I will marry"
type textarea "x"
type textarea "Every woman have a dream someone I will marry f"
type textarea "x"
type textarea "Every woman have a dream someone I will marry fo"
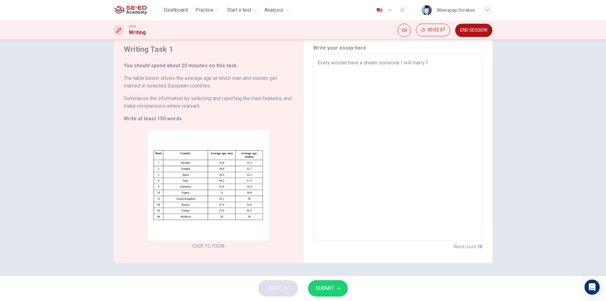
type textarea "x"
type textarea "Every woman have a dream someone I will marry f"
type textarea "x"
type textarea "Every woman have a dream someone I will marry"
type textarea "x"
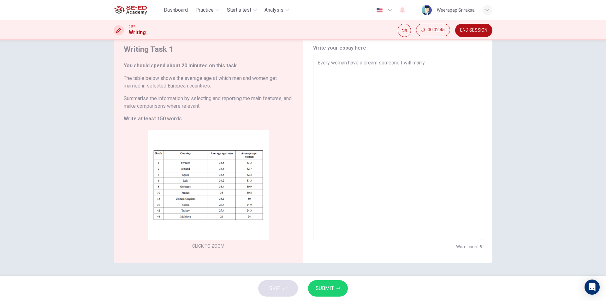
type textarea "Every woman have a dream someone I will marry f"
type textarea "x"
type textarea "Every woman have a dream someone I will marry fo"
type textarea "x"
type textarea "Every woman have a dream someone I will marry for"
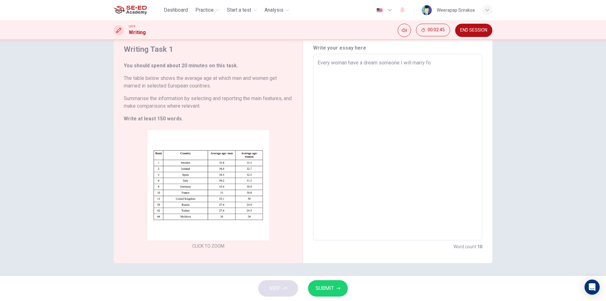
type textarea "x"
type textarea "Every woman have a dream someone I will marry fo"
type textarea "x"
type textarea "Every woman have a dream someone I will marry f"
type textarea "x"
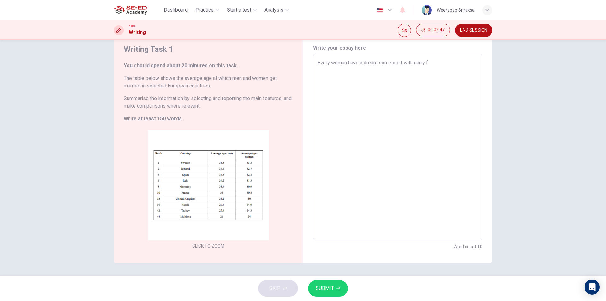
type textarea "Every woman have a dream someone I will marry"
type textarea "x"
type textarea "Every woman have a dream someone I will marry f"
type textarea "x"
type textarea "Every woman have a dream someone I will marry fo"
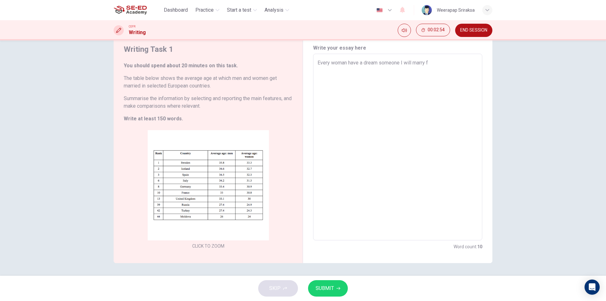
type textarea "x"
type textarea "Every woman have a dream someone I will marry for"
type textarea "x"
type textarea "Every woman have a dream someone I will marry for"
type textarea "x"
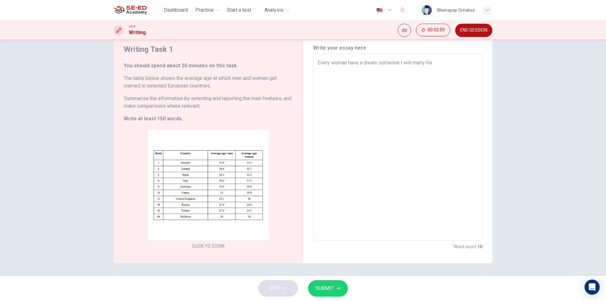
type textarea "Every woman have a dream someone I will marry for v"
type textarea "x"
type textarea "Every woman have a dream someone I will marry for ve"
type textarea "x"
type textarea "Every woman have a dream someone I will marry for ver"
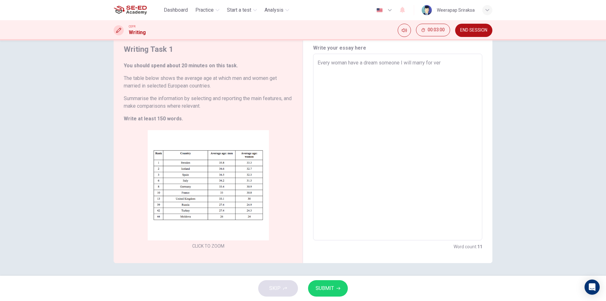
type textarea "x"
type textarea "Every woman have a dream someone I will marry for very"
type textarea "x"
type textarea "Every woman have a dream someone I will marry for very"
type textarea "x"
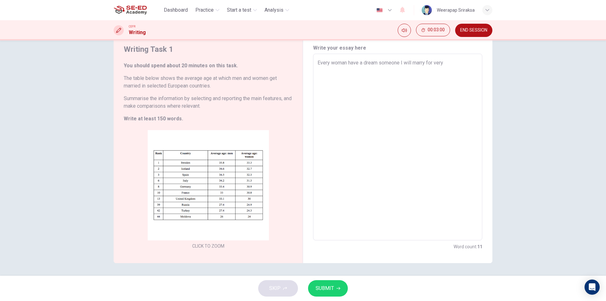
type textarea "Every woman have a dream someone I will marry for very g"
type textarea "x"
type textarea "Every woman have a dream someone I will marry for very go"
type textarea "x"
type textarea "Every woman have a dream someone I will marry for very goo"
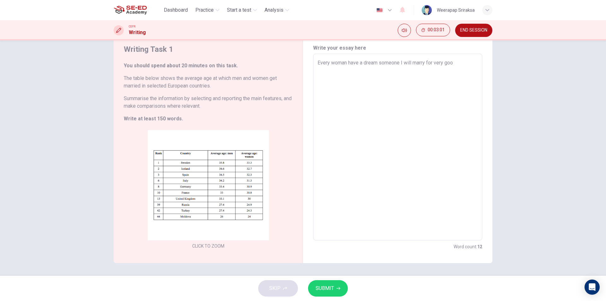
type textarea "x"
type textarea "Every woman have a dream someone I will marry for very goob"
type textarea "x"
type textarea "Every woman have a dream someone I will marry for very goob"
type textarea "x"
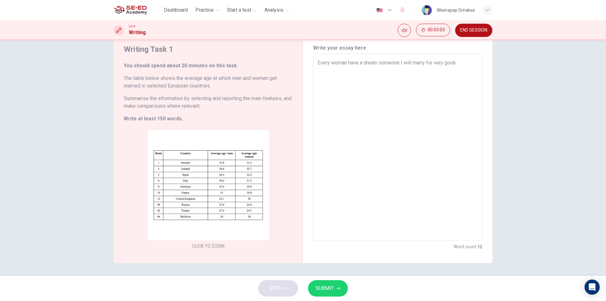
type textarea "Every woman have a dream someone I will marry for very goob h"
type textarea "x"
type textarea "Every woman have a dream someone I will marry for very goob hu"
type textarea "x"
type textarea "Every woman have a dream someone I will marry for very goob hus"
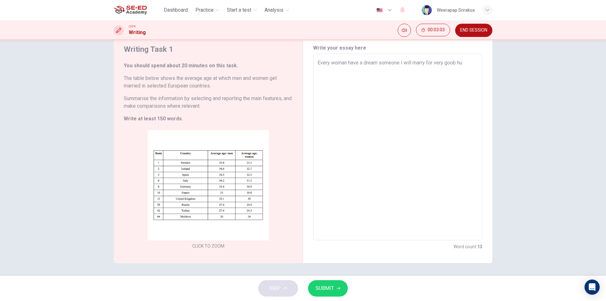
type textarea "x"
type textarea "Every woman have a dream someone I will marry for very goob husb"
type textarea "x"
type textarea "Every woman have a dream someone I will marry for very goob husba"
type textarea "x"
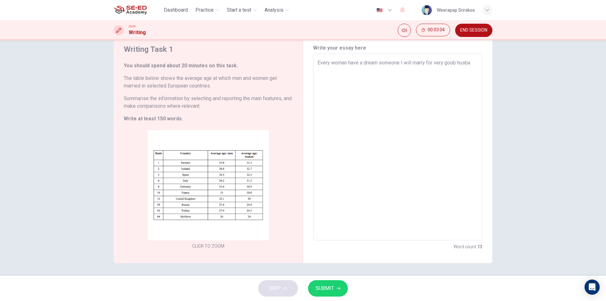
type textarea "Every woman have a dream someone I will marry for very goob husban"
type textarea "x"
type textarea "Every woman have a dream someone I will marry for very goob husban"
type textarea "x"
click at [465, 63] on textarea "Every woman have a dream someone I will marry for very goob husban" at bounding box center [398, 147] width 160 height 176
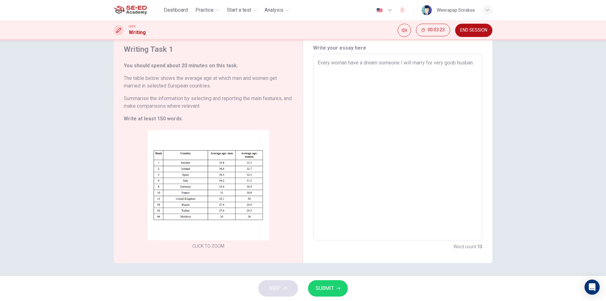
type textarea "Every woman have a dream someone I will marry for very [PERSON_NAME]"
type textarea "x"
type textarea "Every woman have a dream someone I will marry for very goob hudban"
type textarea "x"
click at [359, 69] on textarea "Every woman have a dream someone I will marry for very goob hudban" at bounding box center [398, 147] width 160 height 176
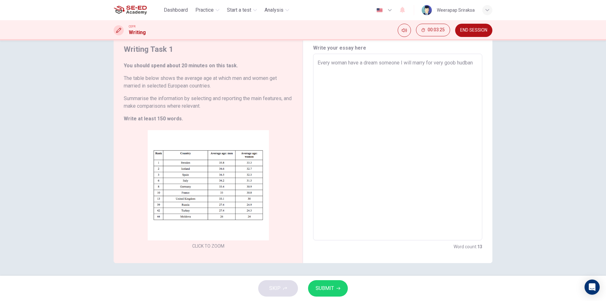
type textarea "Every woman have a dream someone I will marry for very goob hudban"
type textarea "x"
type textarea "Every woman have a dream someone I will marry for very goob hudban i"
type textarea "x"
type textarea "Every woman have a dream someone I will marry for very goob hudban in"
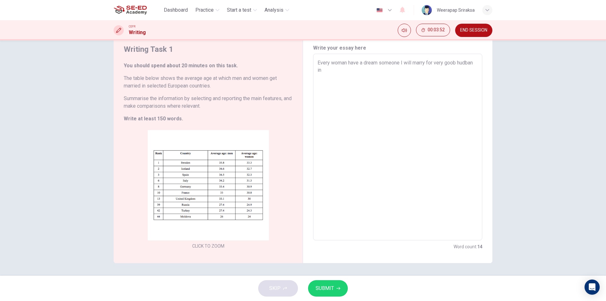
type textarea "x"
type textarea "Every woman have a dream someone I will marry for very goob hudban in"
type textarea "x"
drag, startPoint x: 329, startPoint y: 279, endPoint x: 328, endPoint y: 283, distance: 4.5
click at [329, 281] on div "SKIP SUBMIT" at bounding box center [303, 288] width 606 height 25
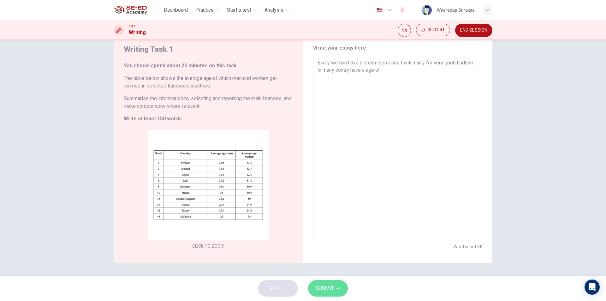
click at [328, 284] on button "SUBMIT" at bounding box center [328, 288] width 40 height 16
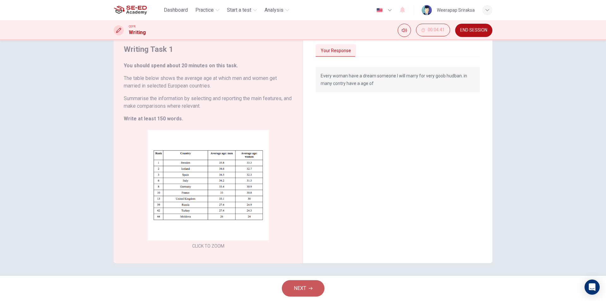
click at [301, 292] on span "NEXT" at bounding box center [300, 288] width 12 height 9
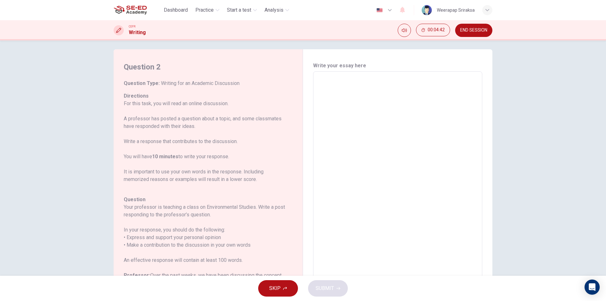
scroll to position [0, 0]
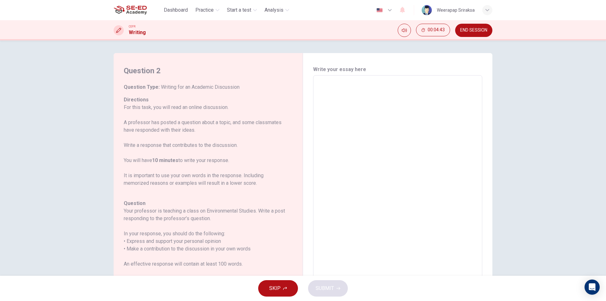
click at [345, 138] on textarea at bounding box center [398, 181] width 160 height 201
click at [234, 6] on span "Start a test" at bounding box center [239, 10] width 24 height 8
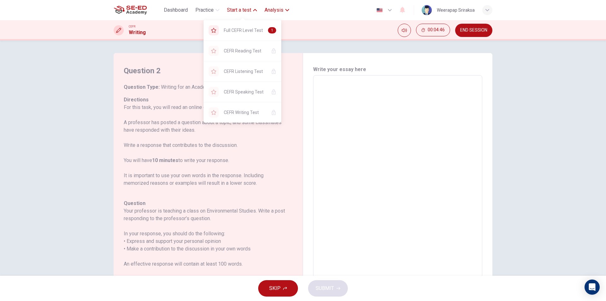
click at [274, 10] on span "Analysis" at bounding box center [274, 10] width 19 height 8
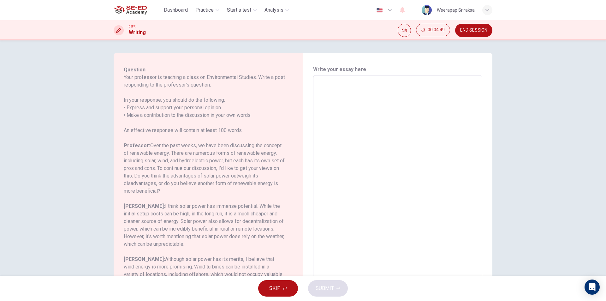
scroll to position [138, 0]
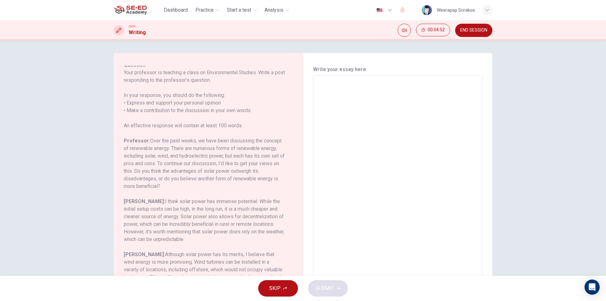
click at [487, 28] on span "END SESSION" at bounding box center [473, 30] width 27 height 5
